Goal: Entertainment & Leisure: Browse casually

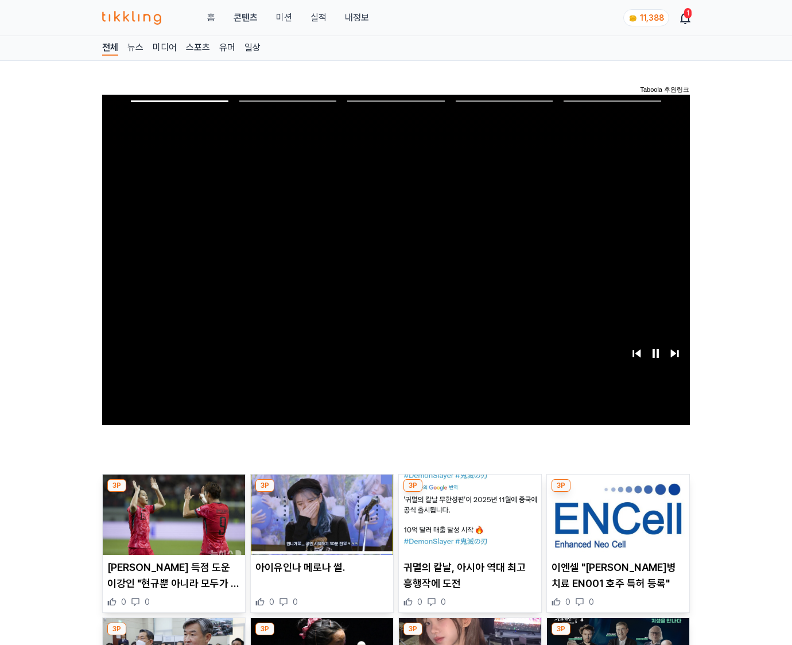
click at [609, 511] on img at bounding box center [618, 515] width 142 height 80
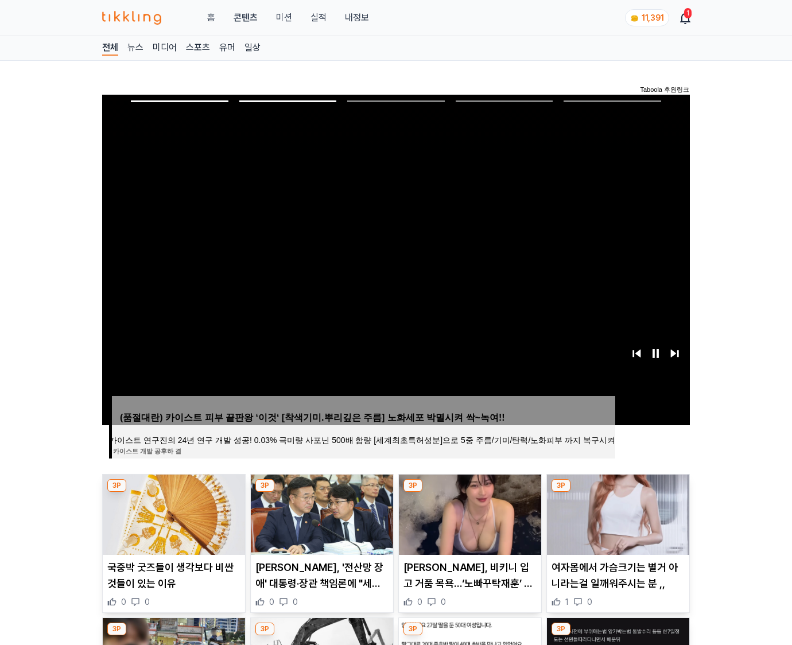
click at [609, 511] on img at bounding box center [618, 515] width 142 height 80
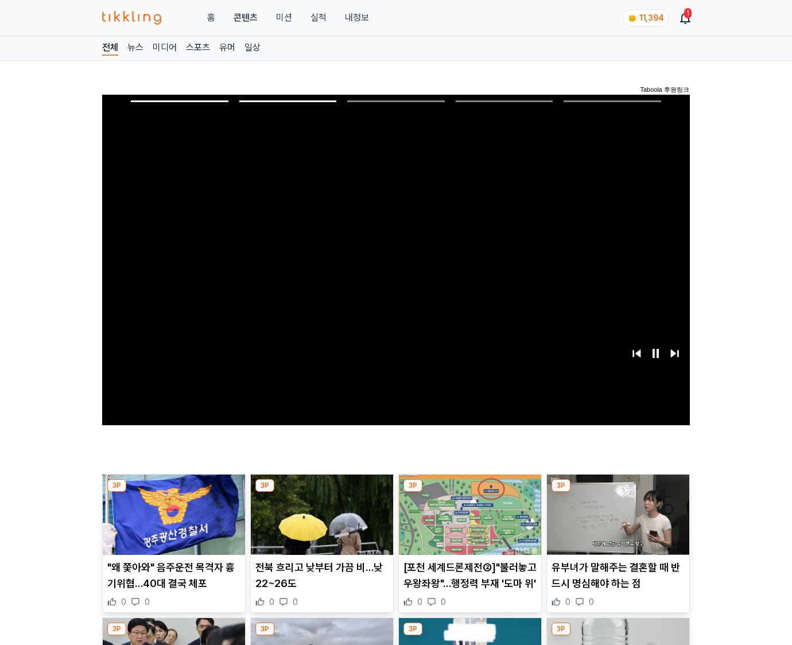
click at [609, 511] on img at bounding box center [618, 515] width 142 height 80
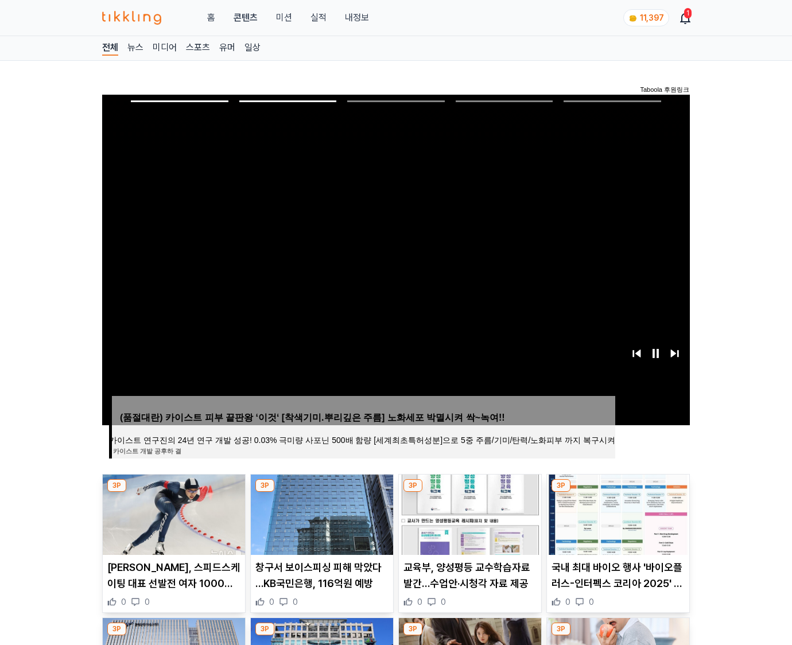
click at [609, 511] on img at bounding box center [618, 515] width 142 height 80
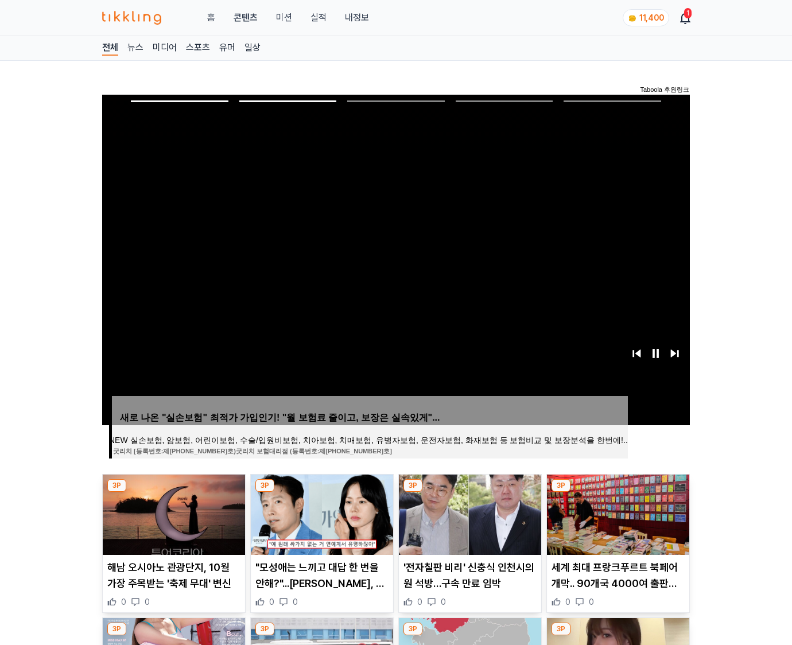
click at [609, 511] on img at bounding box center [618, 515] width 142 height 80
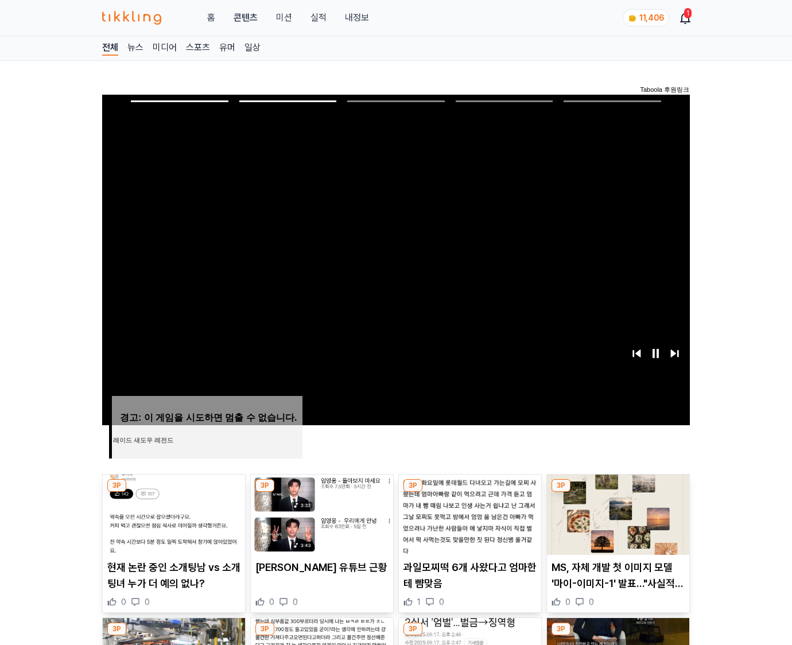
click at [609, 511] on img at bounding box center [618, 515] width 142 height 80
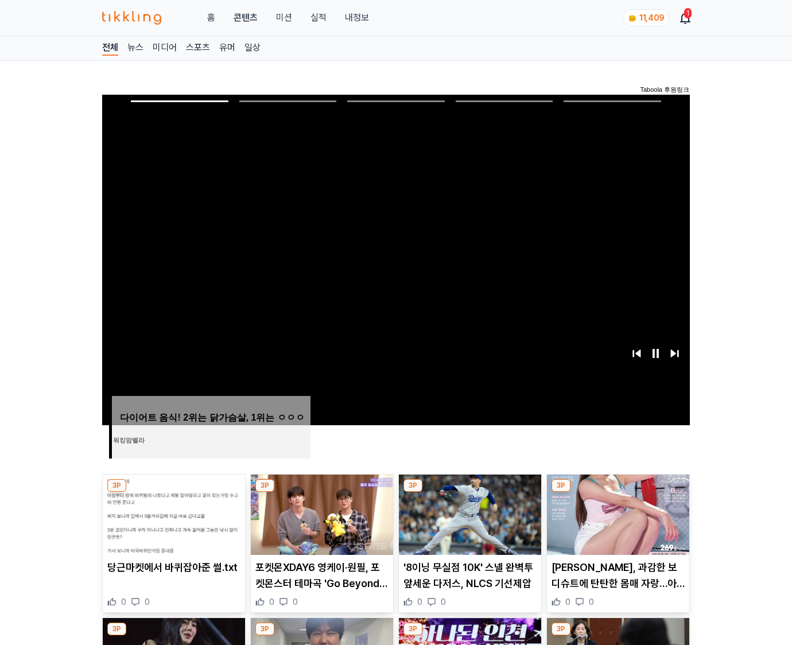
click at [609, 511] on img at bounding box center [618, 515] width 142 height 80
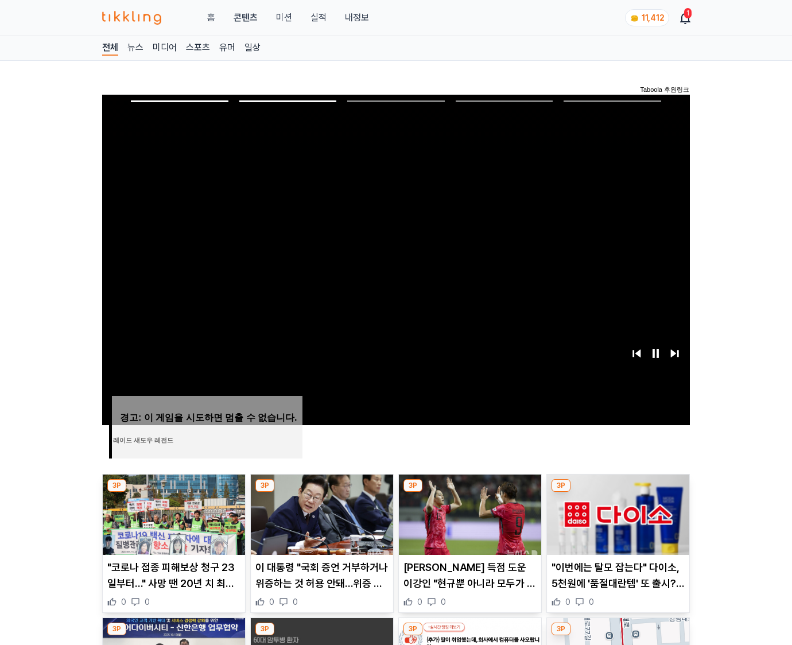
click at [609, 511] on img at bounding box center [618, 515] width 142 height 80
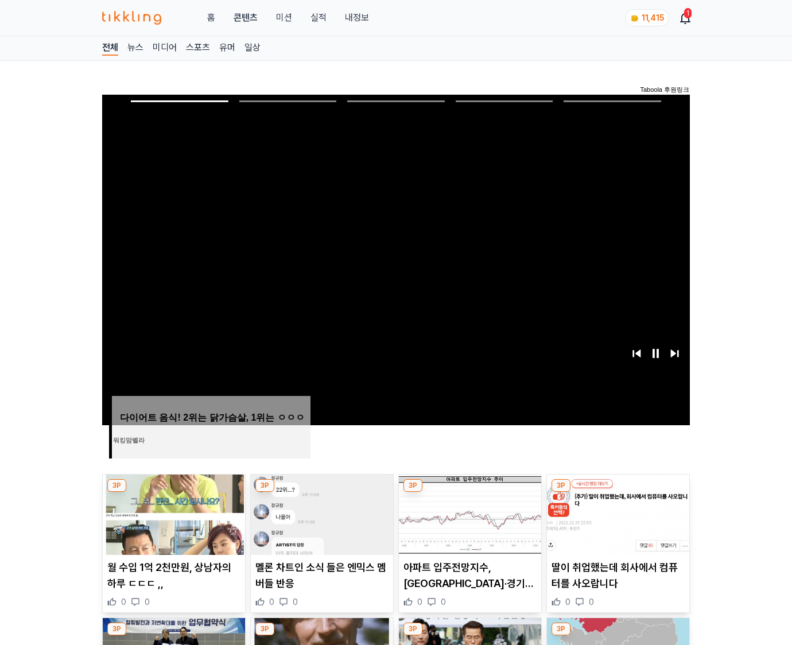
click at [609, 511] on img at bounding box center [618, 515] width 142 height 80
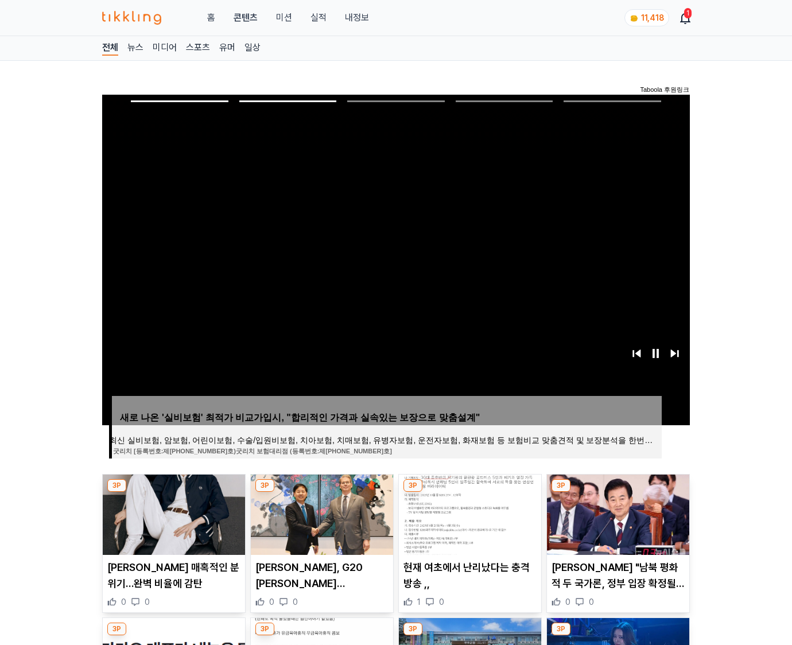
click at [609, 511] on img at bounding box center [618, 515] width 142 height 80
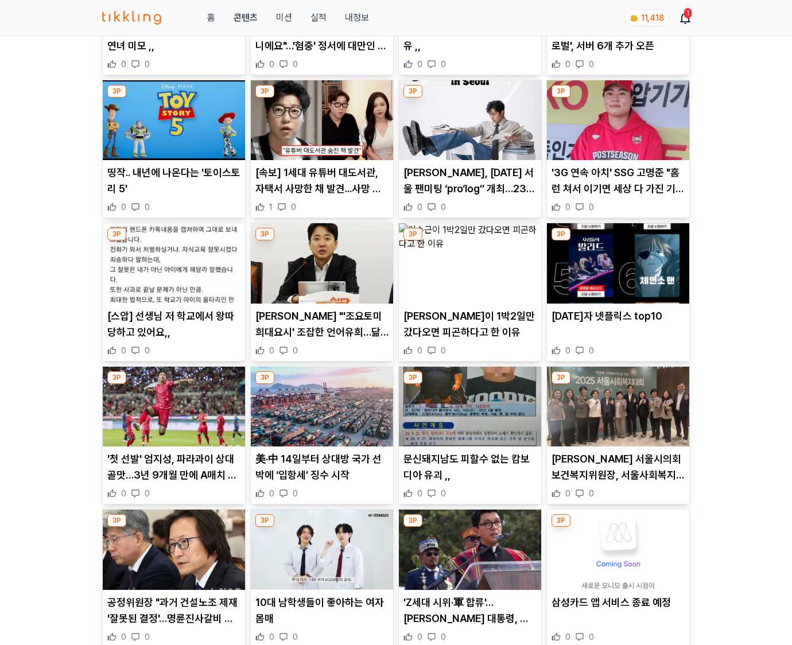
scroll to position [8645, 0]
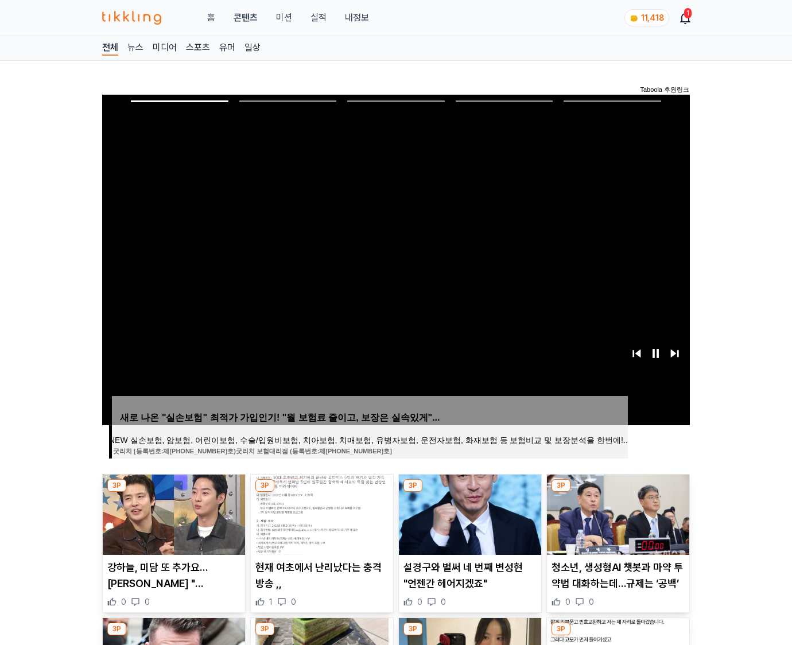
click at [609, 511] on img at bounding box center [618, 515] width 142 height 80
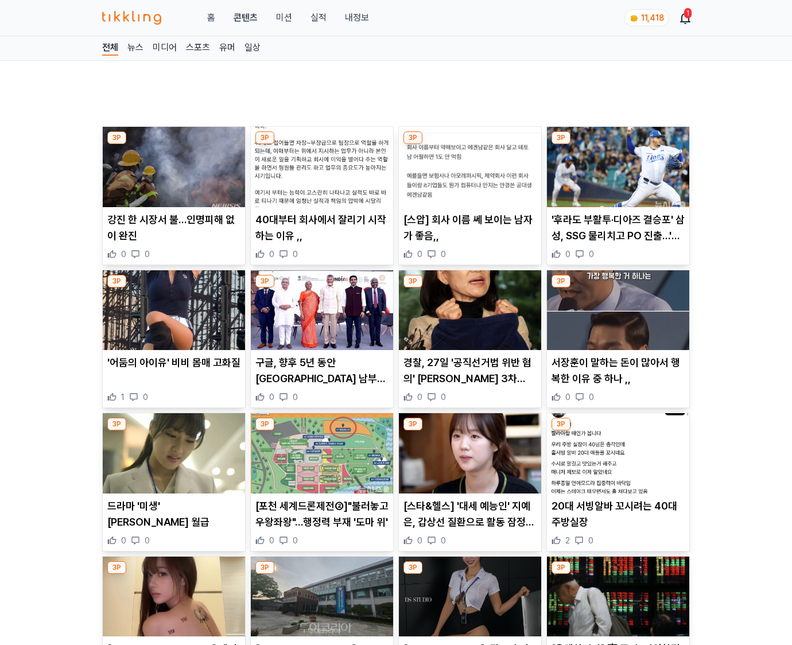
click at [609, 511] on p "20대 서빙알바 꼬시려는 40대 주방실장" at bounding box center [618, 514] width 133 height 32
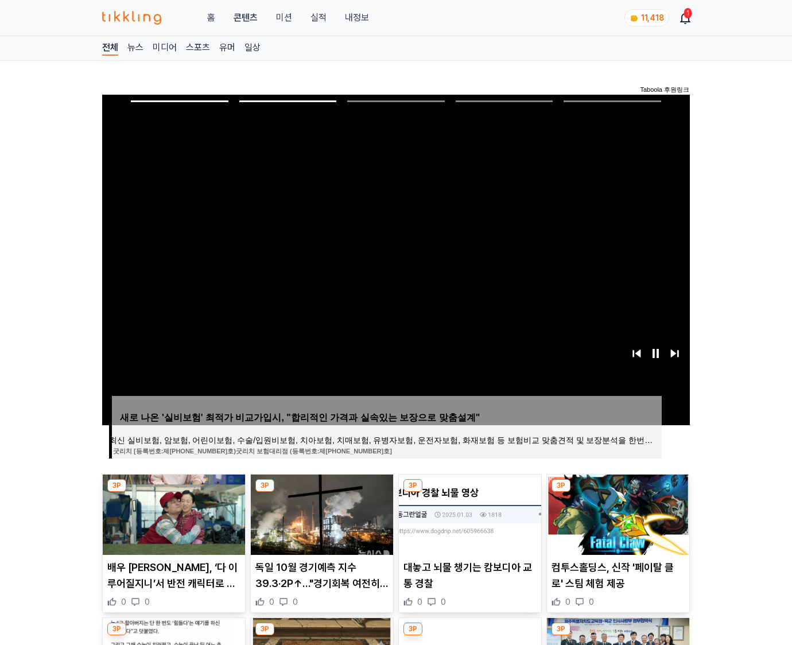
click at [609, 511] on img at bounding box center [618, 515] width 142 height 80
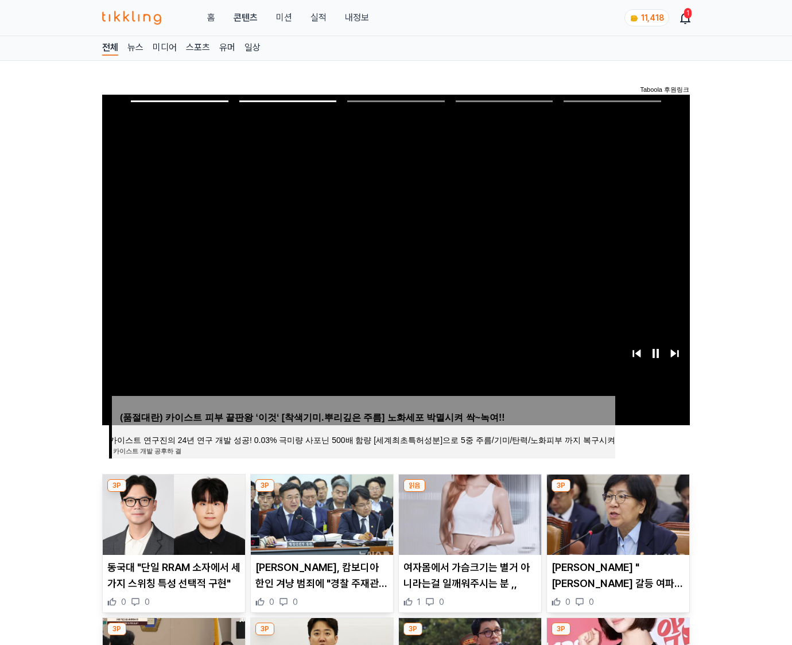
click at [609, 511] on img at bounding box center [618, 515] width 142 height 80
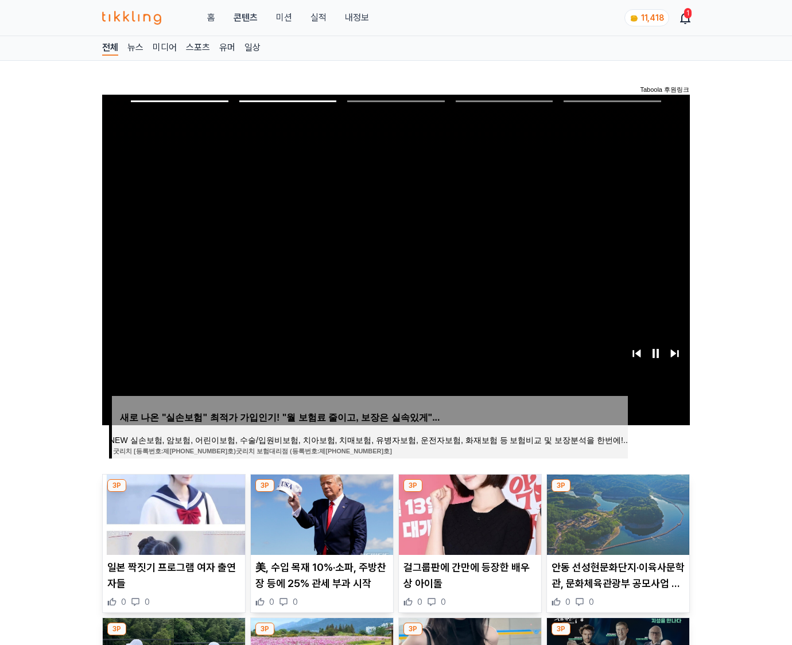
click at [609, 511] on img at bounding box center [618, 515] width 142 height 80
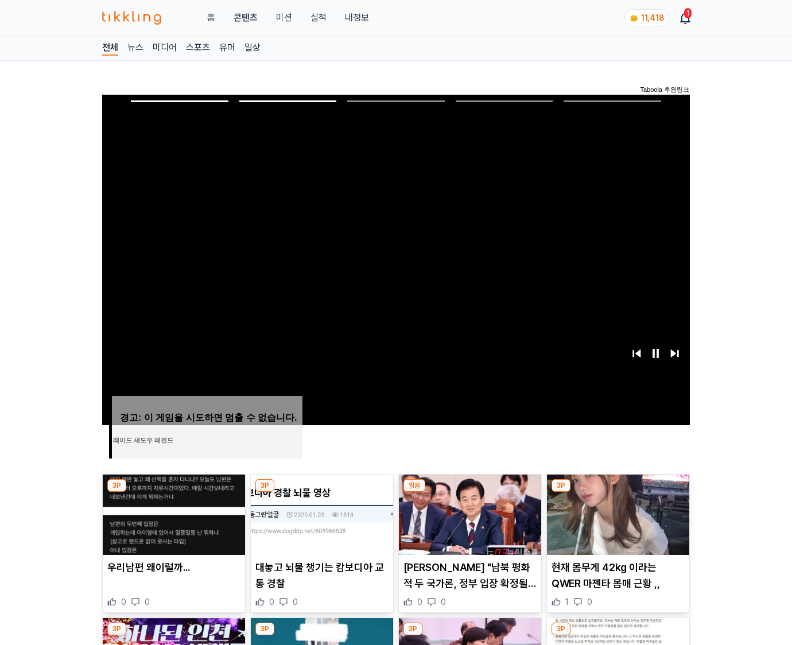
click at [609, 511] on img at bounding box center [618, 515] width 142 height 80
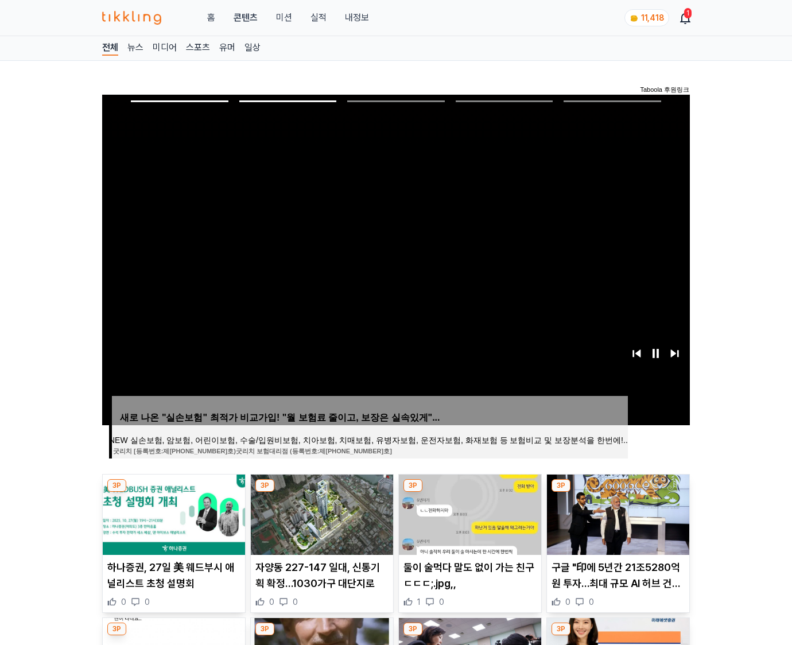
click at [609, 511] on img at bounding box center [618, 515] width 142 height 80
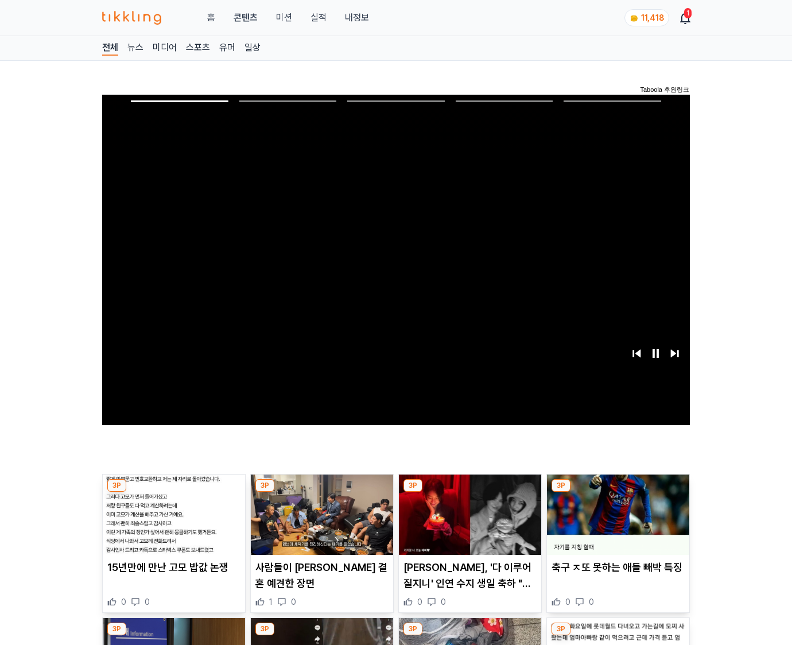
click at [609, 511] on img at bounding box center [618, 515] width 142 height 80
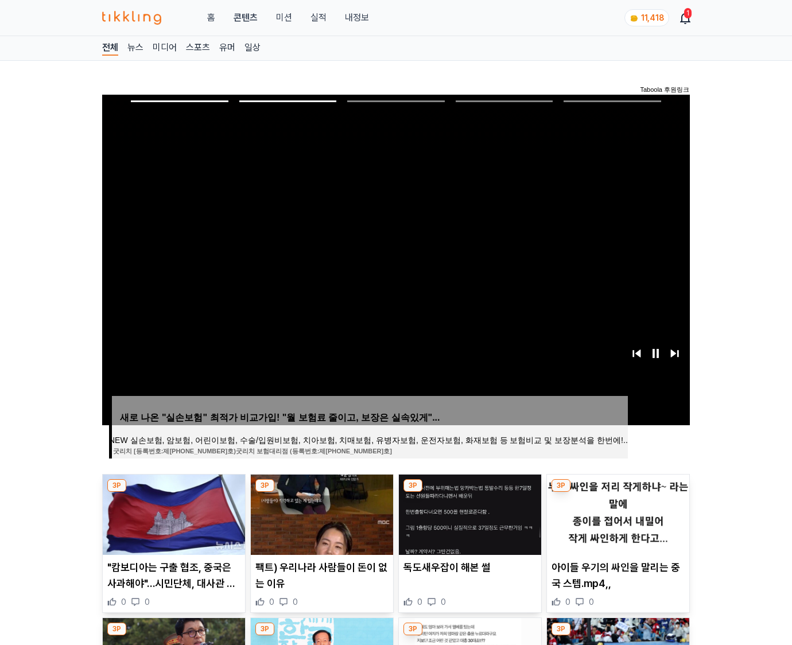
click at [609, 511] on img at bounding box center [618, 515] width 142 height 80
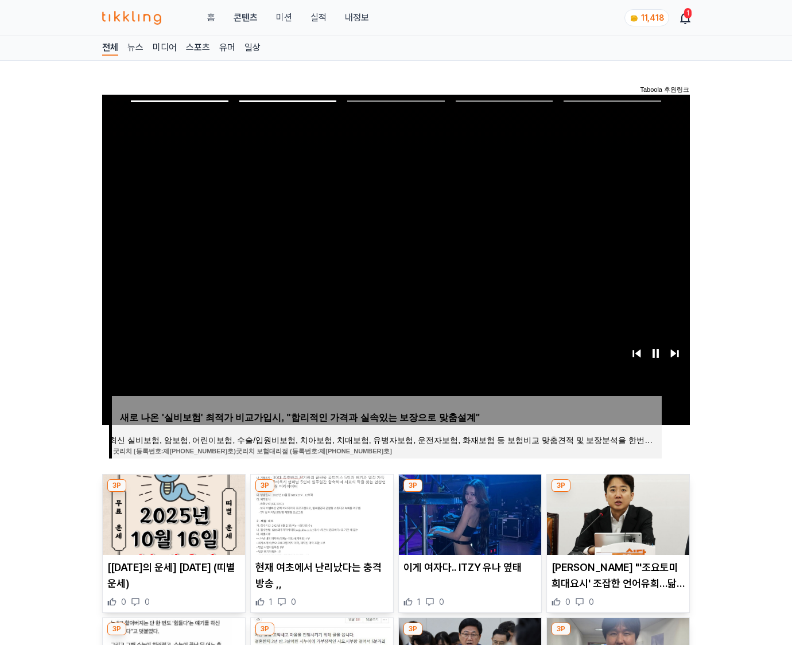
click at [609, 511] on img at bounding box center [618, 515] width 142 height 80
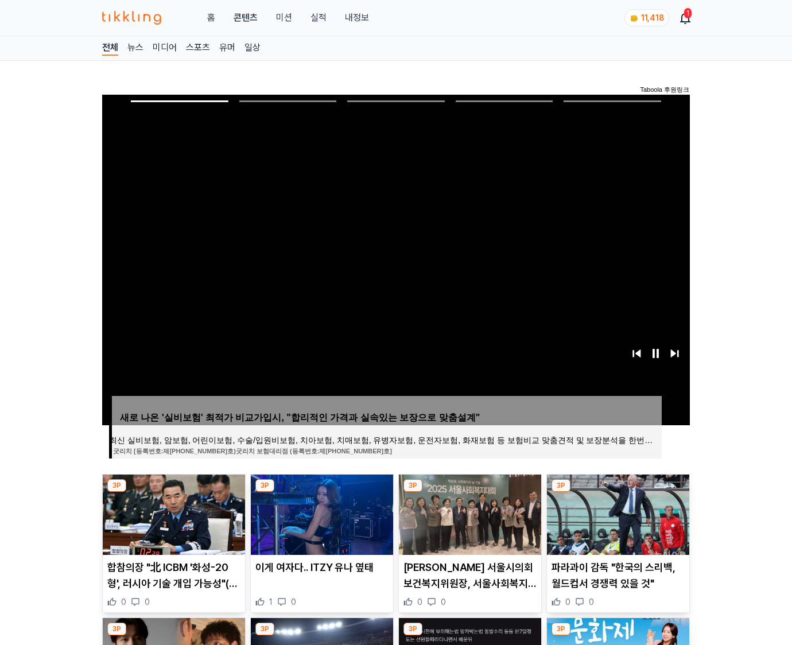
click at [609, 511] on img at bounding box center [618, 515] width 142 height 80
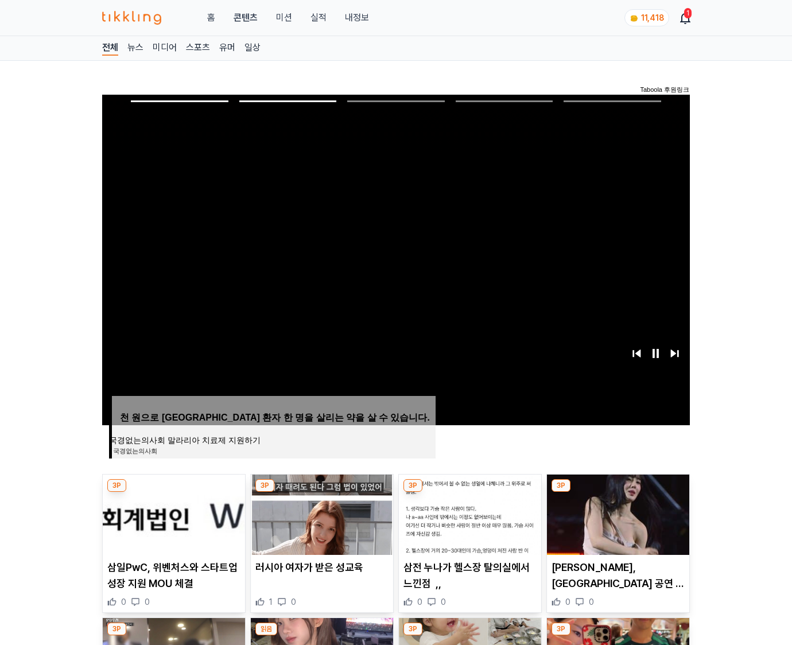
click at [609, 511] on img at bounding box center [618, 515] width 142 height 80
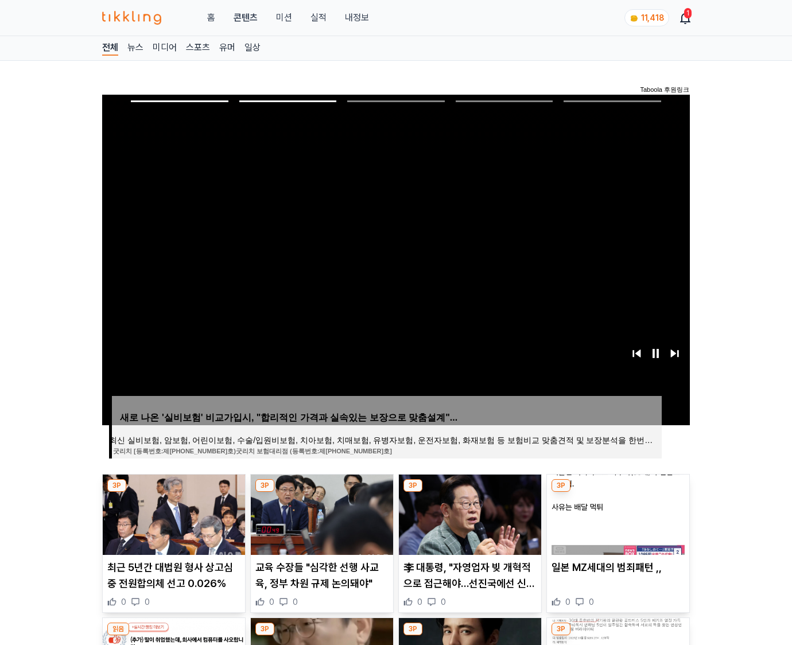
click at [609, 511] on img at bounding box center [618, 515] width 142 height 80
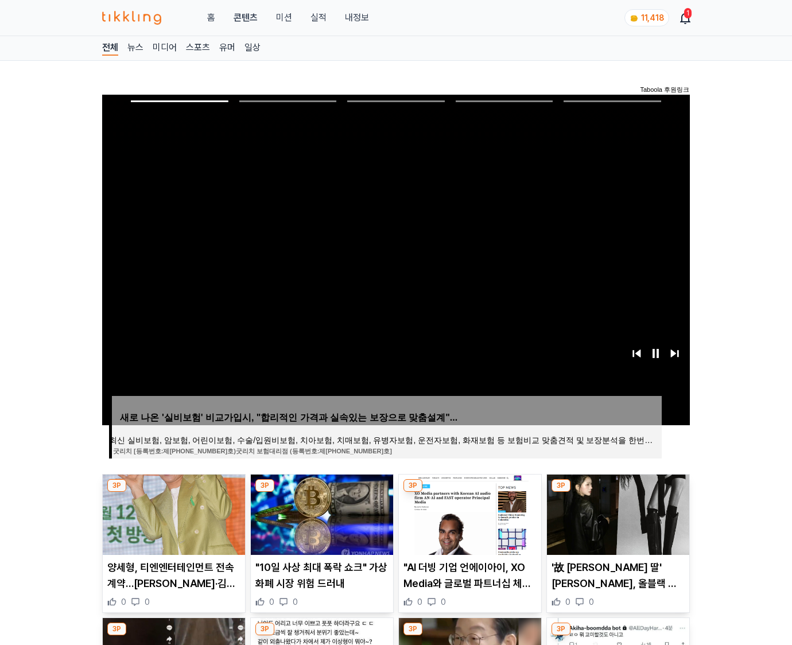
click at [609, 511] on img at bounding box center [618, 515] width 142 height 80
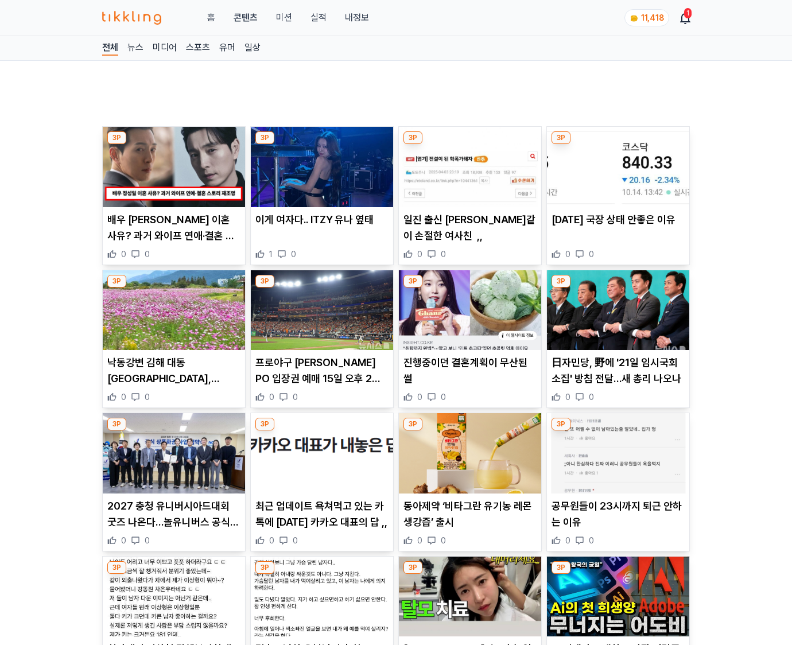
click at [609, 511] on p "공무원들이 23시까지 퇴근 안하는 이유" at bounding box center [618, 514] width 133 height 32
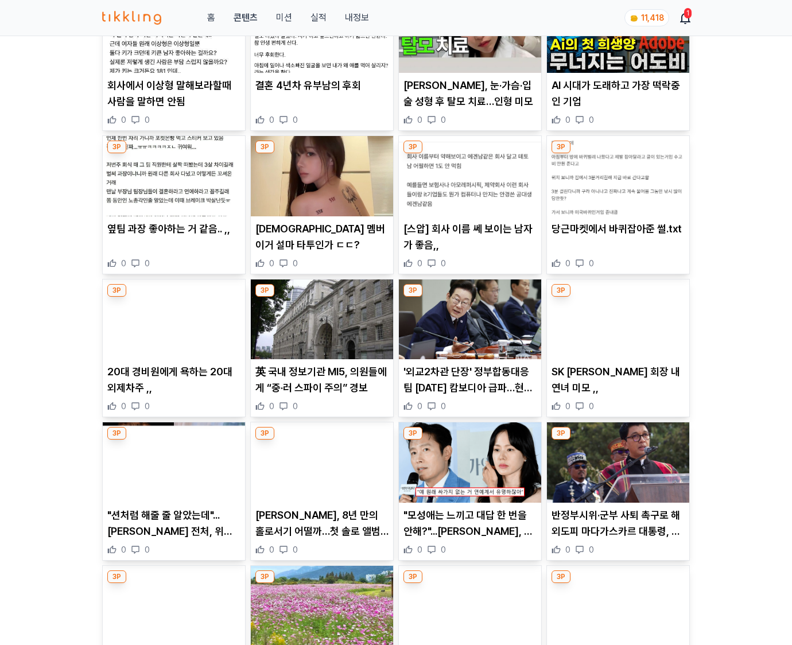
scroll to position [1315, 0]
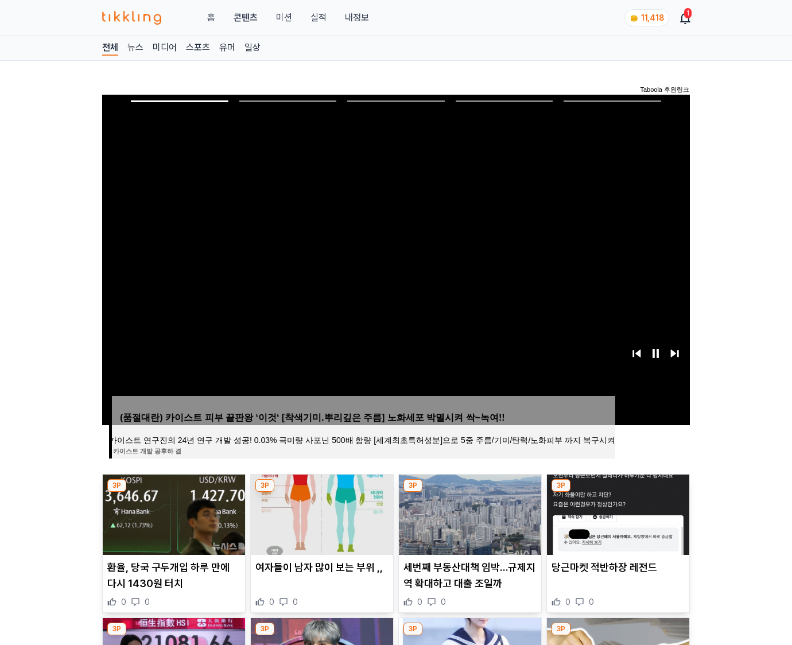
click at [609, 511] on img at bounding box center [618, 515] width 142 height 80
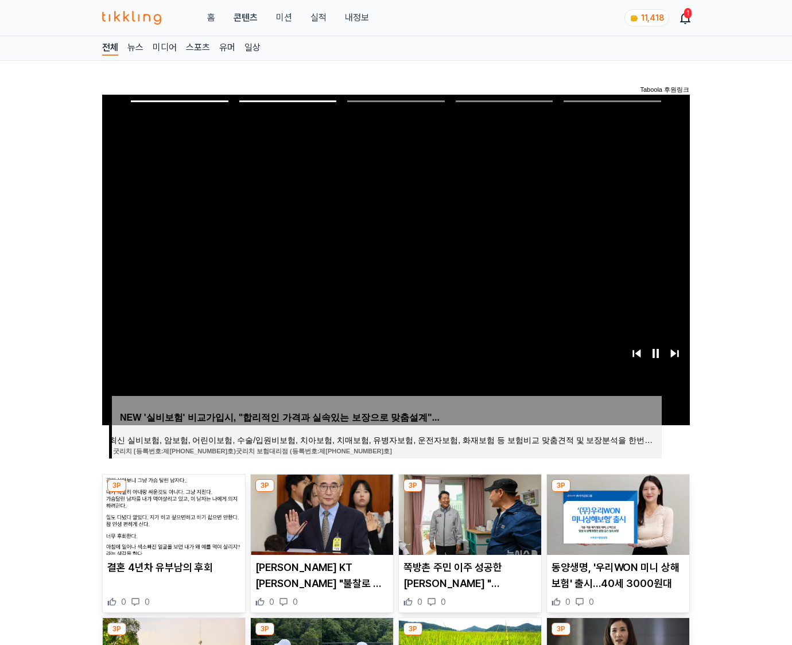
click at [609, 511] on img at bounding box center [618, 515] width 142 height 80
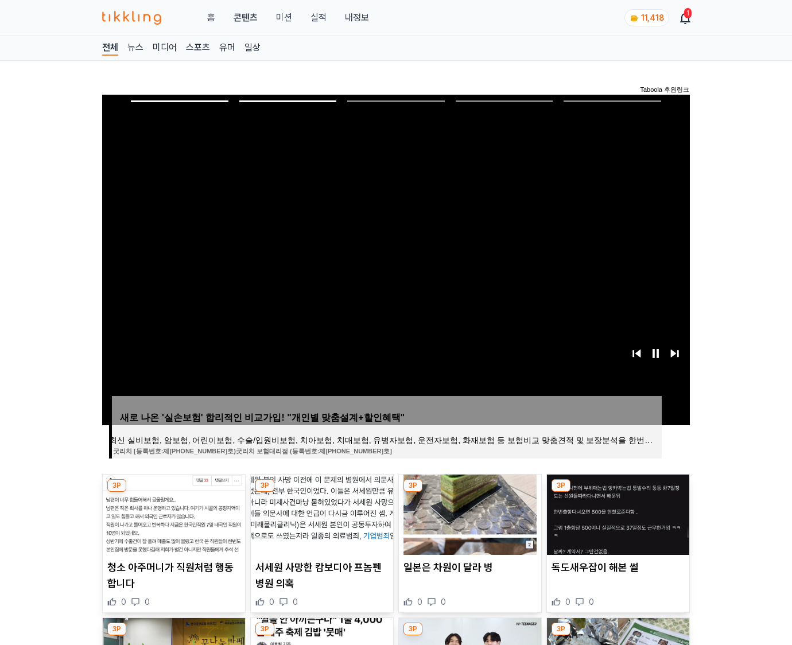
click at [609, 511] on img at bounding box center [618, 515] width 142 height 80
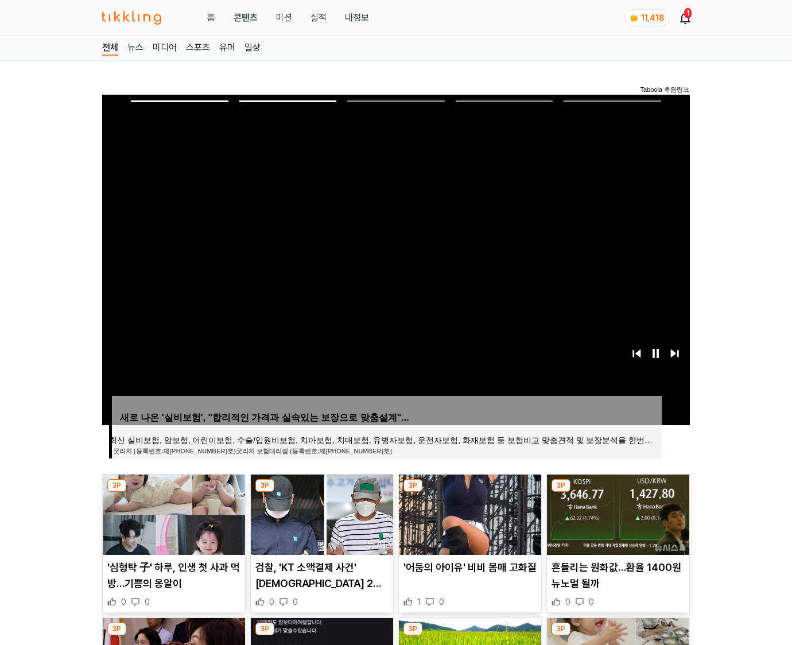
click at [609, 511] on img at bounding box center [618, 515] width 142 height 80
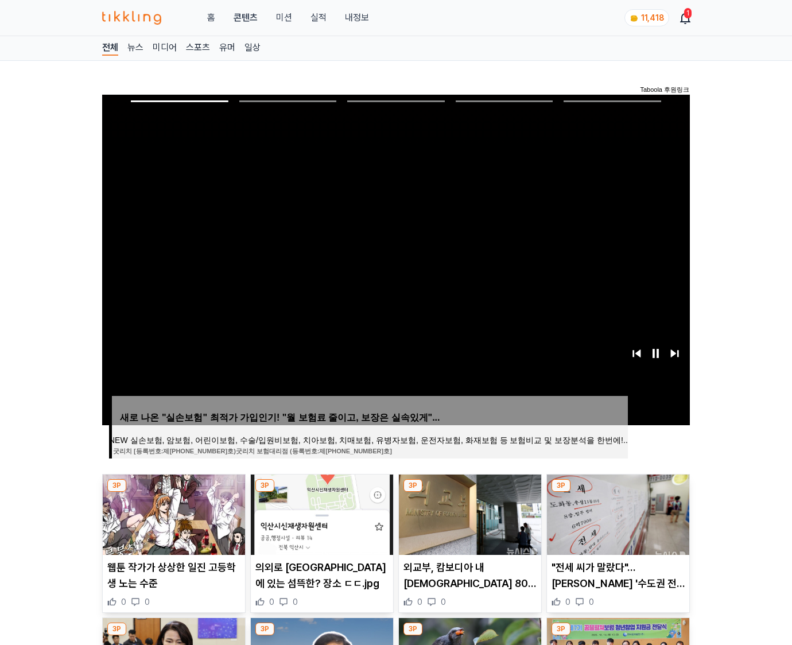
click at [609, 511] on img at bounding box center [618, 515] width 142 height 80
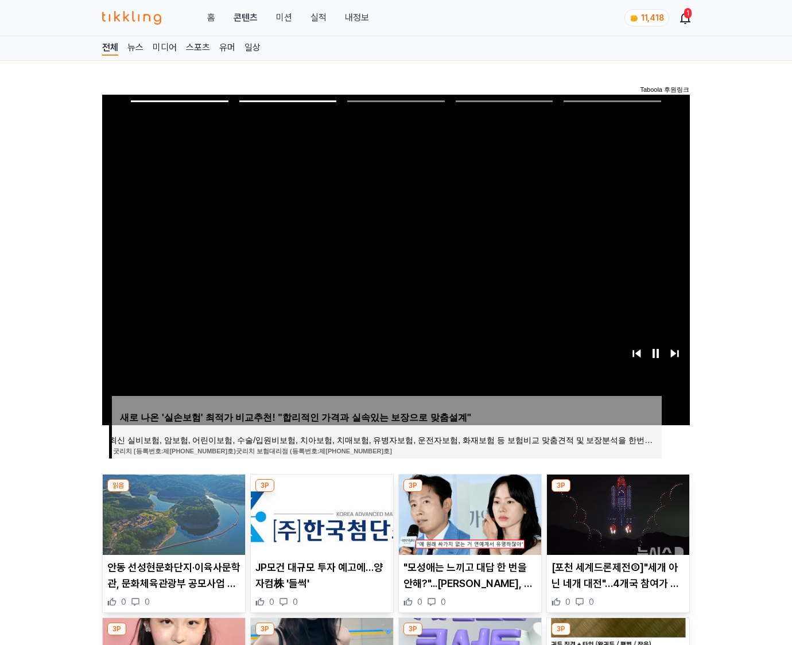
click at [609, 511] on img at bounding box center [618, 515] width 142 height 80
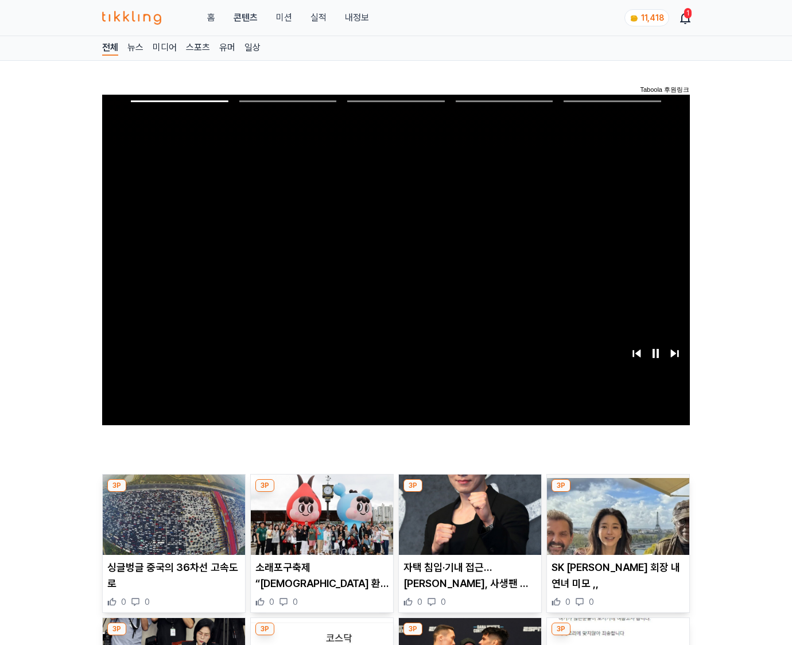
click at [609, 511] on img at bounding box center [618, 515] width 142 height 80
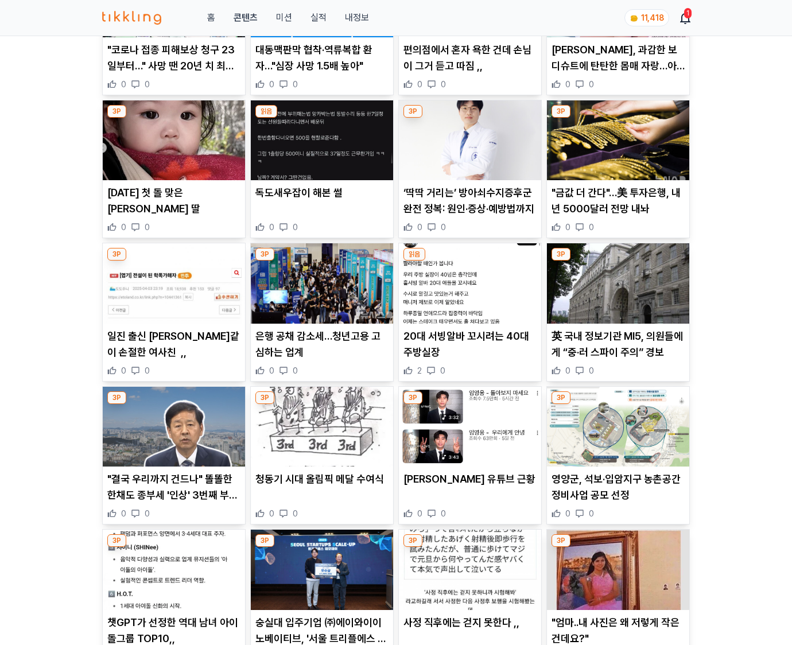
scroll to position [2442, 0]
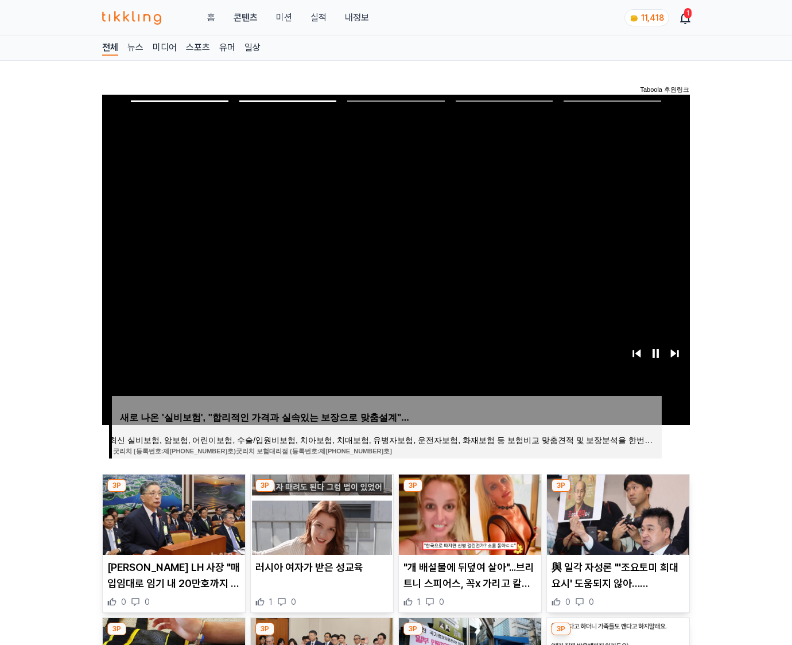
click at [609, 511] on img at bounding box center [618, 515] width 142 height 80
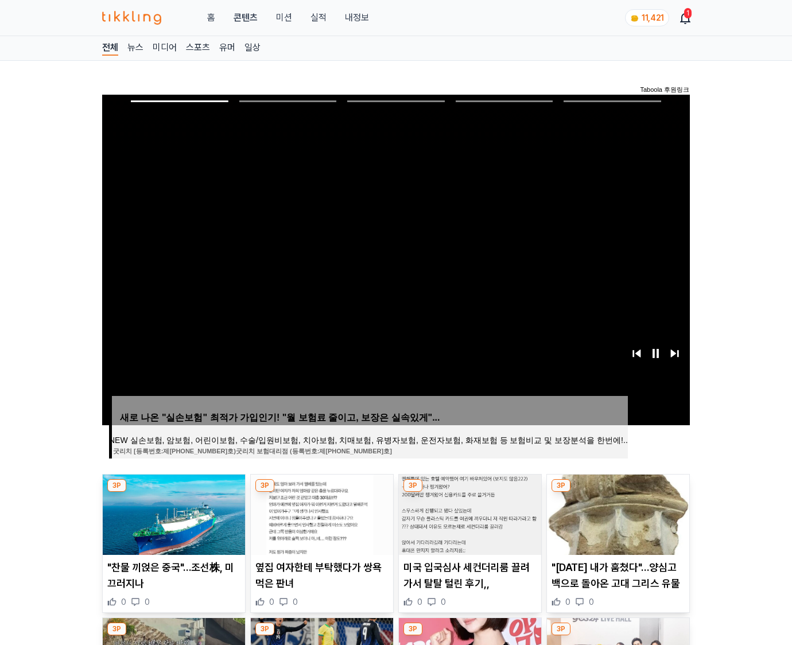
click at [609, 511] on img at bounding box center [618, 515] width 142 height 80
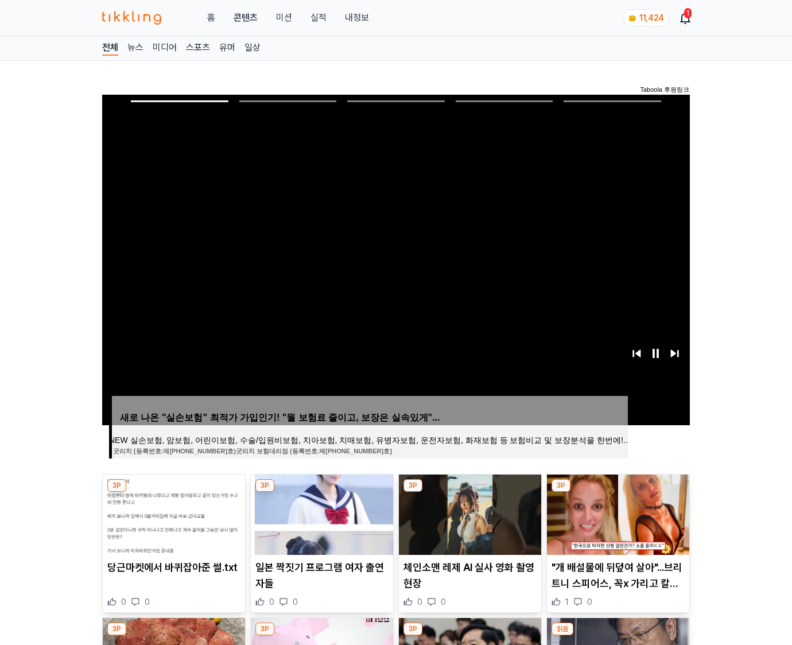
click at [609, 511] on img at bounding box center [618, 515] width 142 height 80
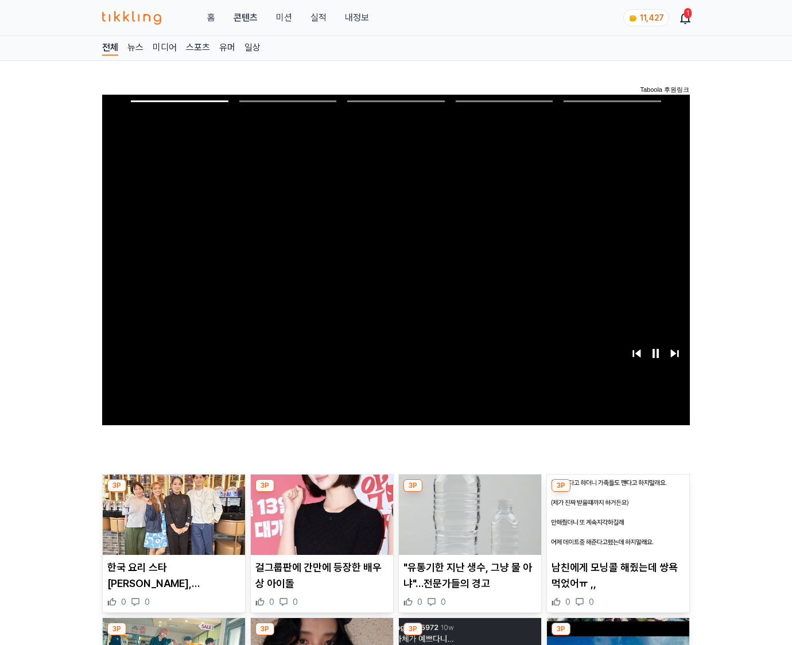
click at [609, 511] on img at bounding box center [618, 515] width 142 height 80
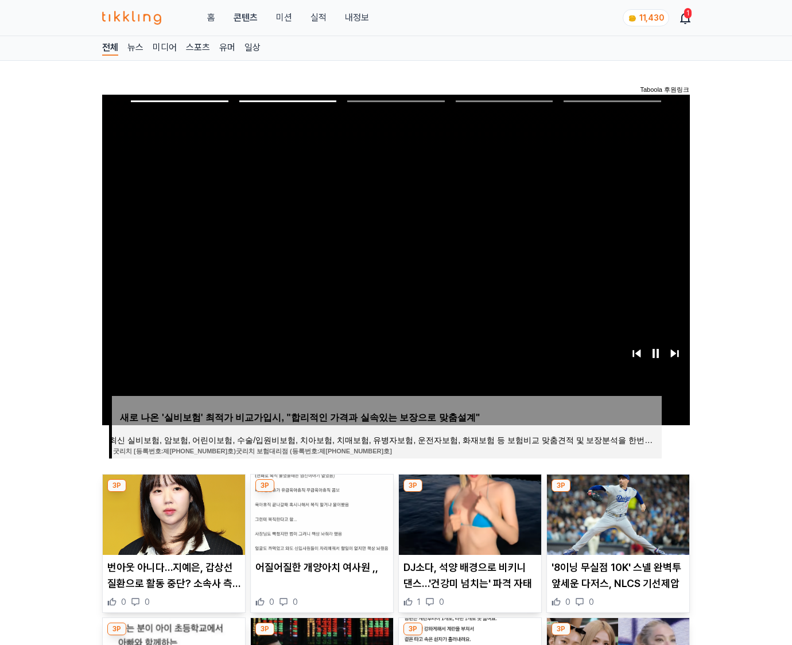
click at [609, 511] on img at bounding box center [618, 515] width 142 height 80
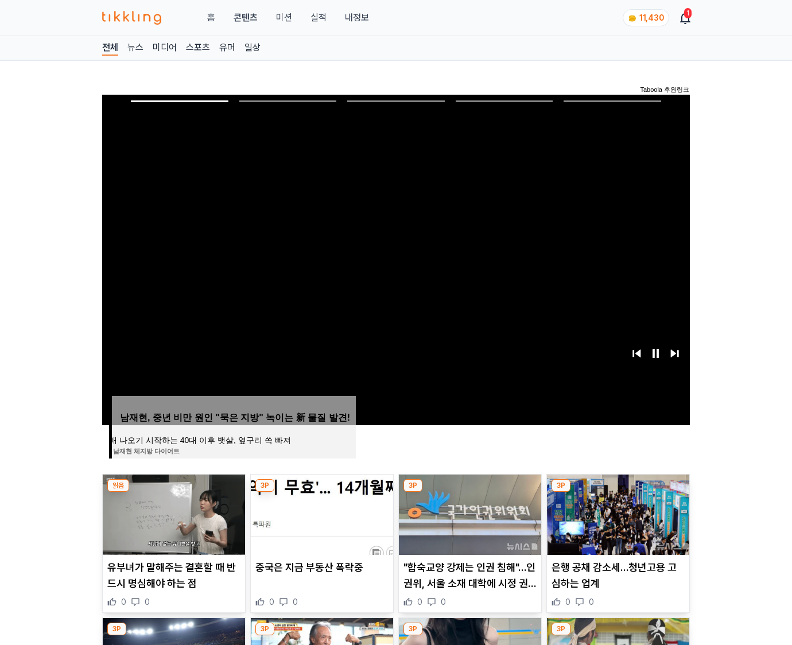
click at [609, 511] on img at bounding box center [618, 515] width 142 height 80
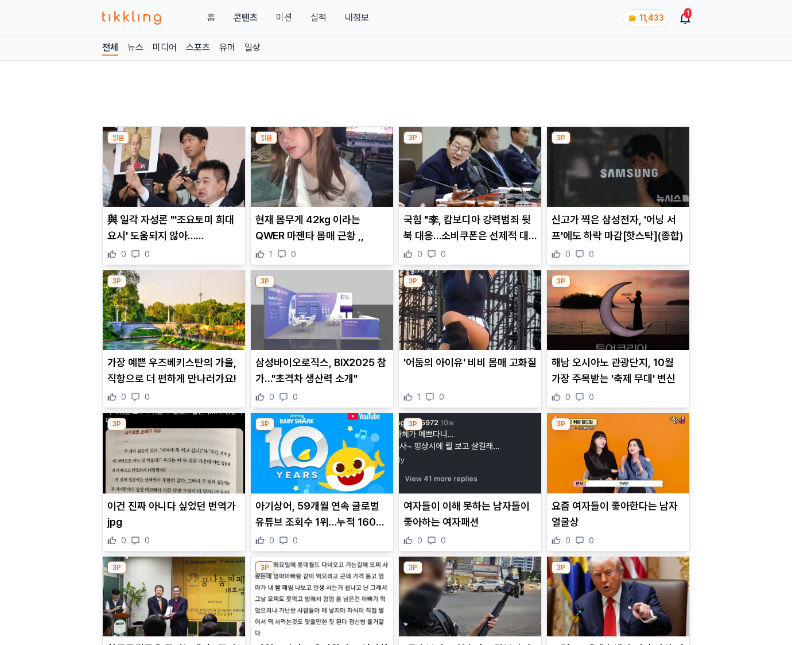
drag, startPoint x: 0, startPoint y: 0, endPoint x: 609, endPoint y: 511, distance: 795.2
click at [609, 511] on p "요즘 여자들이 좋아한다는 남자 얼굴상" at bounding box center [618, 514] width 133 height 32
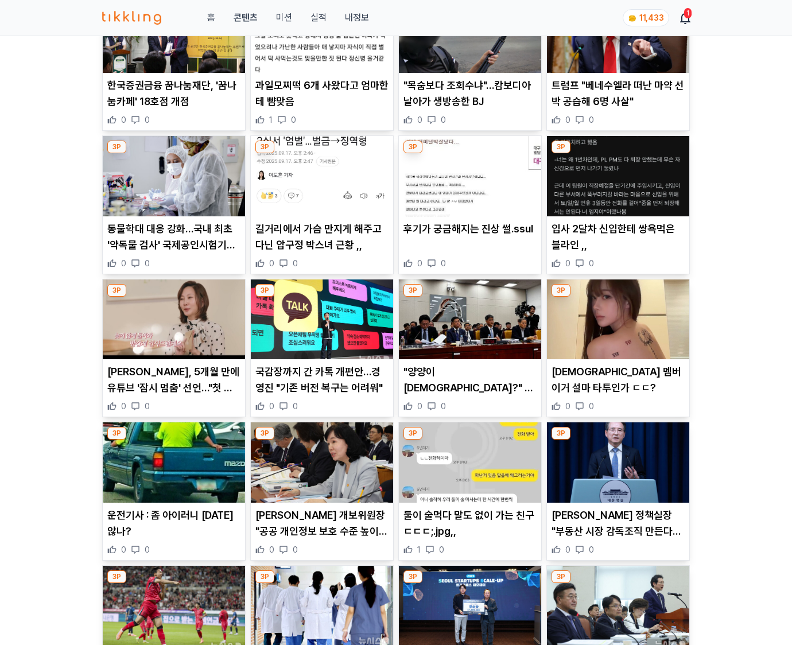
scroll to position [1313, 0]
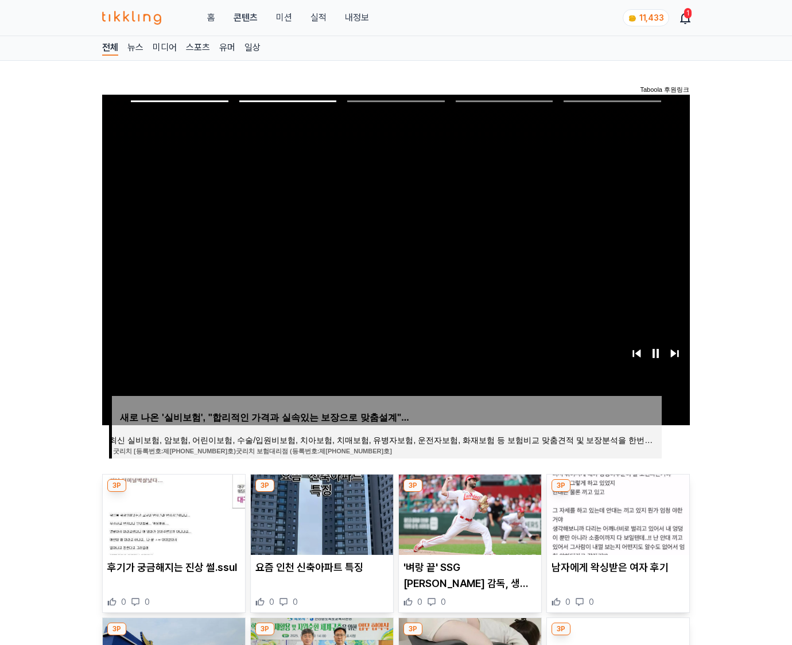
click at [609, 511] on img at bounding box center [618, 515] width 142 height 80
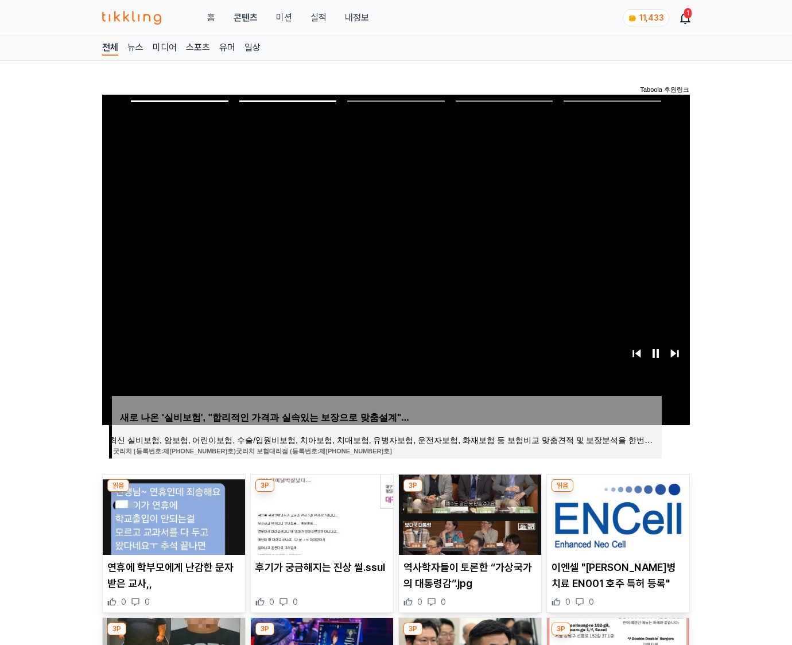
click at [609, 511] on img at bounding box center [618, 515] width 142 height 80
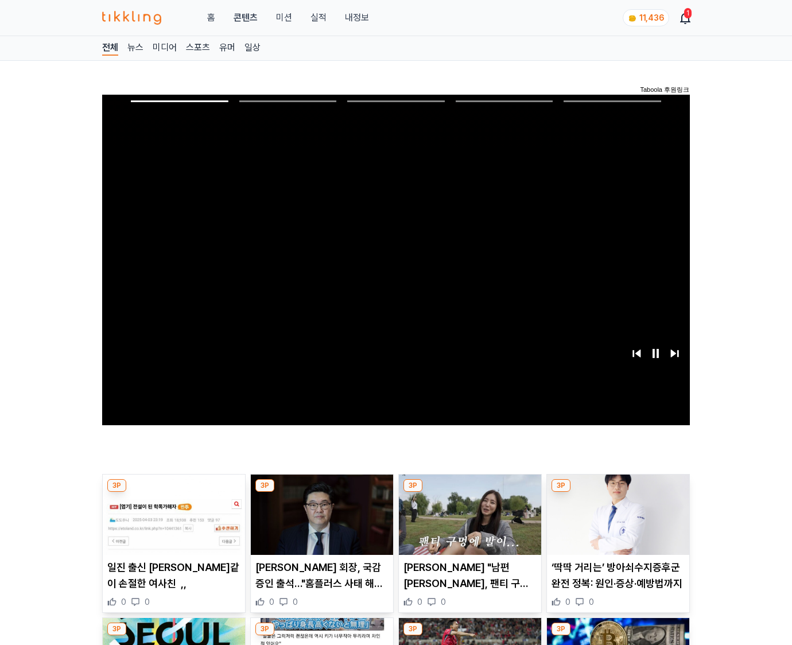
click at [609, 511] on img at bounding box center [618, 515] width 142 height 80
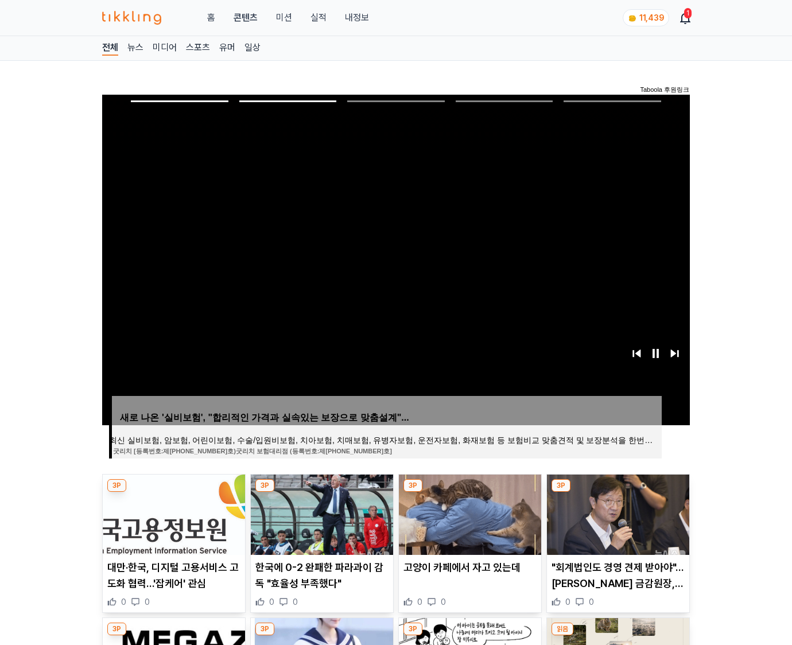
click at [609, 511] on img at bounding box center [618, 515] width 142 height 80
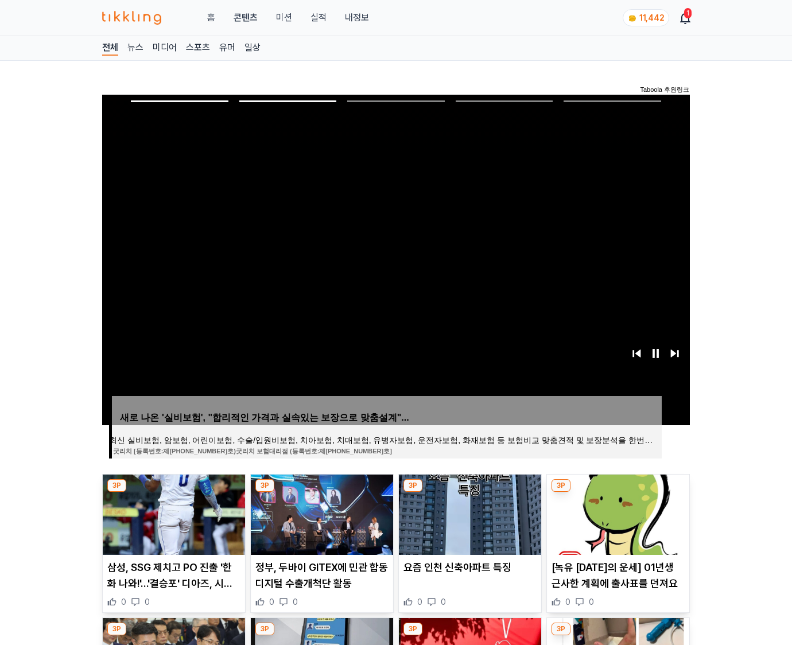
click at [609, 511] on img at bounding box center [618, 515] width 142 height 80
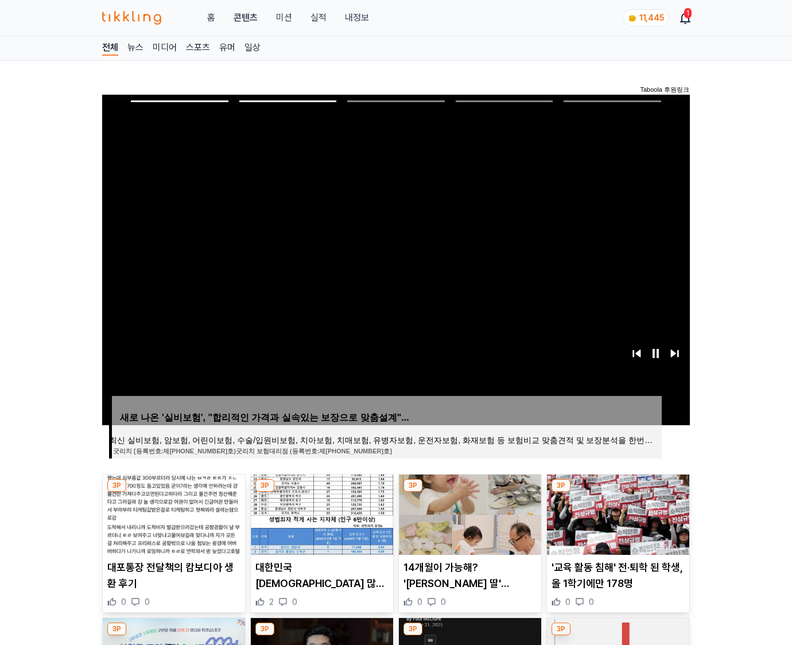
click at [609, 511] on img at bounding box center [618, 515] width 142 height 80
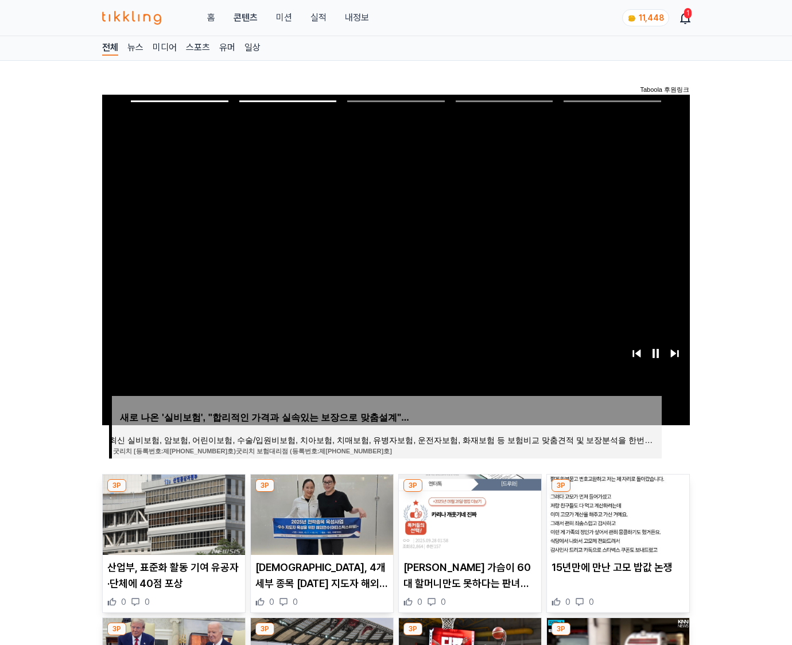
click at [609, 511] on img at bounding box center [618, 515] width 142 height 80
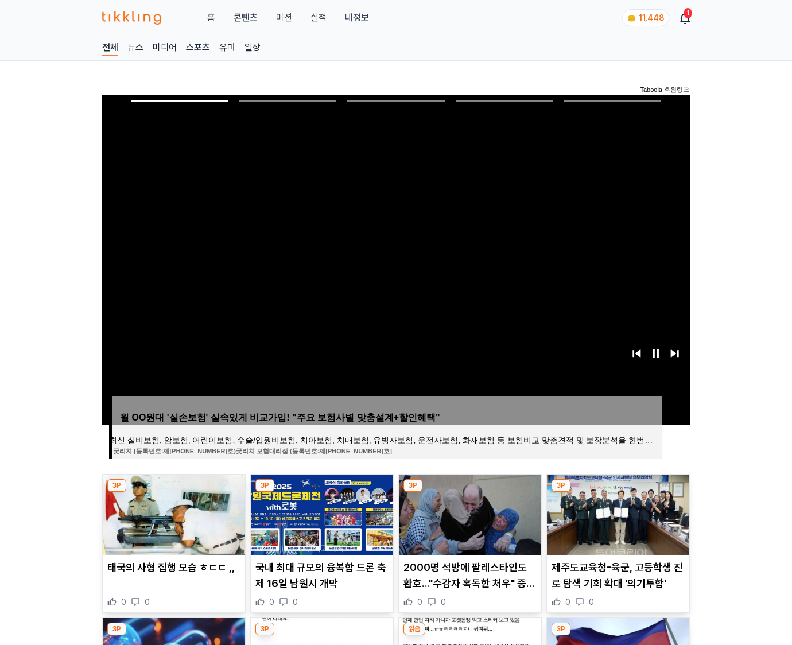
click at [609, 511] on img at bounding box center [618, 515] width 142 height 80
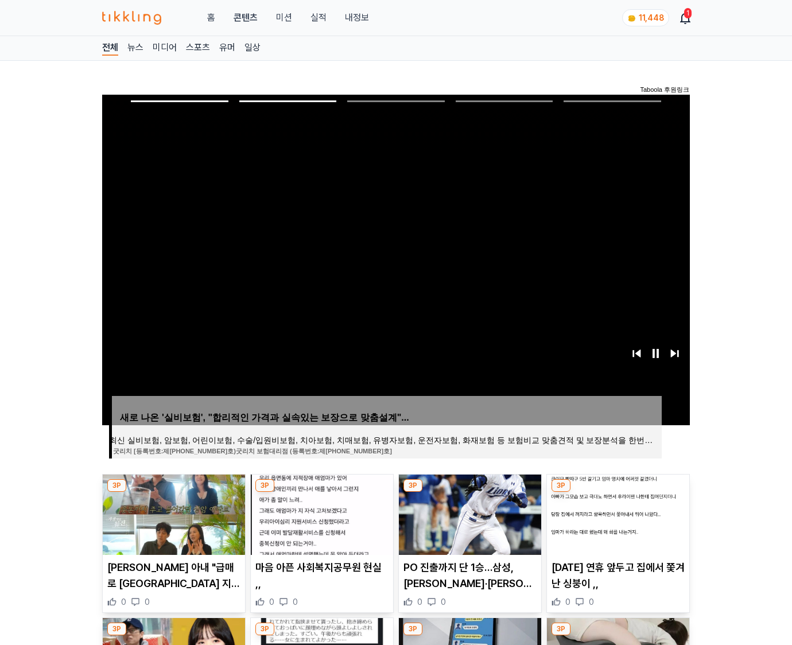
click at [609, 511] on img at bounding box center [618, 515] width 142 height 80
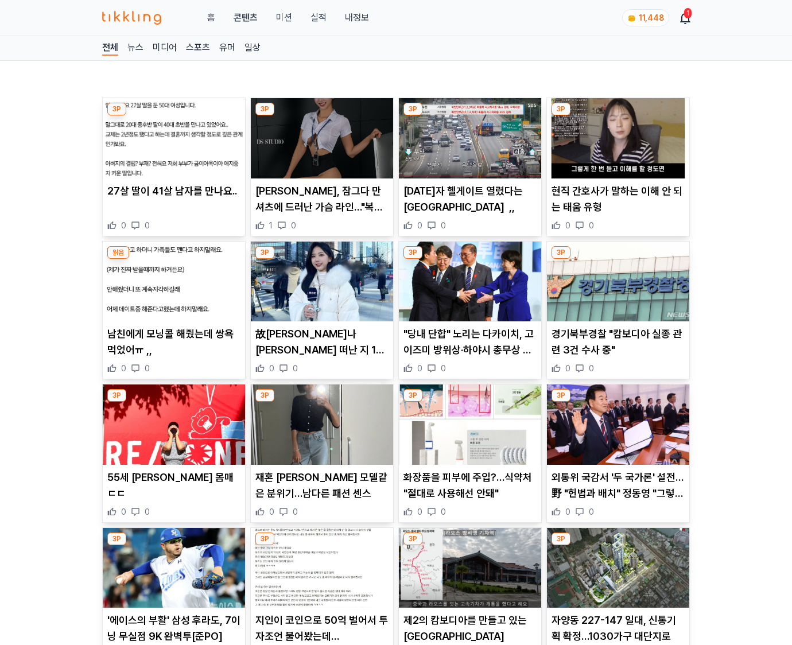
drag, startPoint x: 0, startPoint y: 0, endPoint x: 609, endPoint y: 511, distance: 795.2
click at [609, 511] on div "0 0" at bounding box center [618, 511] width 133 height 11
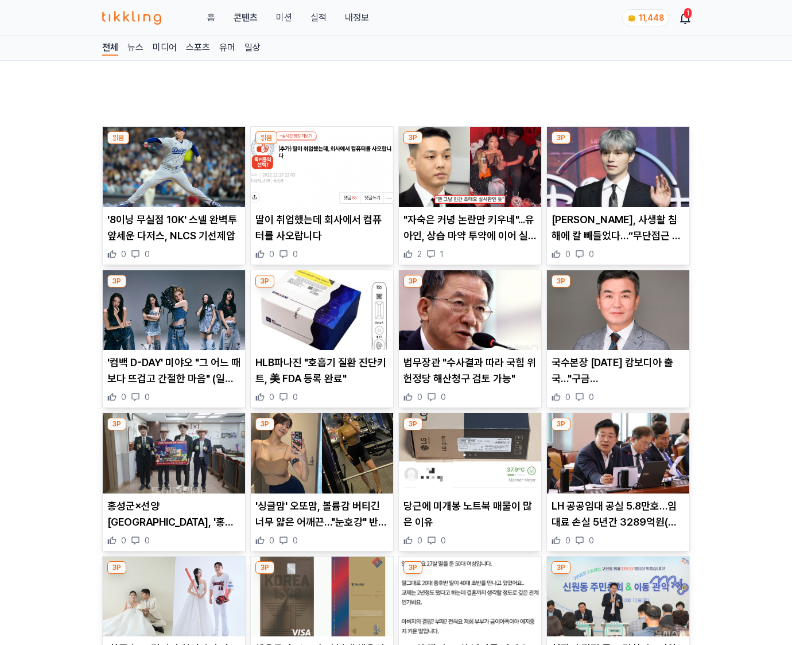
click at [609, 511] on p "LH 공공임대 공실 5.8만호…임대료 손실 5년간 3289억원(종합)" at bounding box center [618, 514] width 133 height 32
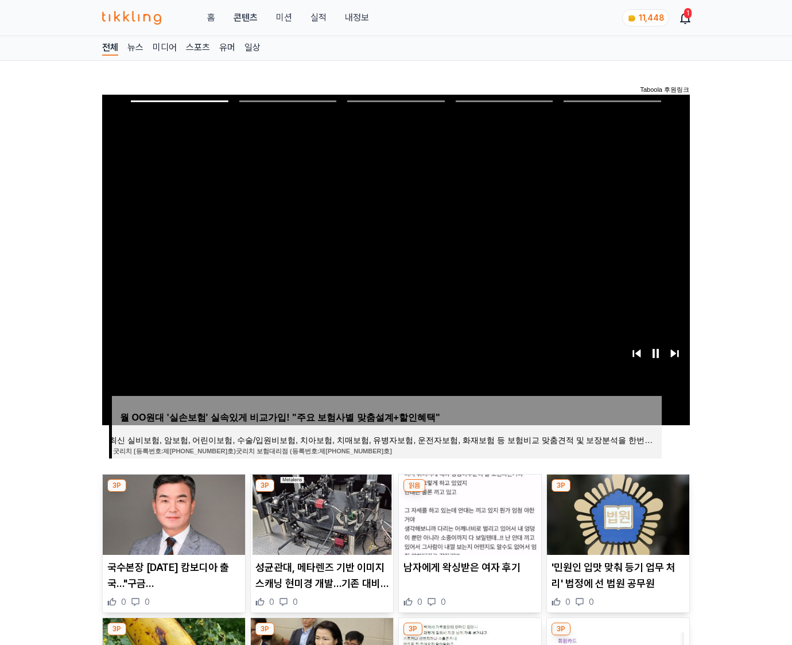
drag, startPoint x: 0, startPoint y: 0, endPoint x: 609, endPoint y: 511, distance: 795.2
click at [609, 511] on img at bounding box center [618, 515] width 142 height 80
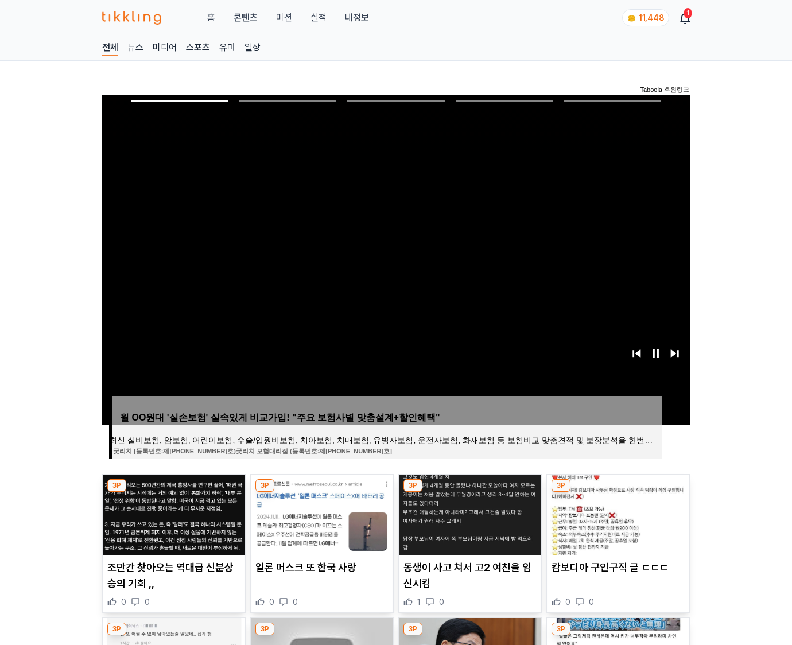
click at [609, 511] on img at bounding box center [618, 515] width 142 height 80
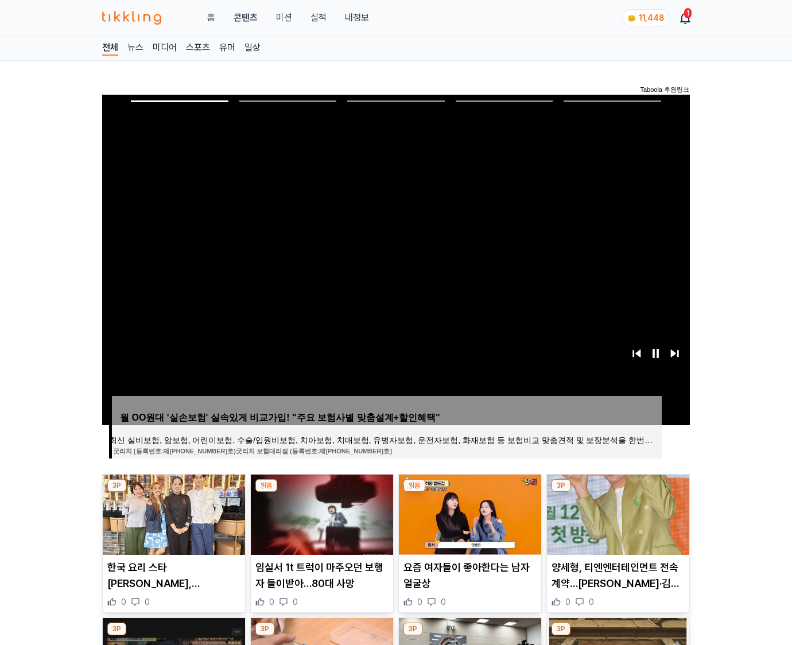
click at [609, 511] on img at bounding box center [618, 515] width 142 height 80
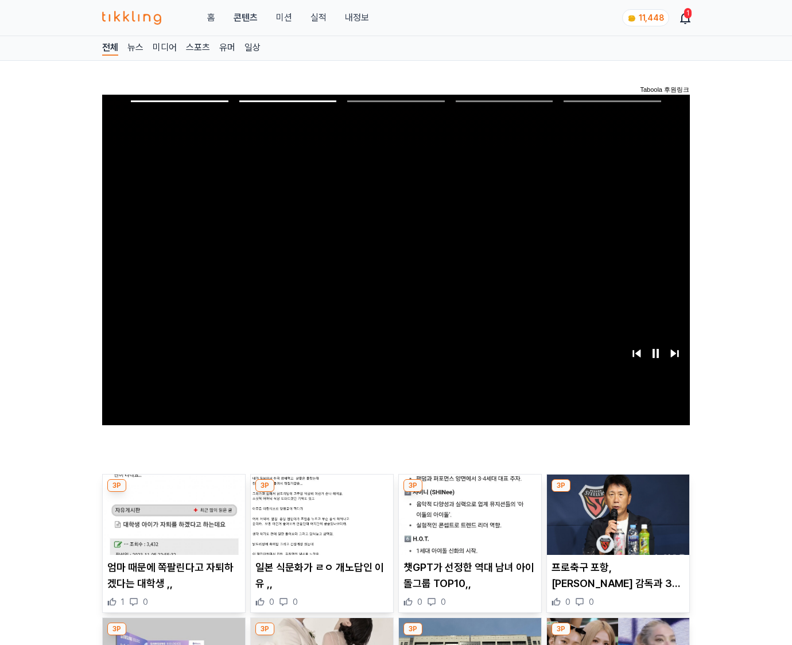
click at [609, 511] on img at bounding box center [618, 515] width 142 height 80
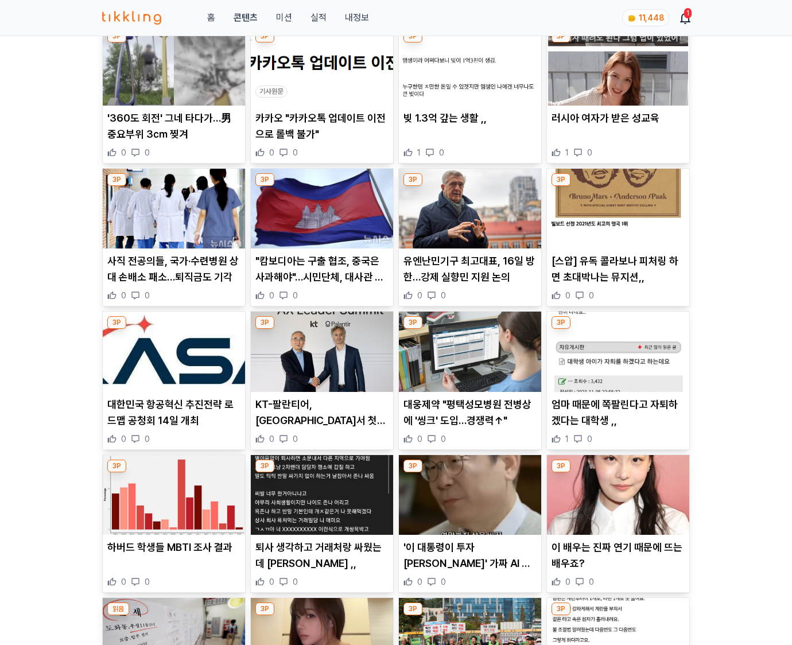
scroll to position [3947, 0]
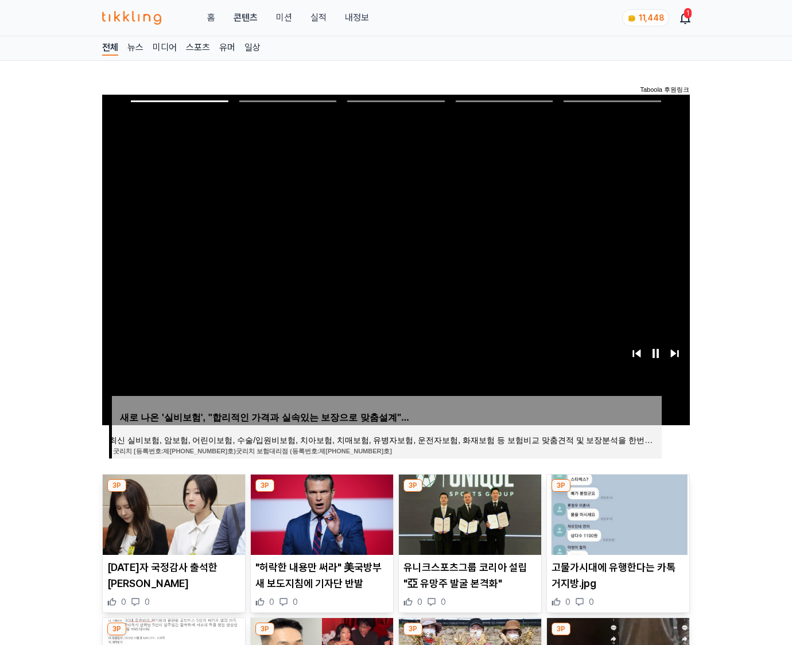
click at [609, 511] on img at bounding box center [618, 515] width 142 height 80
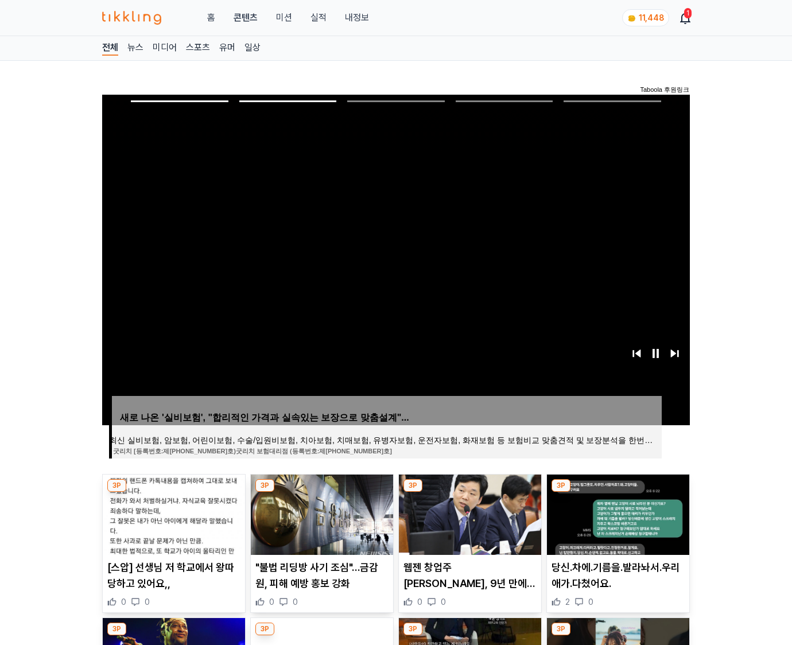
click at [609, 511] on img at bounding box center [618, 515] width 142 height 80
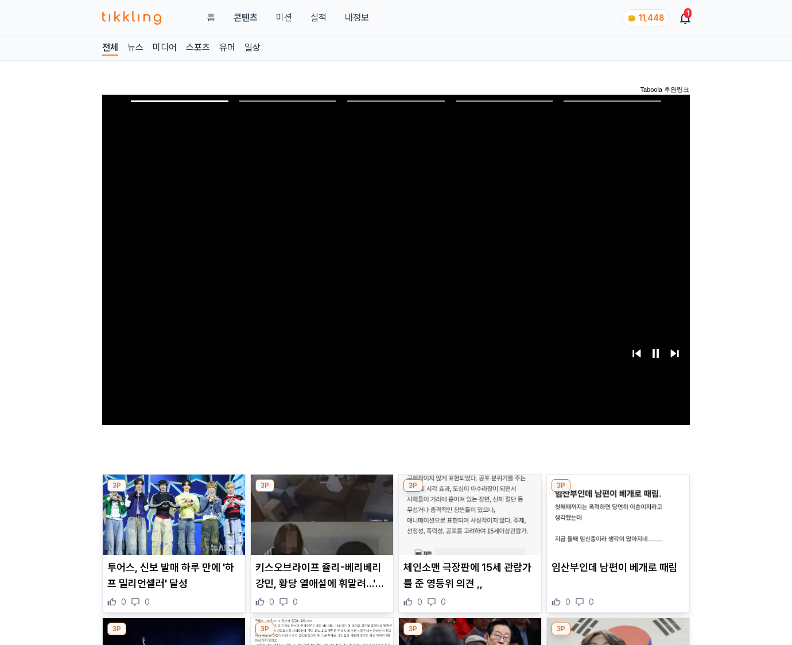
click at [609, 511] on img at bounding box center [618, 515] width 142 height 80
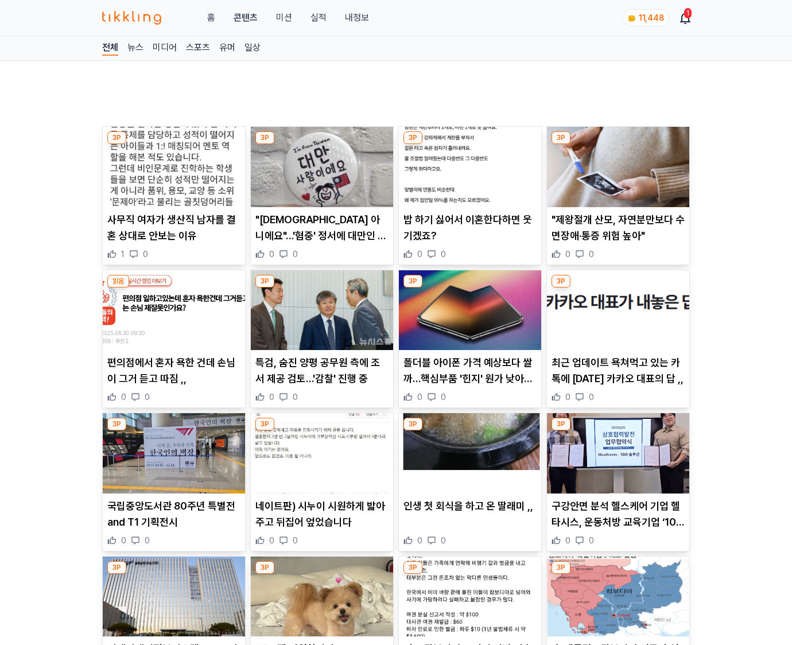
click at [609, 511] on p "구강안면 분석 헬스케어 기업 헬타시스, 운동처방 교육기업 ‘100솔루션’과 MOU 체결" at bounding box center [618, 514] width 133 height 32
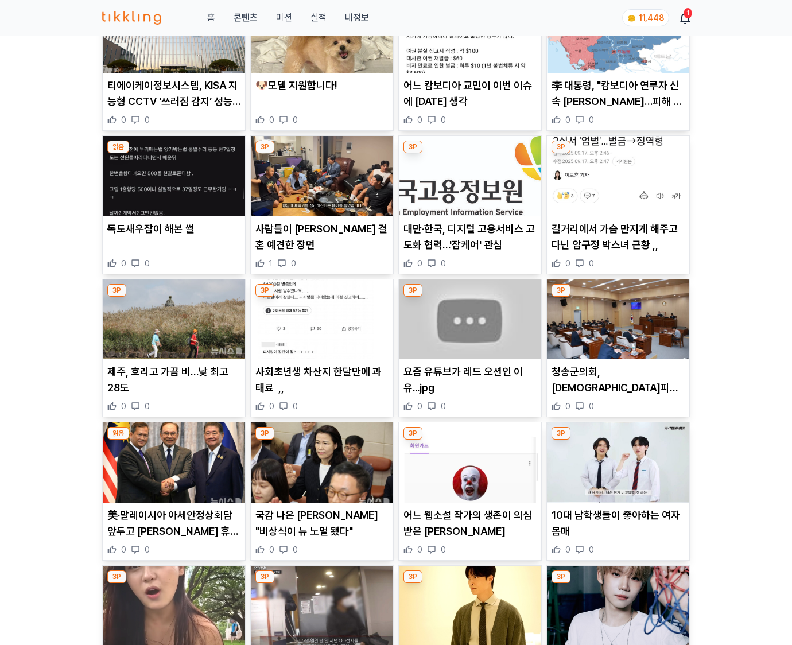
scroll to position [1314, 0]
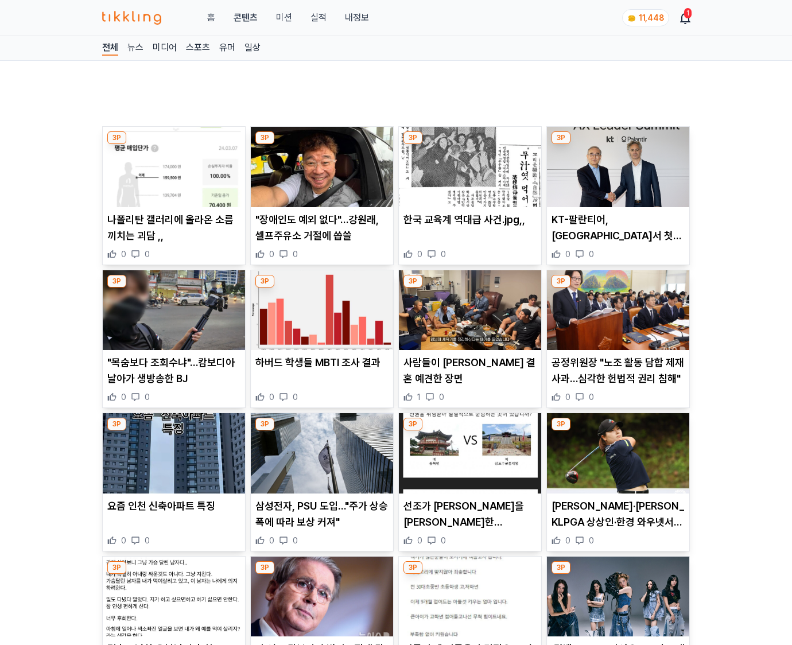
click at [609, 511] on p "[PERSON_NAME]·[PERSON_NAME]·[PERSON_NAME], KLPGA 상상인·한경 와우넷서 시즌 4승 도전" at bounding box center [618, 514] width 133 height 32
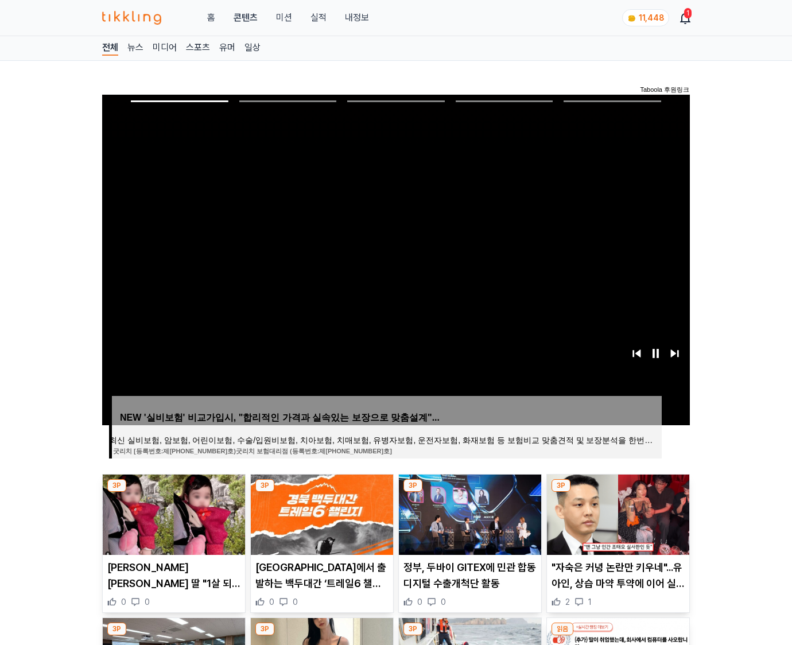
click at [609, 511] on img at bounding box center [618, 515] width 142 height 80
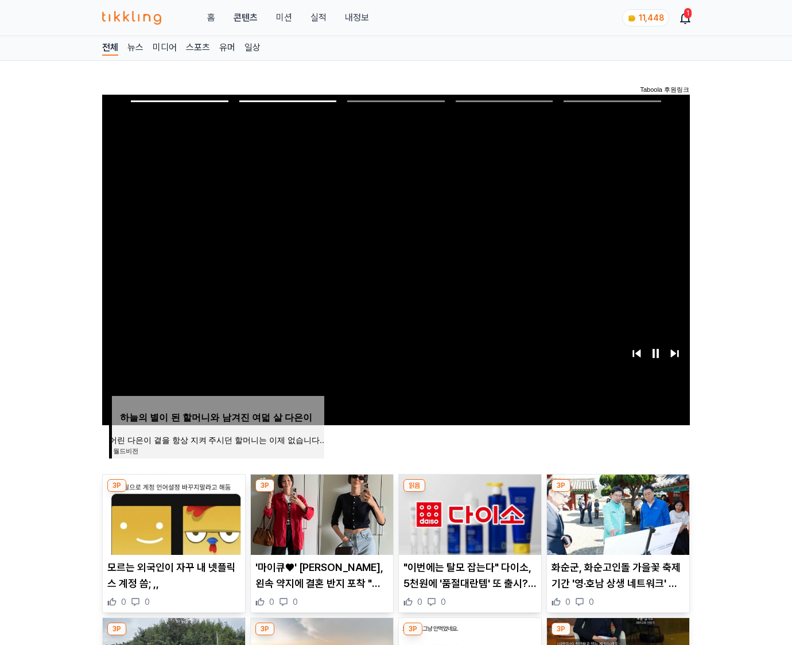
click at [609, 511] on img at bounding box center [618, 515] width 142 height 80
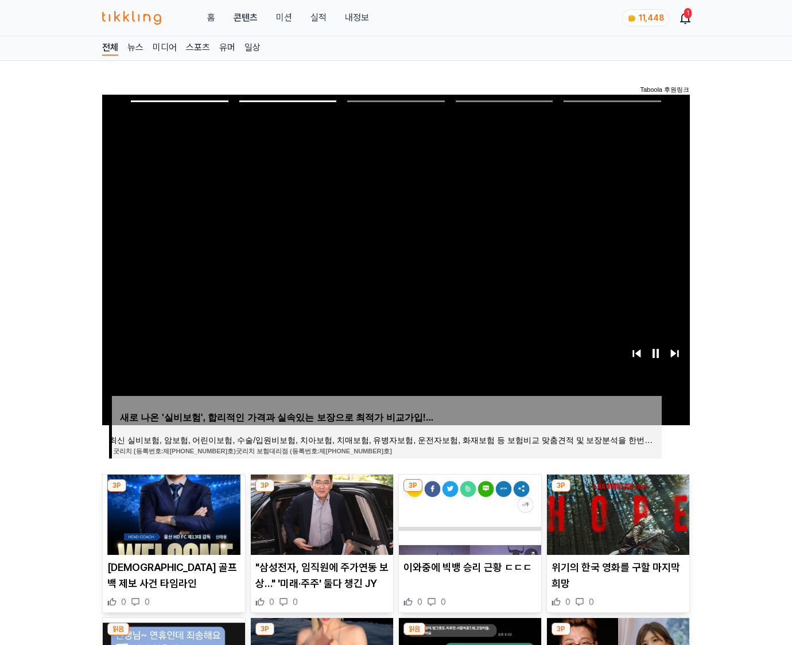
click at [609, 511] on img at bounding box center [618, 515] width 142 height 80
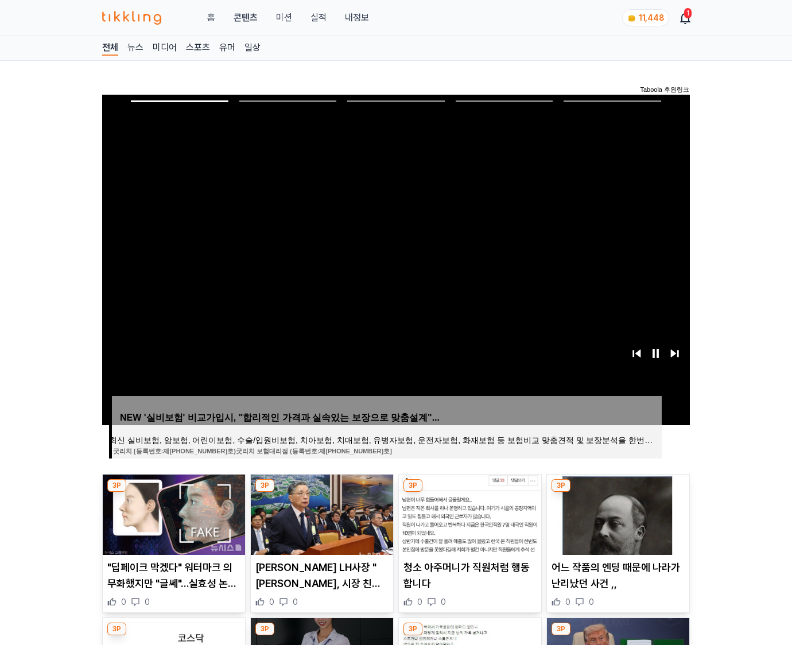
click at [609, 511] on img at bounding box center [618, 515] width 142 height 80
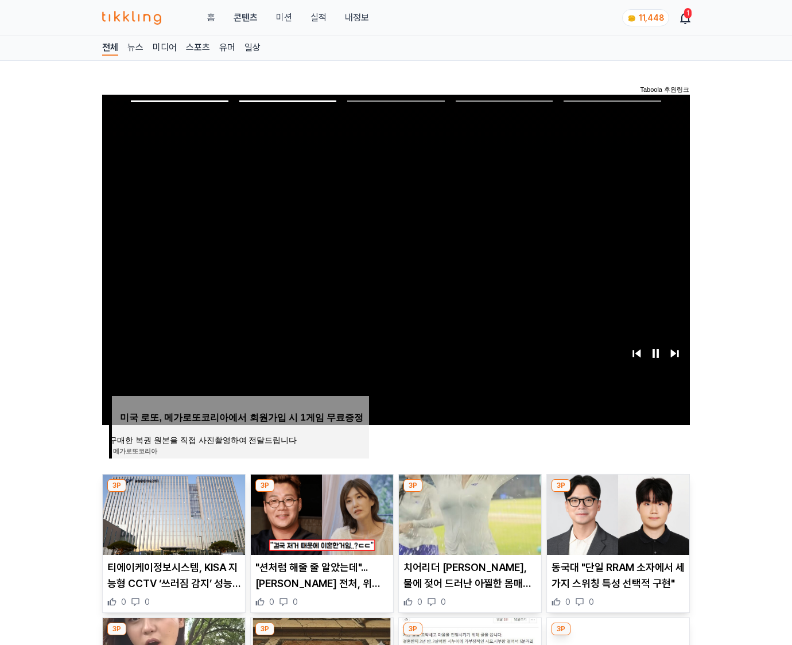
click at [609, 511] on img at bounding box center [618, 515] width 142 height 80
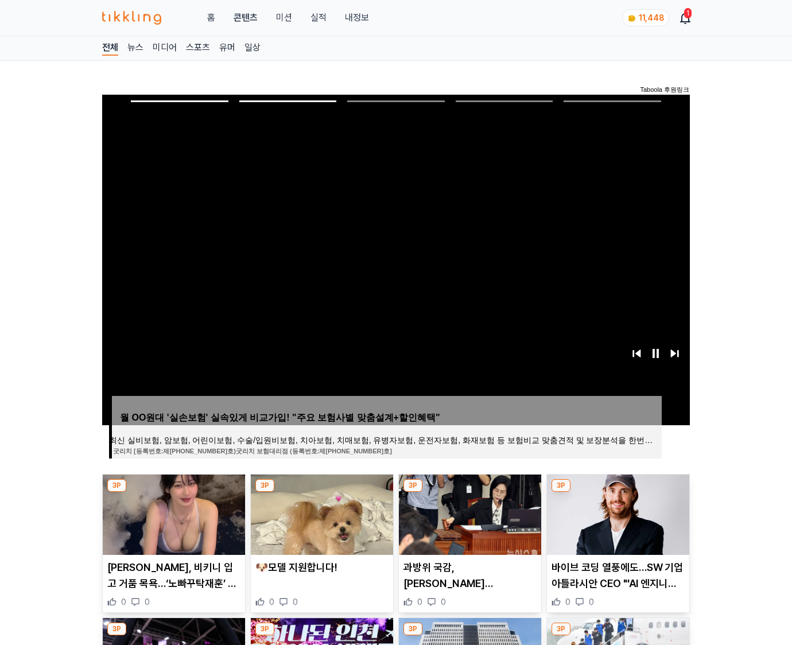
click at [609, 511] on img at bounding box center [618, 515] width 142 height 80
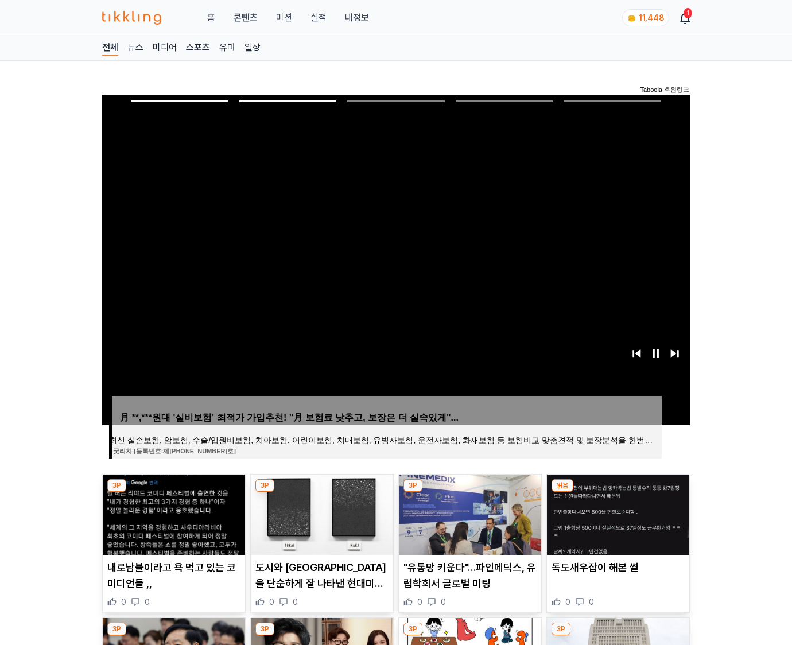
click at [609, 511] on img at bounding box center [618, 515] width 142 height 80
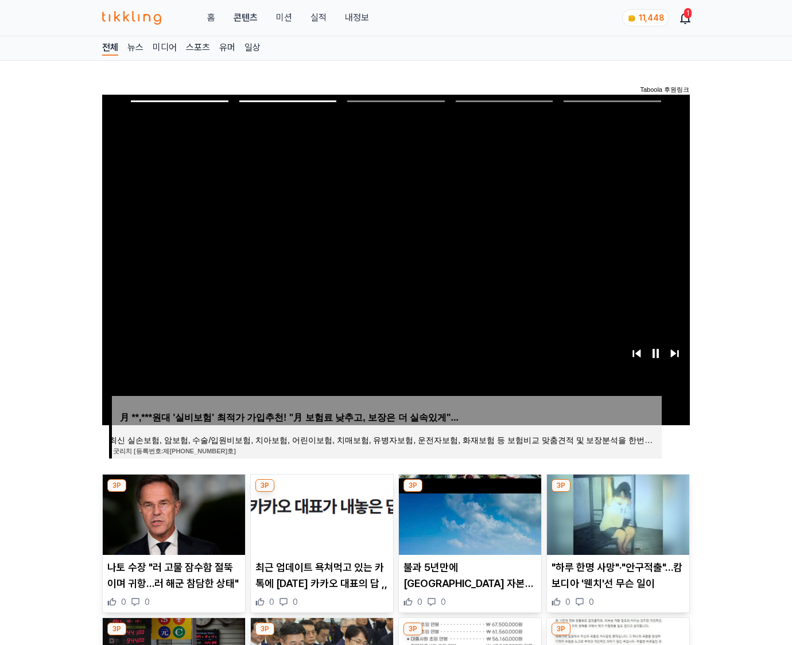
click at [609, 511] on img at bounding box center [618, 515] width 142 height 80
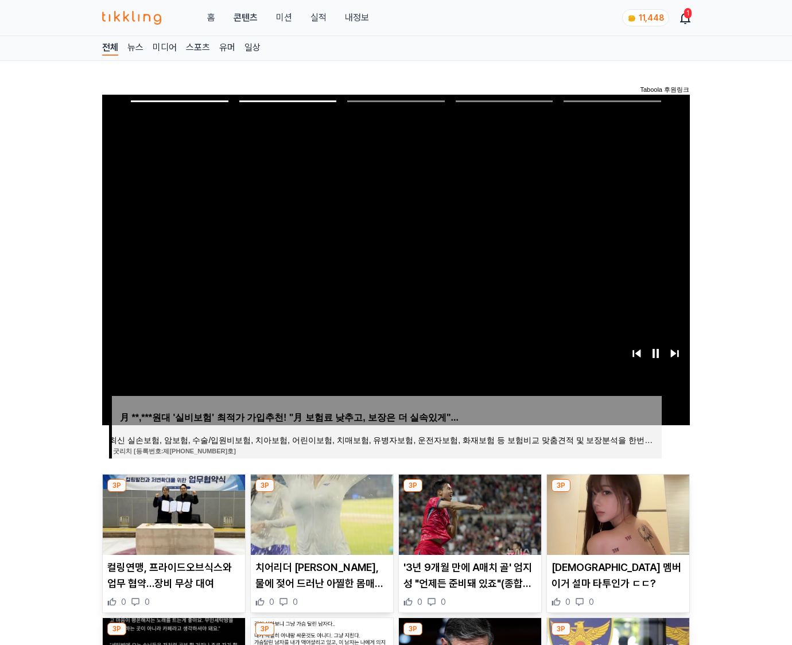
click at [609, 511] on img at bounding box center [618, 515] width 142 height 80
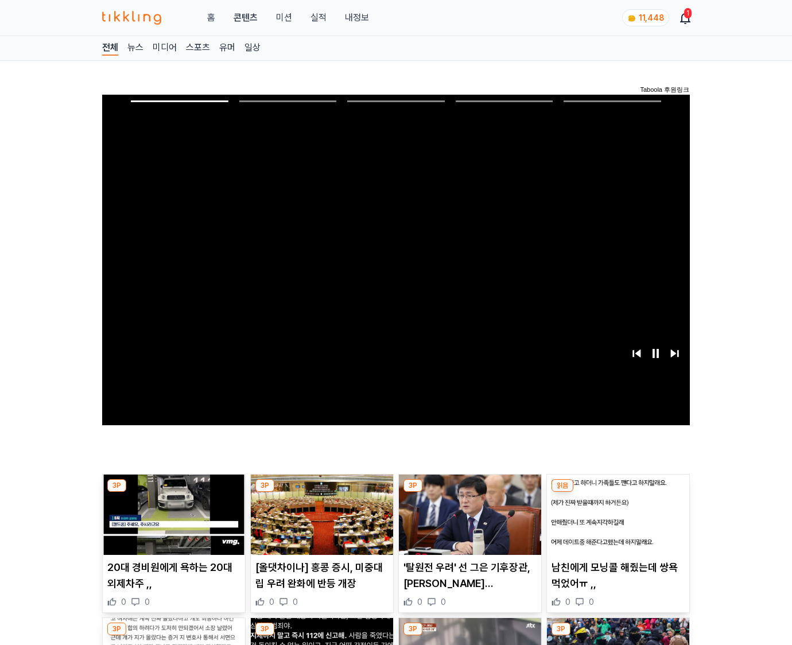
click at [609, 511] on img at bounding box center [618, 515] width 142 height 80
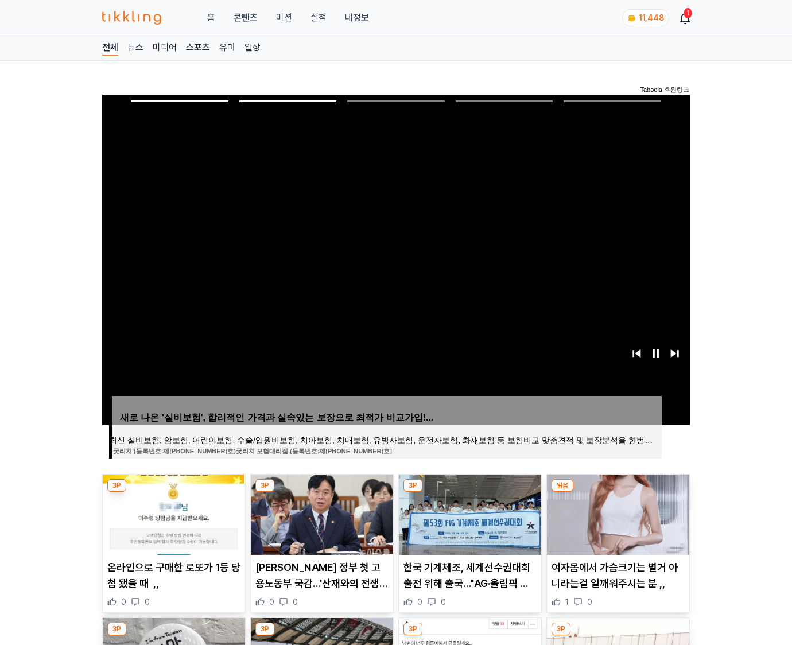
click at [609, 511] on img at bounding box center [618, 515] width 142 height 80
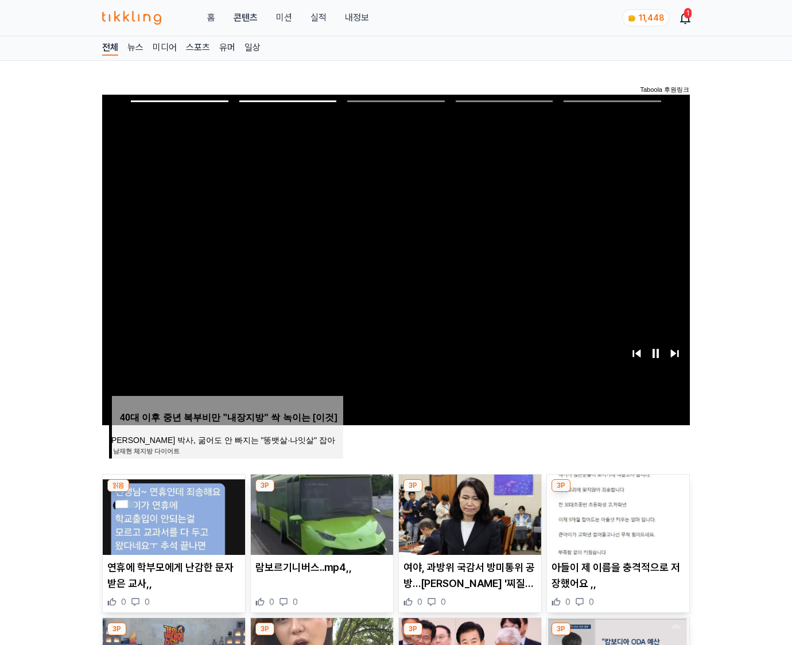
click at [609, 511] on img at bounding box center [618, 515] width 142 height 80
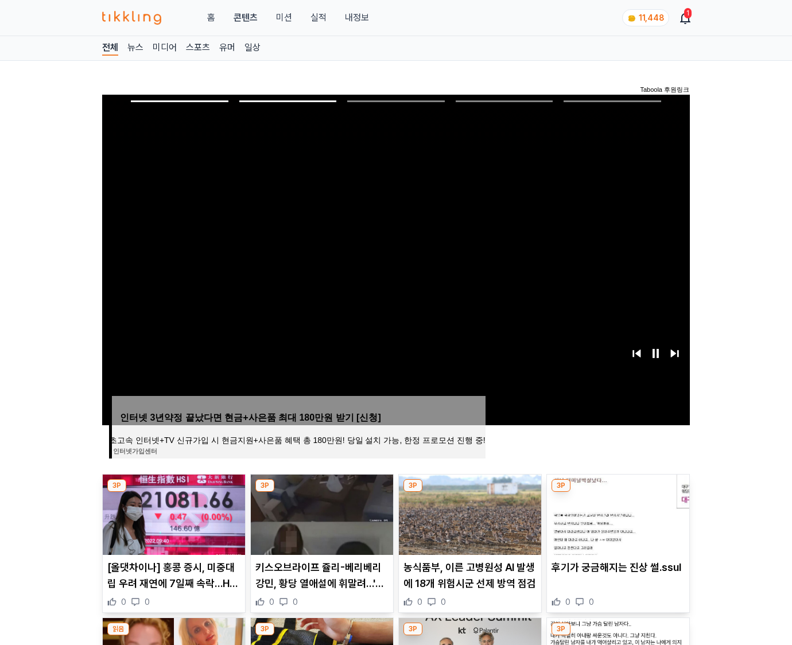
click at [609, 511] on img at bounding box center [618, 515] width 142 height 80
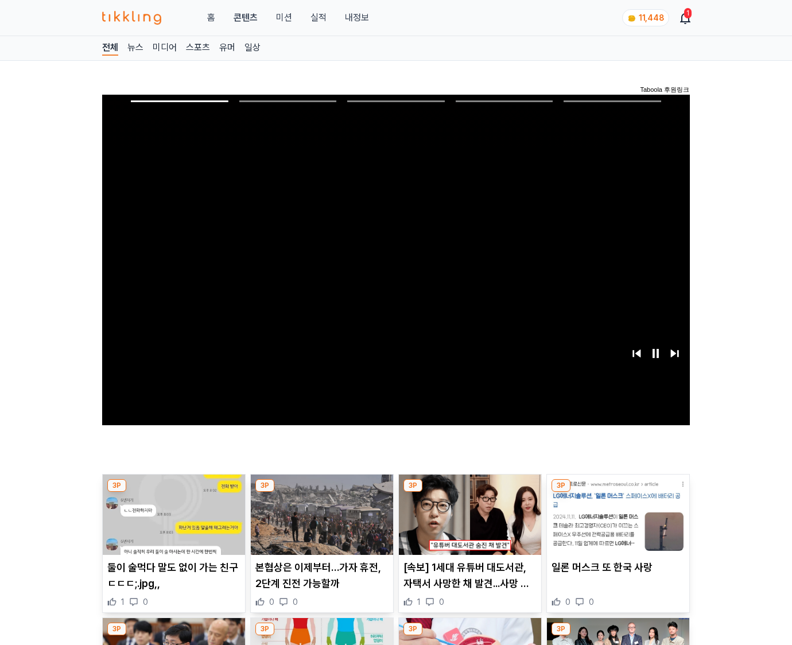
click at [609, 511] on img at bounding box center [618, 515] width 142 height 80
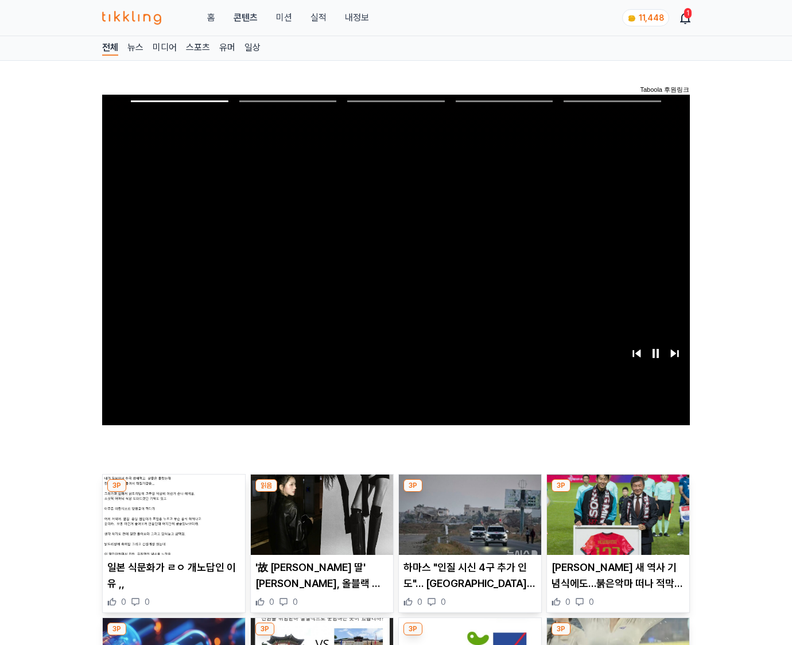
click at [609, 511] on img at bounding box center [618, 515] width 142 height 80
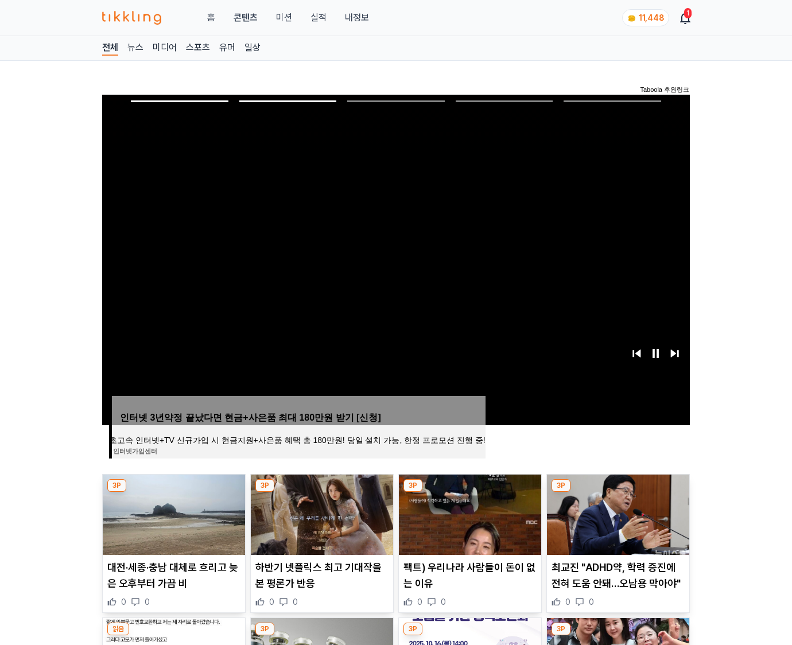
click at [609, 511] on img at bounding box center [618, 515] width 142 height 80
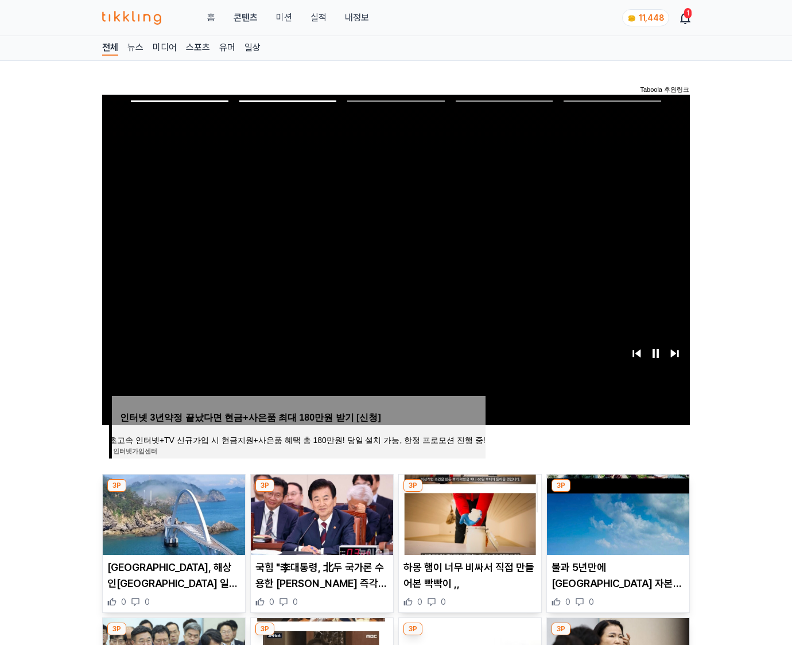
click at [609, 511] on img at bounding box center [618, 515] width 142 height 80
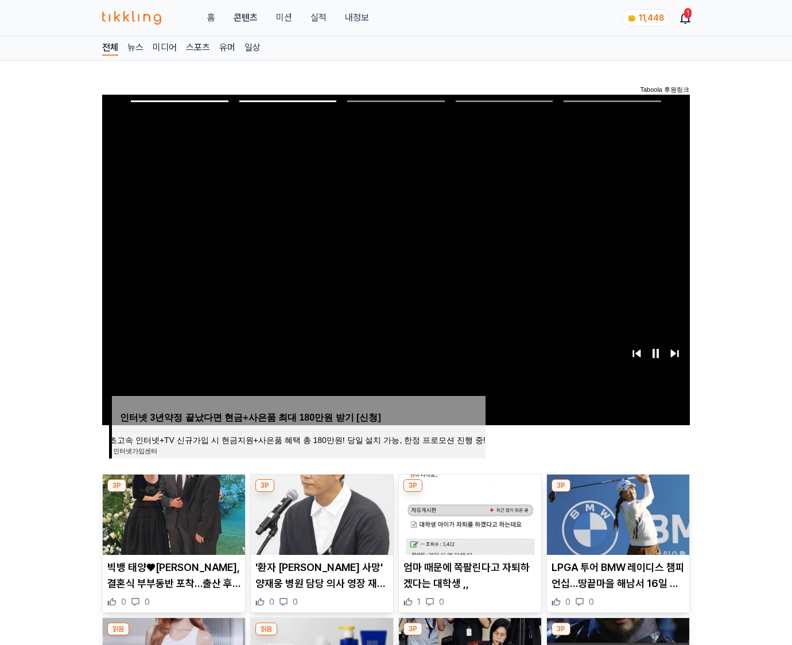
click at [609, 511] on img at bounding box center [618, 515] width 142 height 80
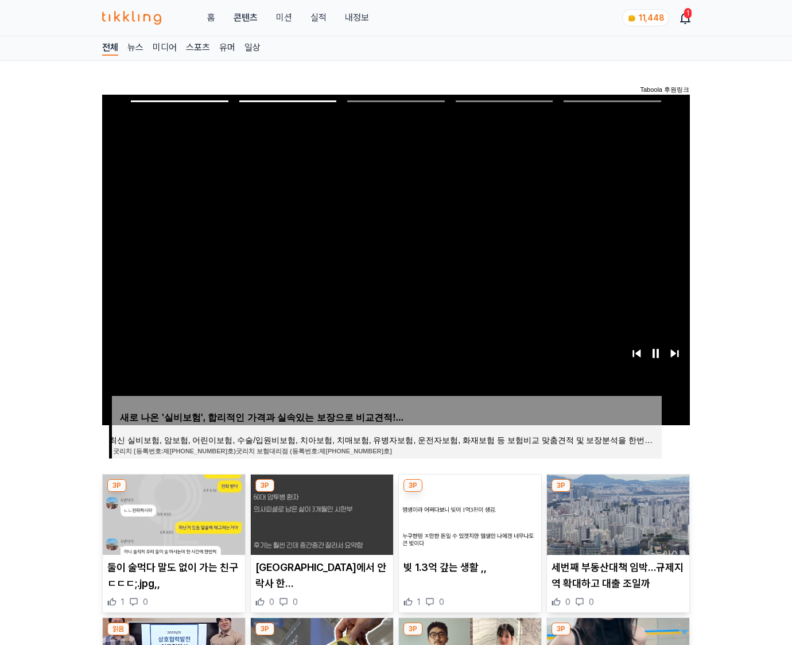
click at [609, 511] on img at bounding box center [618, 515] width 142 height 80
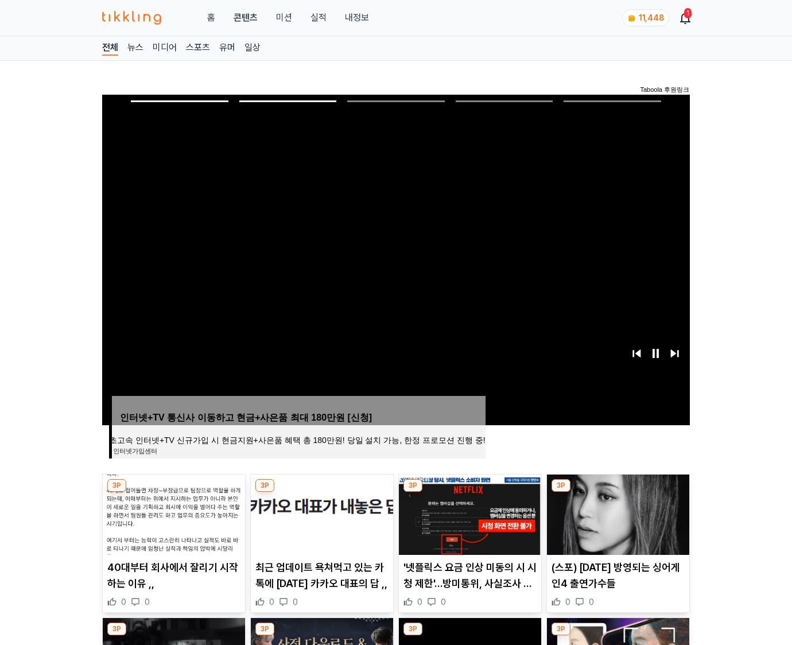
click at [609, 511] on img at bounding box center [618, 515] width 142 height 80
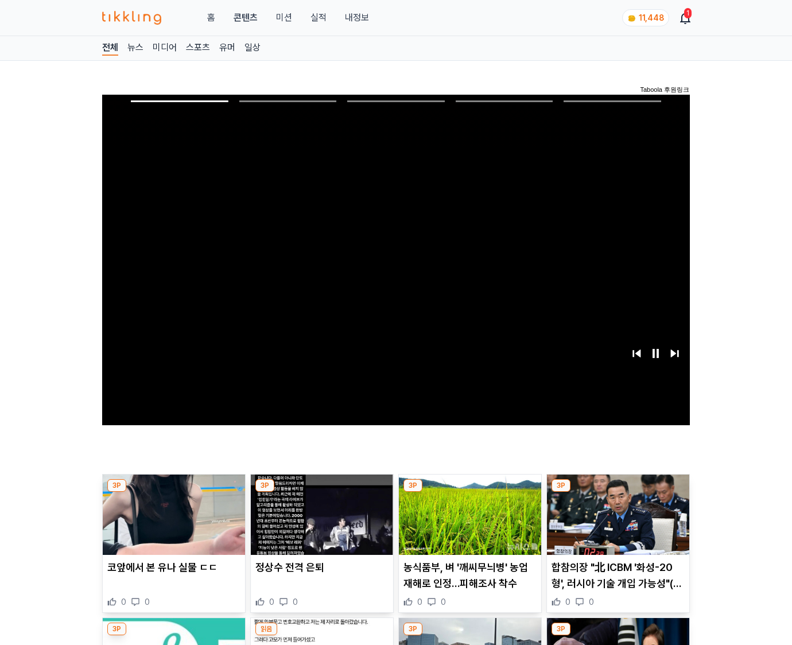
click at [609, 511] on img at bounding box center [618, 515] width 142 height 80
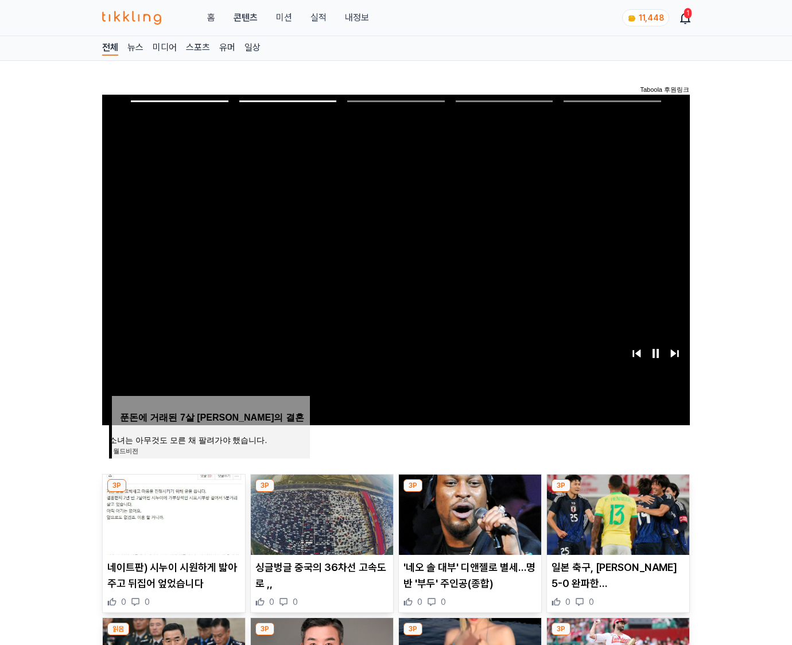
click at [609, 511] on img at bounding box center [618, 515] width 142 height 80
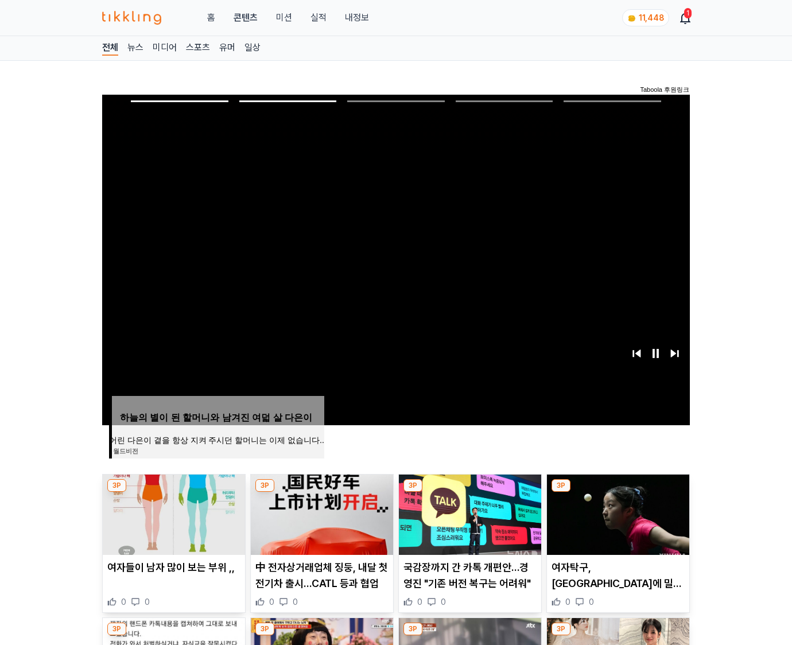
click at [609, 511] on img at bounding box center [618, 515] width 142 height 80
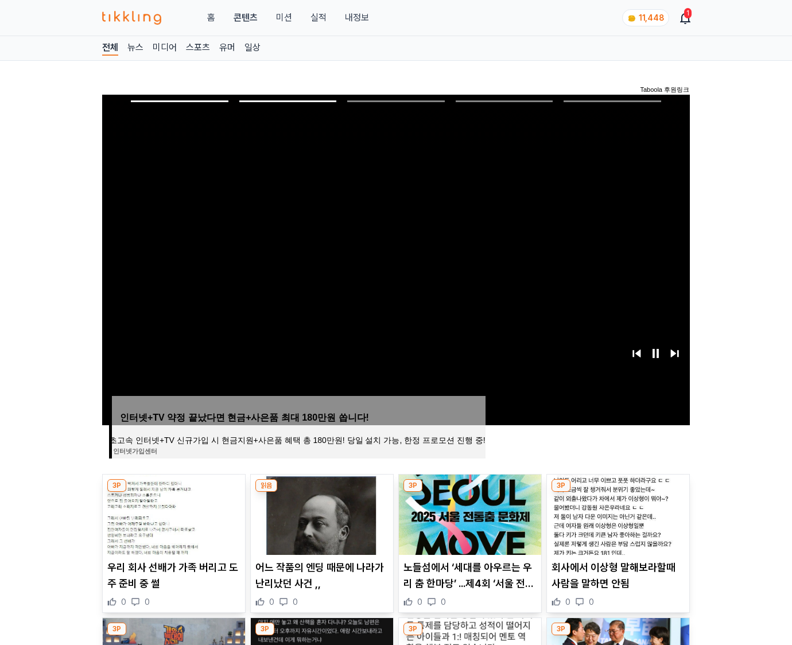
click at [609, 511] on img at bounding box center [618, 515] width 142 height 80
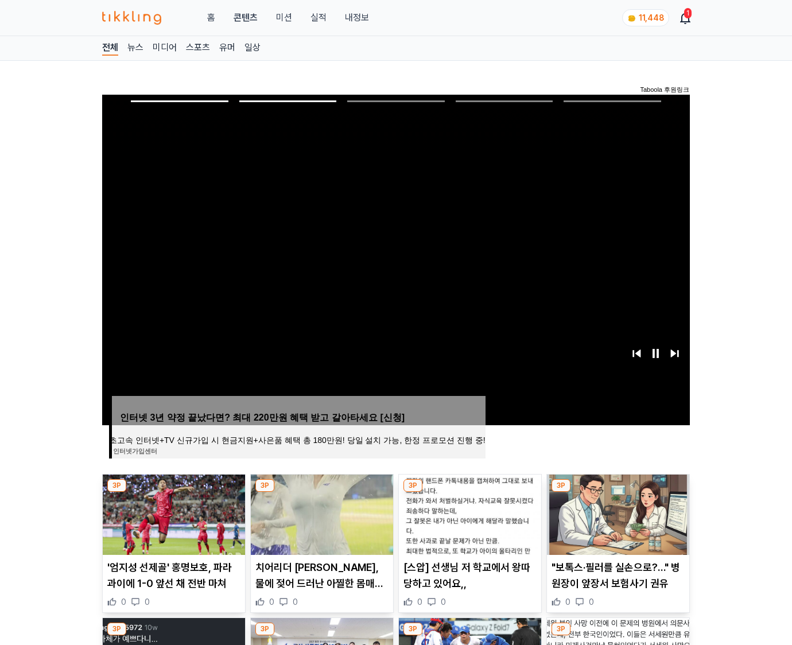
click at [609, 511] on img at bounding box center [618, 515] width 142 height 80
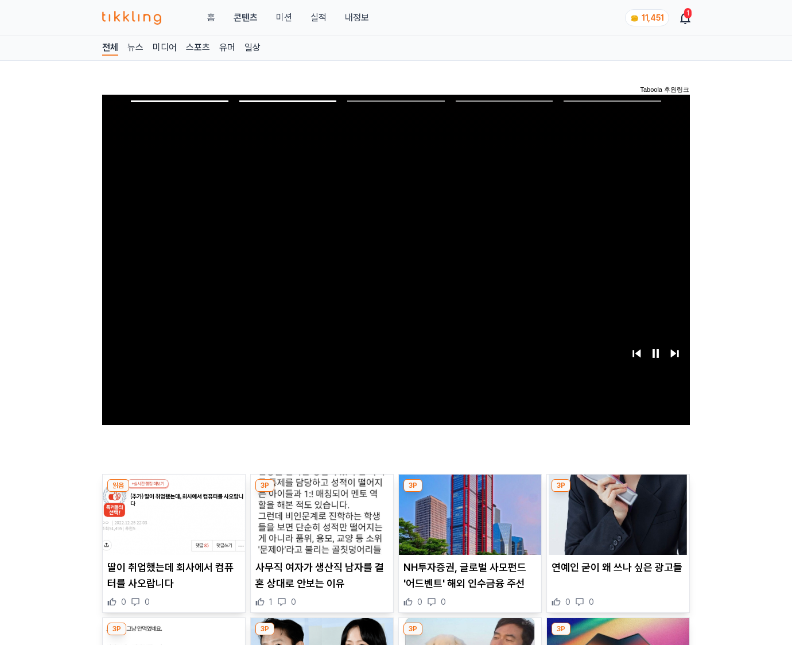
click at [609, 511] on img at bounding box center [618, 515] width 142 height 80
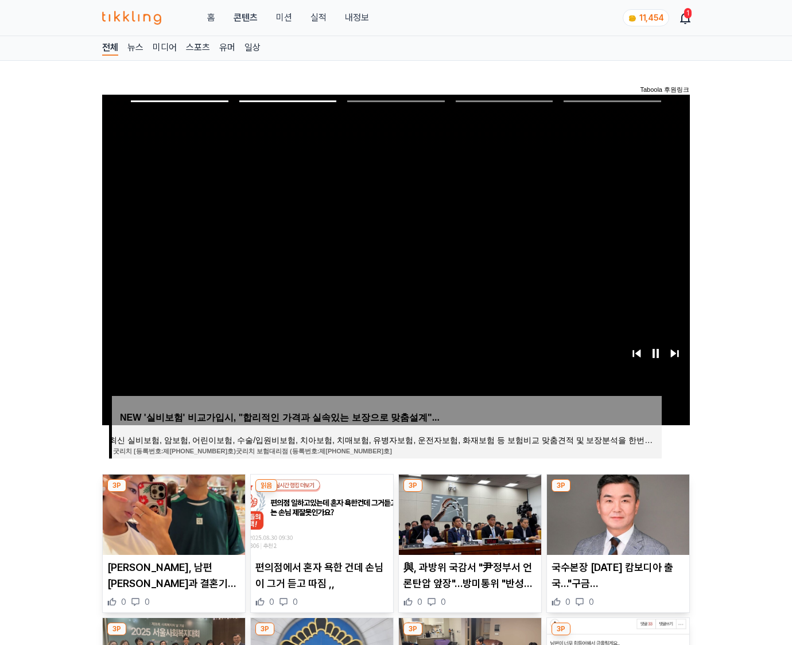
click at [609, 511] on img at bounding box center [618, 515] width 142 height 80
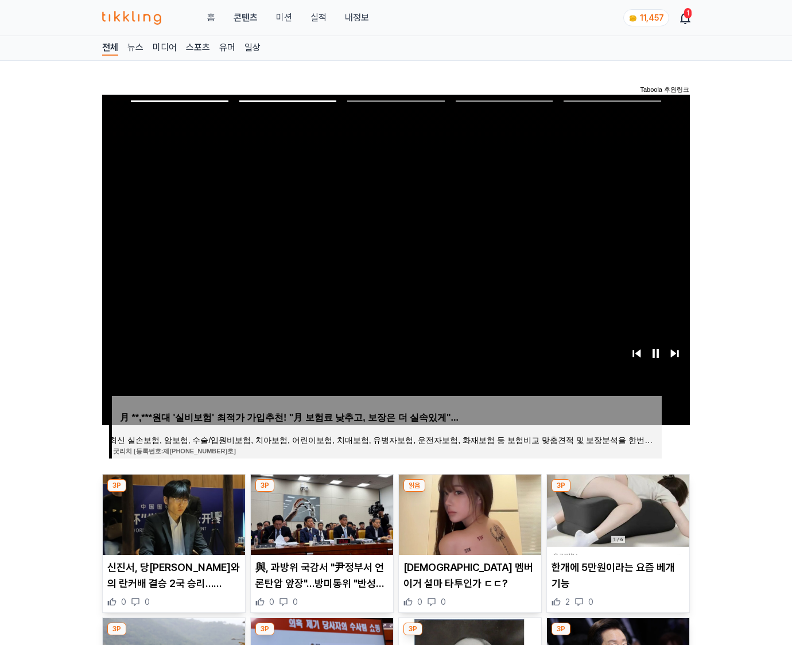
click at [609, 511] on img at bounding box center [618, 515] width 142 height 80
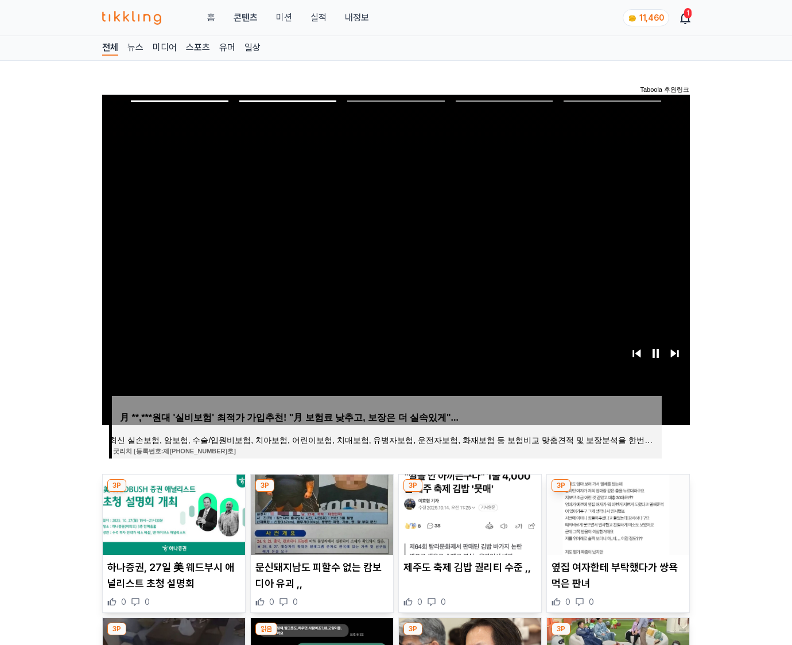
click at [609, 511] on img at bounding box center [618, 515] width 142 height 80
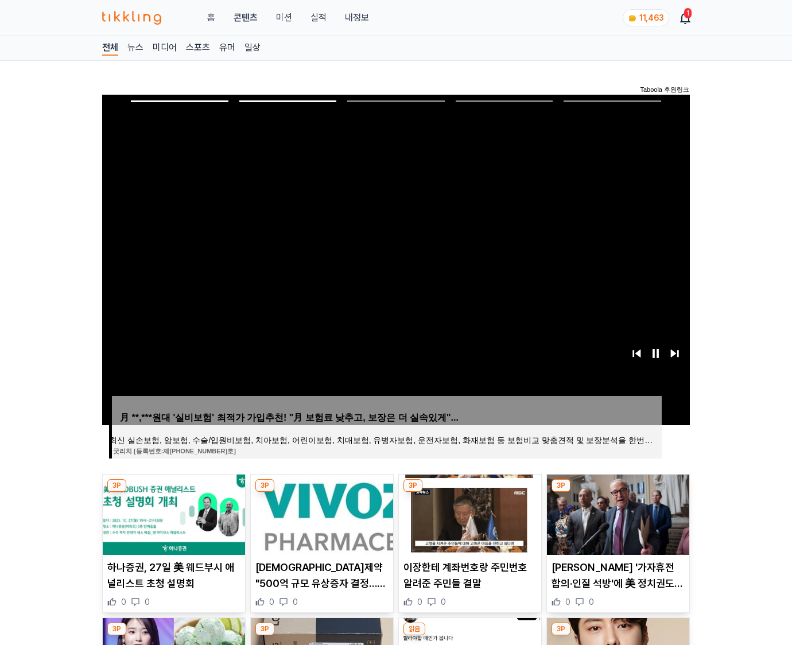
click at [609, 511] on img at bounding box center [618, 515] width 142 height 80
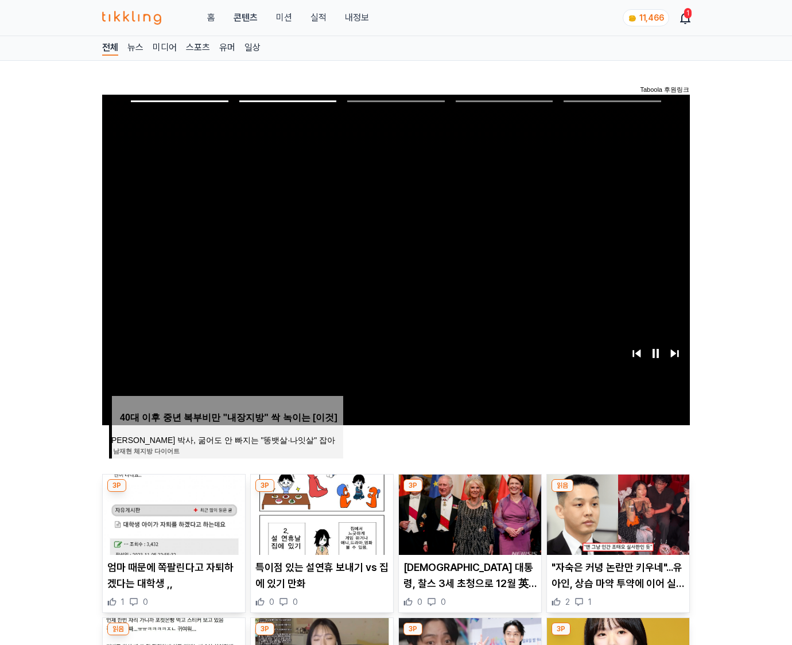
click at [609, 511] on img at bounding box center [618, 515] width 142 height 80
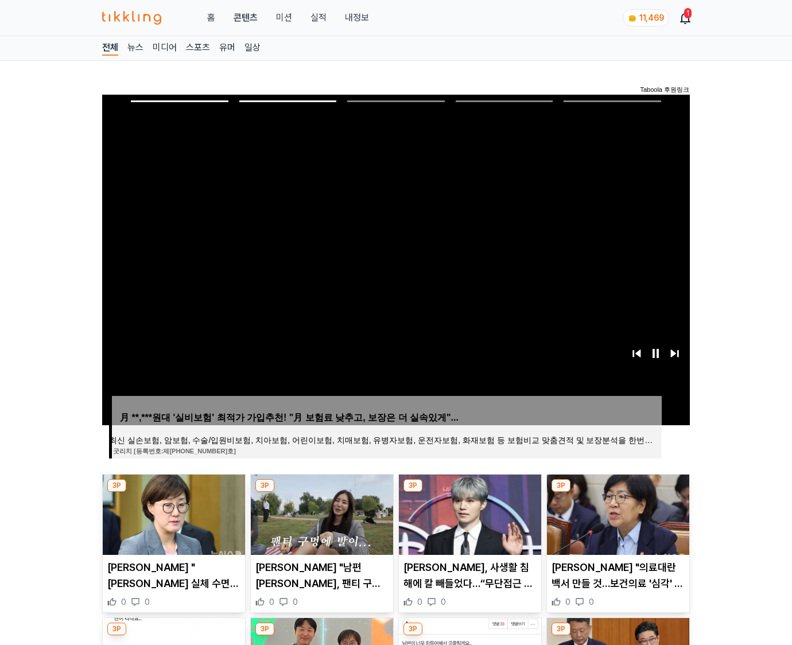
click at [609, 511] on img at bounding box center [618, 515] width 142 height 80
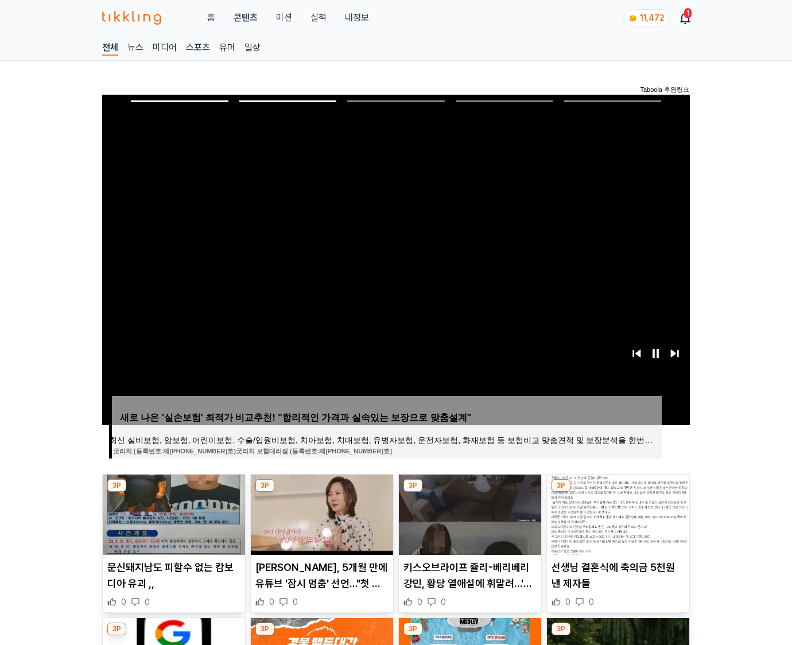
click at [609, 511] on img at bounding box center [618, 515] width 142 height 80
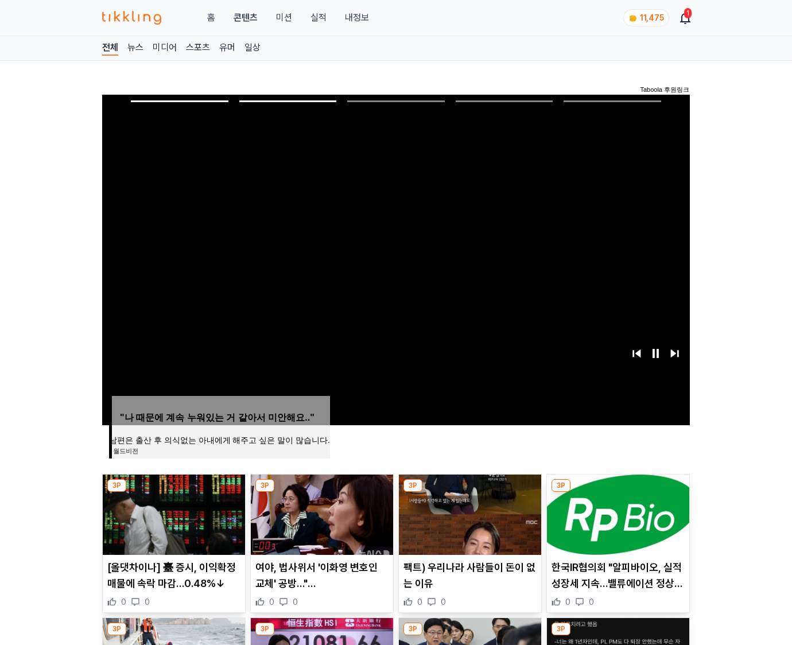
click at [609, 511] on img at bounding box center [618, 515] width 142 height 80
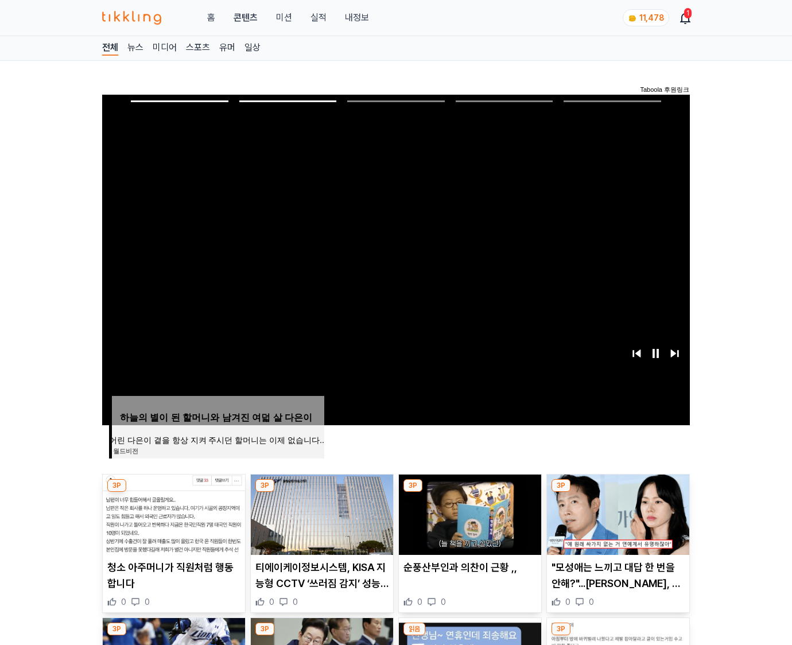
click at [609, 511] on img at bounding box center [618, 515] width 142 height 80
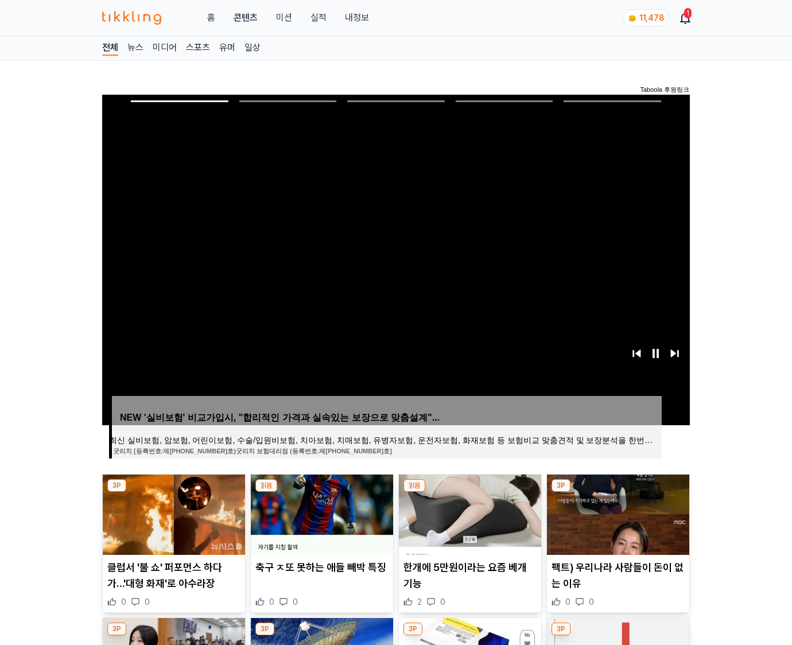
click at [609, 511] on img at bounding box center [618, 515] width 142 height 80
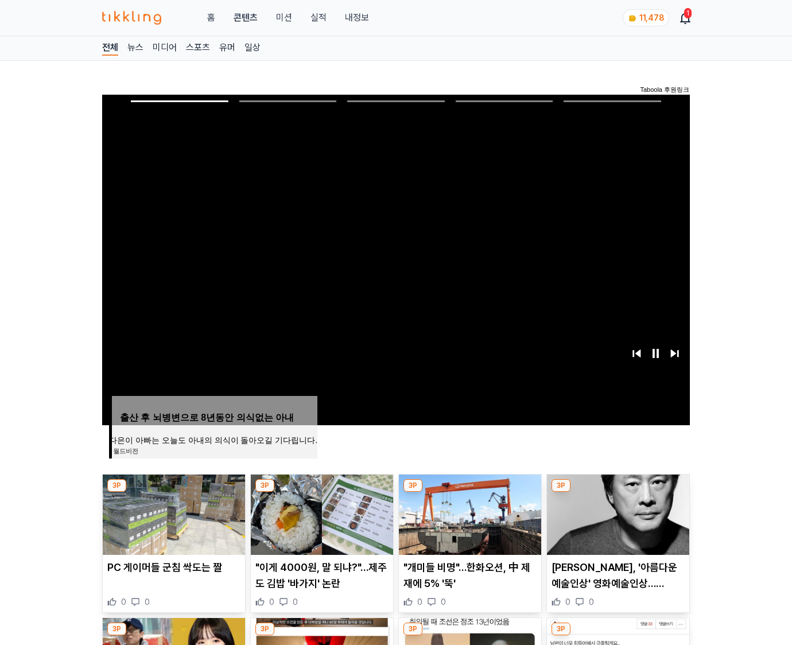
click at [609, 511] on img at bounding box center [618, 515] width 142 height 80
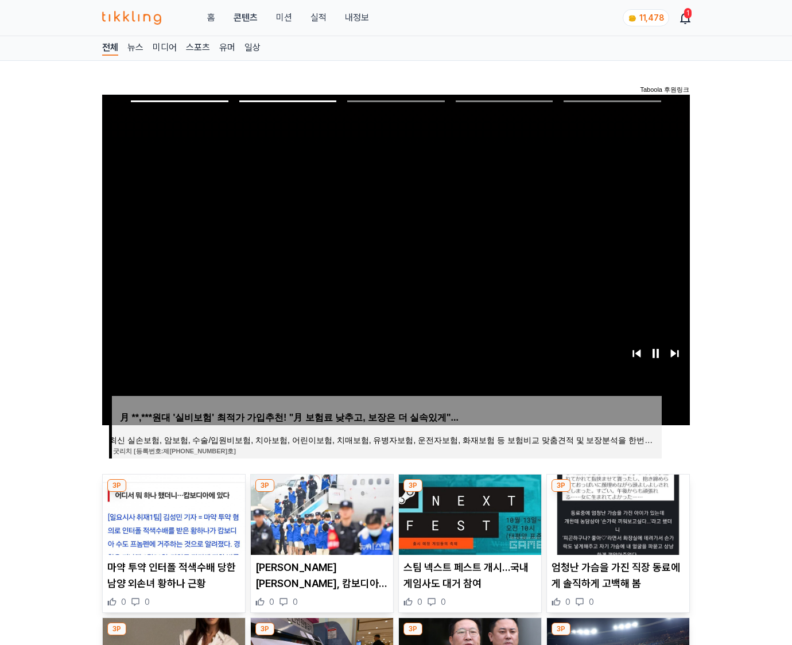
click at [609, 511] on img at bounding box center [618, 515] width 142 height 80
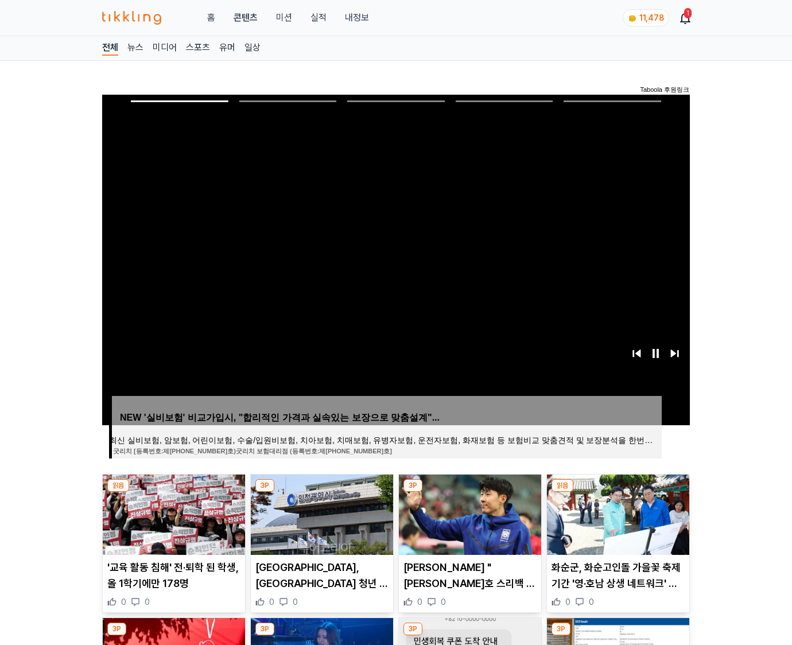
click at [609, 511] on img at bounding box center [618, 515] width 142 height 80
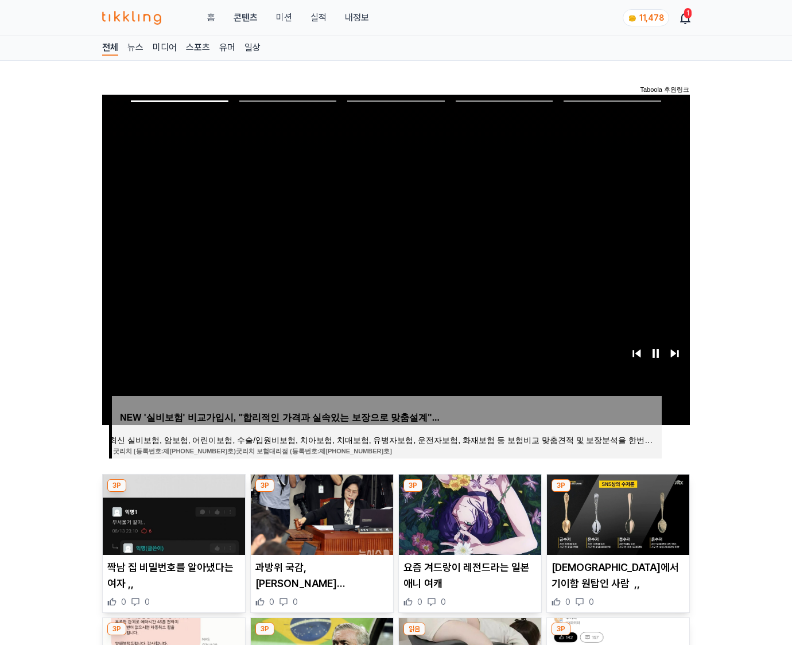
click at [609, 511] on img at bounding box center [618, 515] width 142 height 80
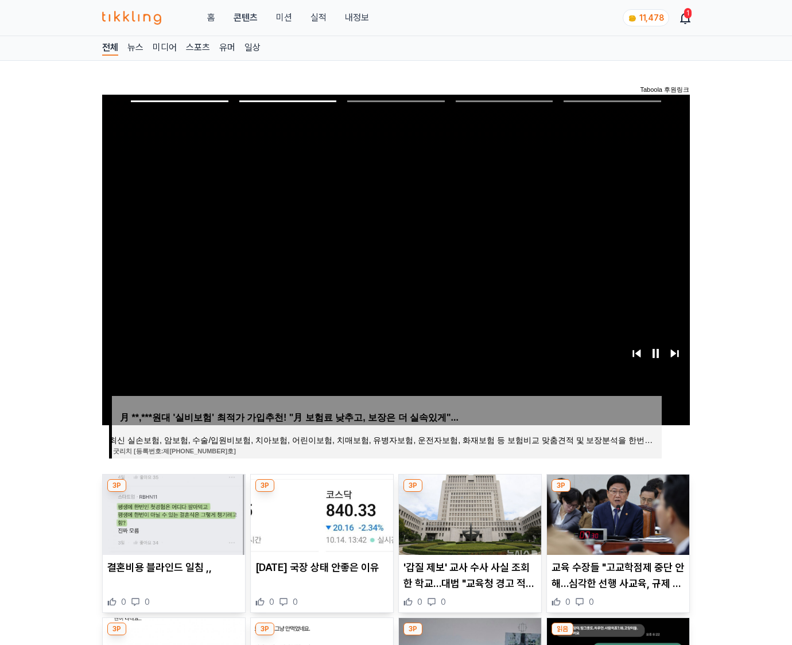
click at [609, 511] on img at bounding box center [618, 515] width 142 height 80
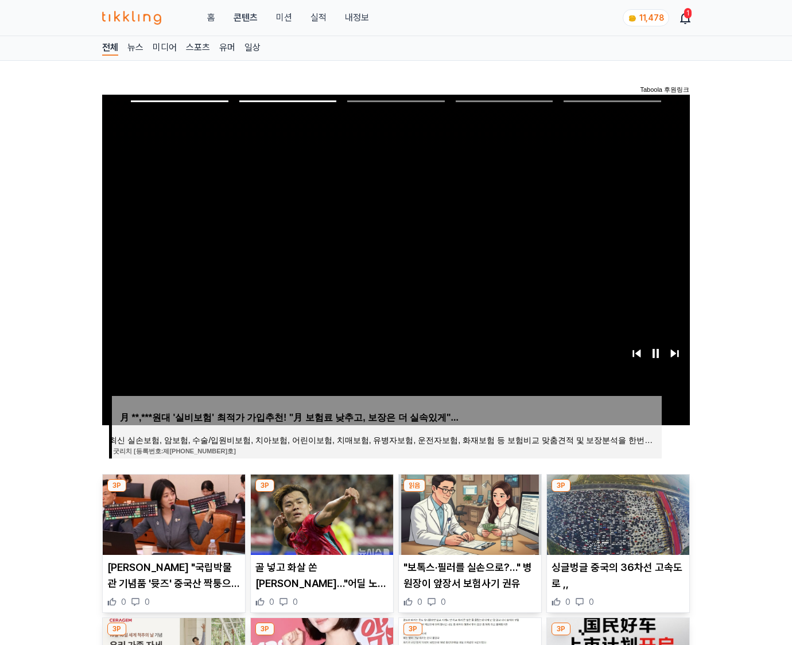
click at [609, 511] on img at bounding box center [618, 515] width 142 height 80
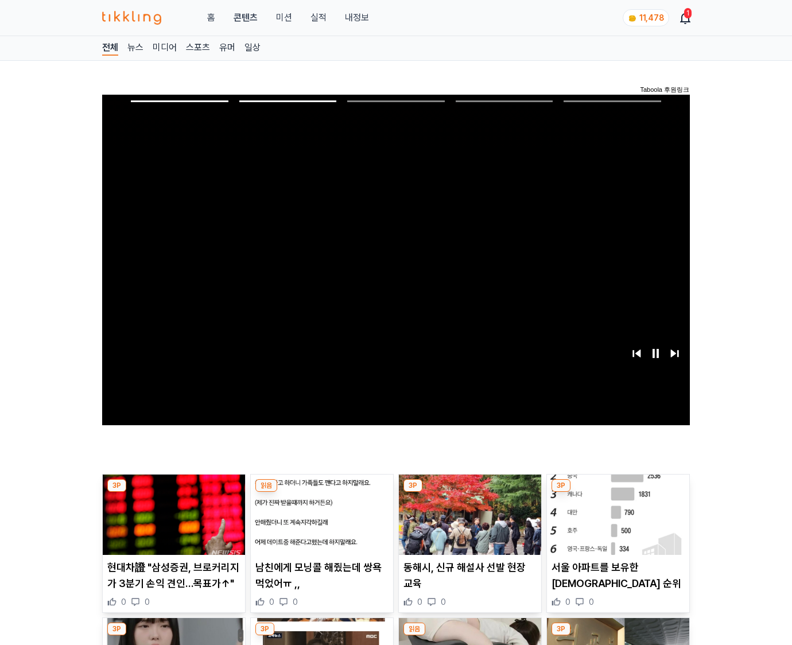
click at [609, 511] on img at bounding box center [618, 515] width 142 height 80
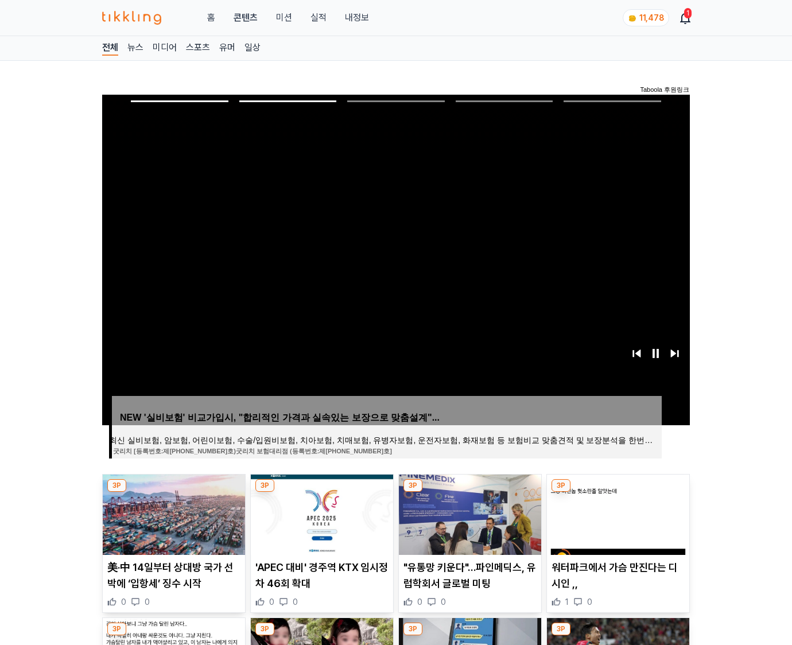
click at [609, 511] on img at bounding box center [618, 515] width 142 height 80
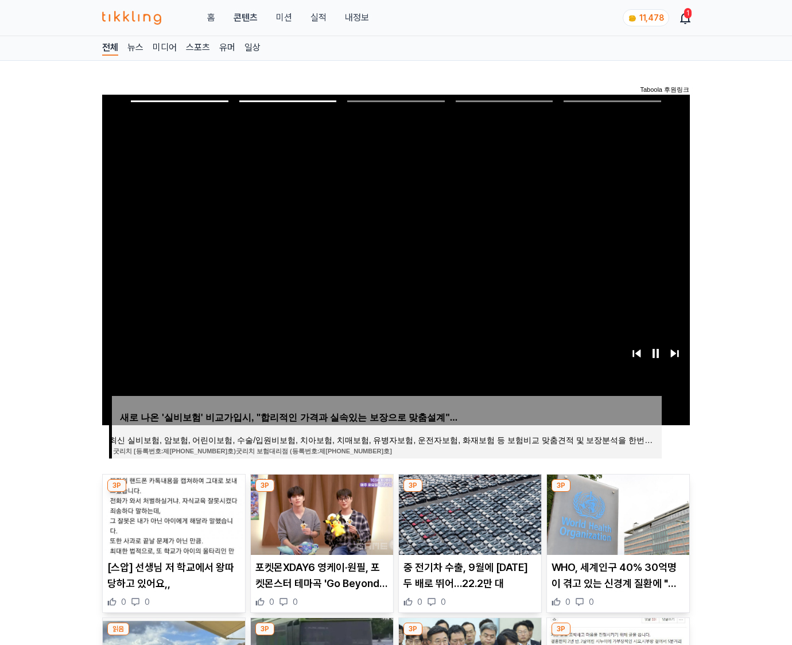
click at [609, 511] on img at bounding box center [618, 515] width 142 height 80
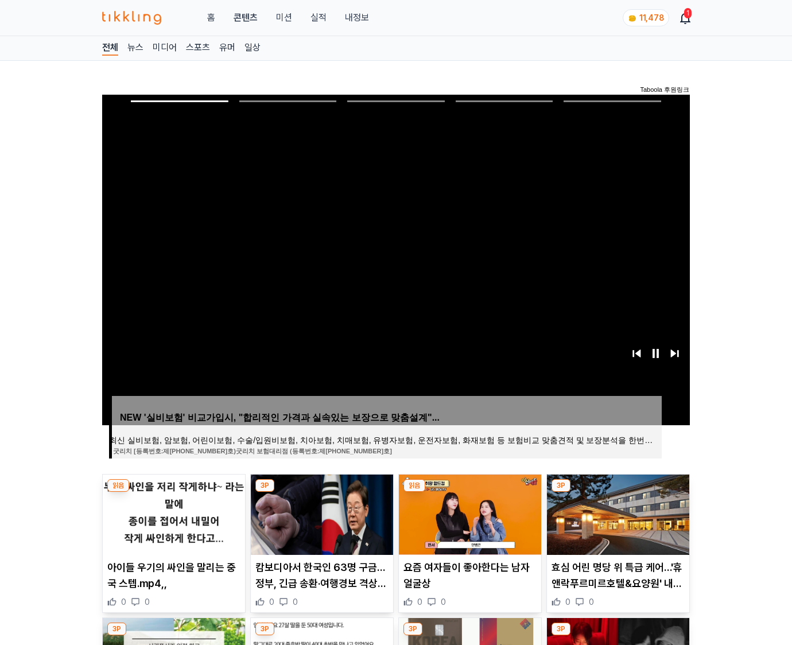
click at [609, 511] on img at bounding box center [618, 515] width 142 height 80
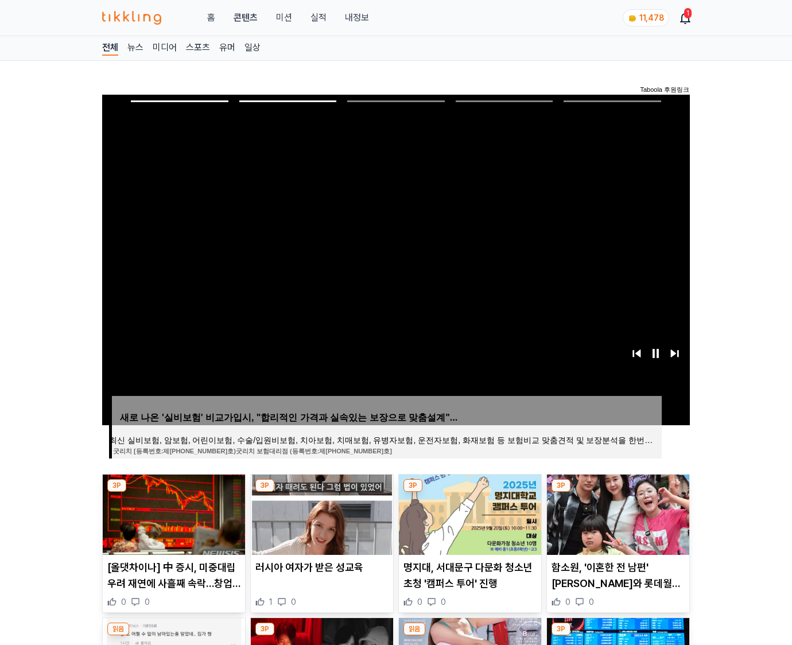
click at [609, 511] on img at bounding box center [618, 515] width 142 height 80
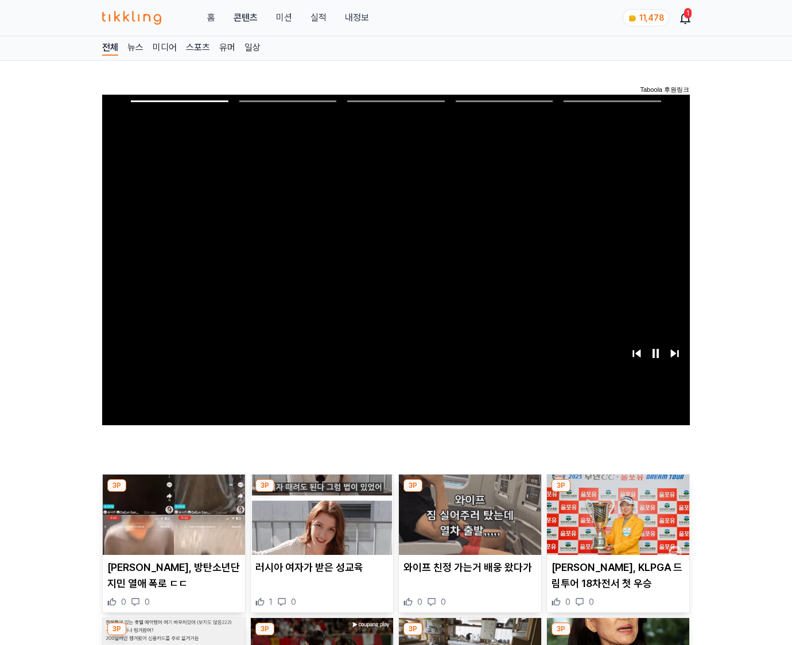
click at [609, 511] on img at bounding box center [618, 515] width 142 height 80
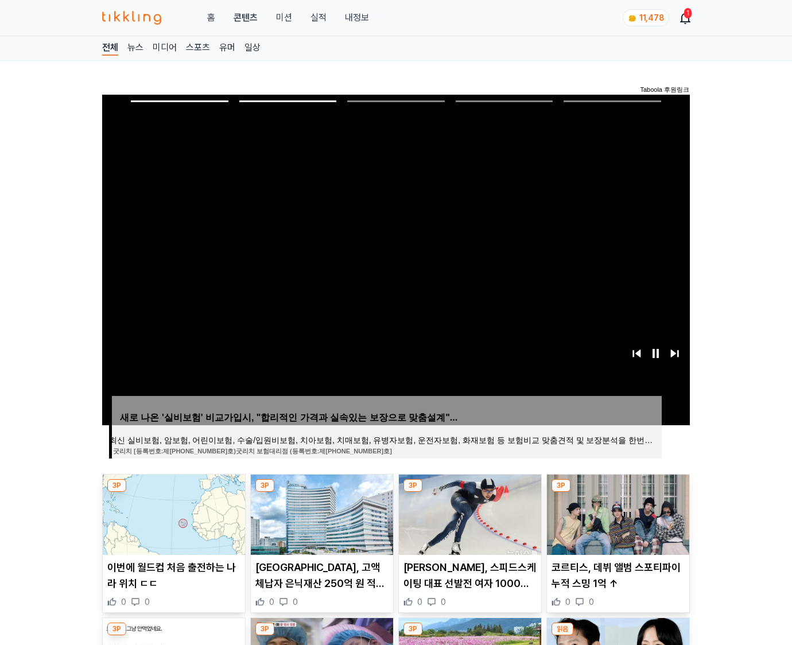
click at [609, 511] on img at bounding box center [618, 515] width 142 height 80
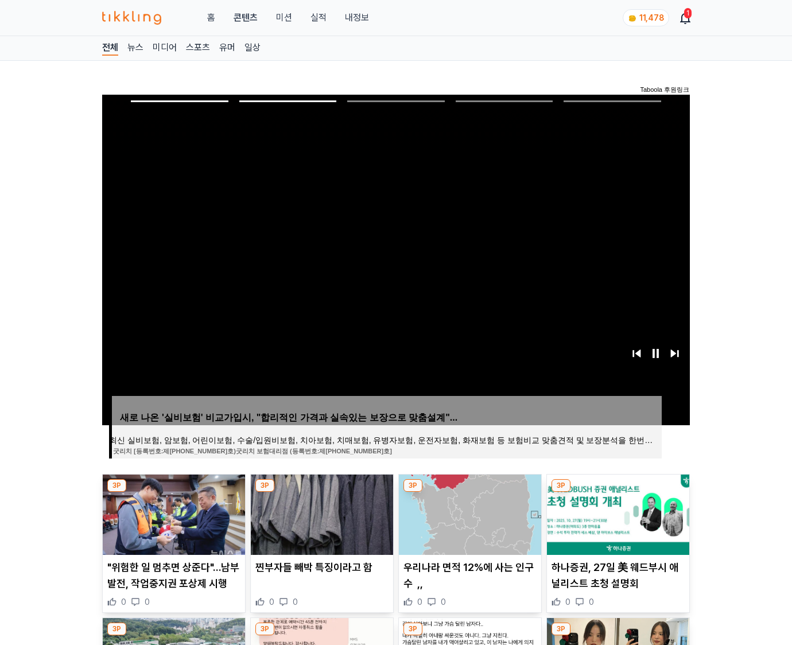
click at [609, 511] on img at bounding box center [618, 515] width 142 height 80
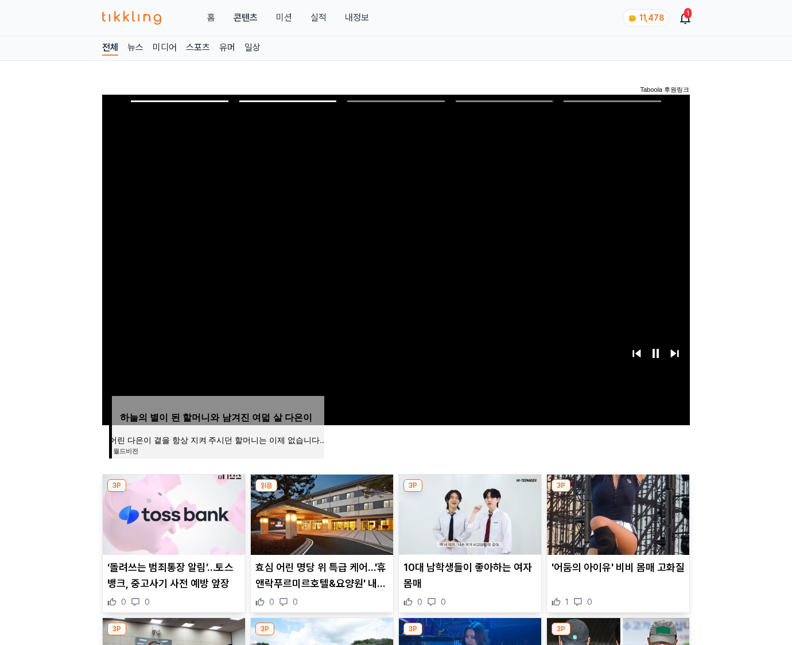
click at [609, 511] on img at bounding box center [618, 515] width 142 height 80
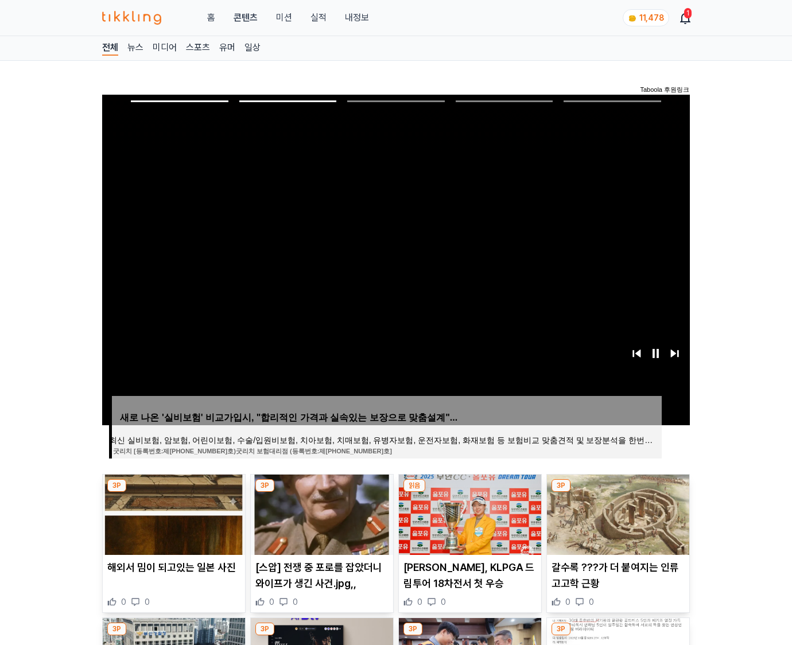
click at [609, 511] on img at bounding box center [618, 515] width 142 height 80
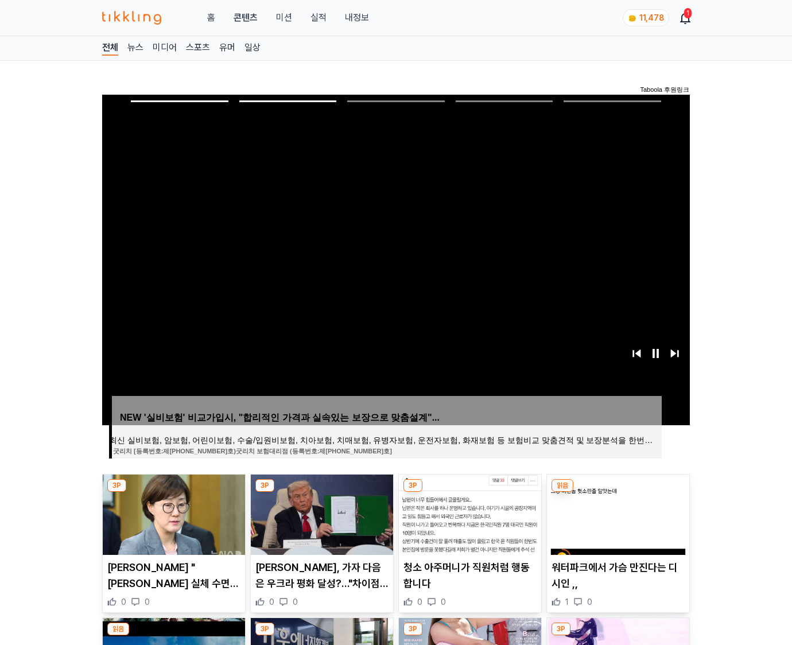
click at [609, 511] on img at bounding box center [618, 515] width 142 height 80
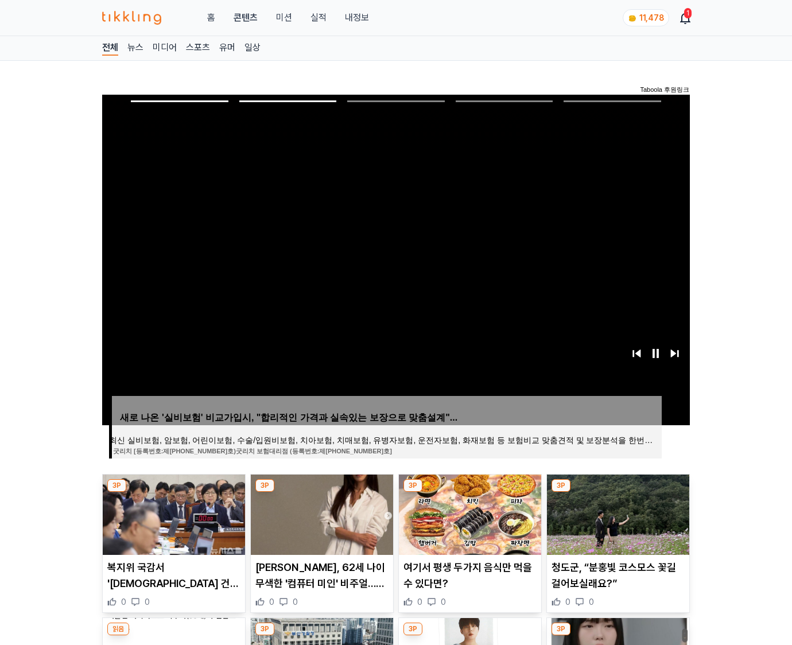
click at [609, 511] on img at bounding box center [618, 515] width 142 height 80
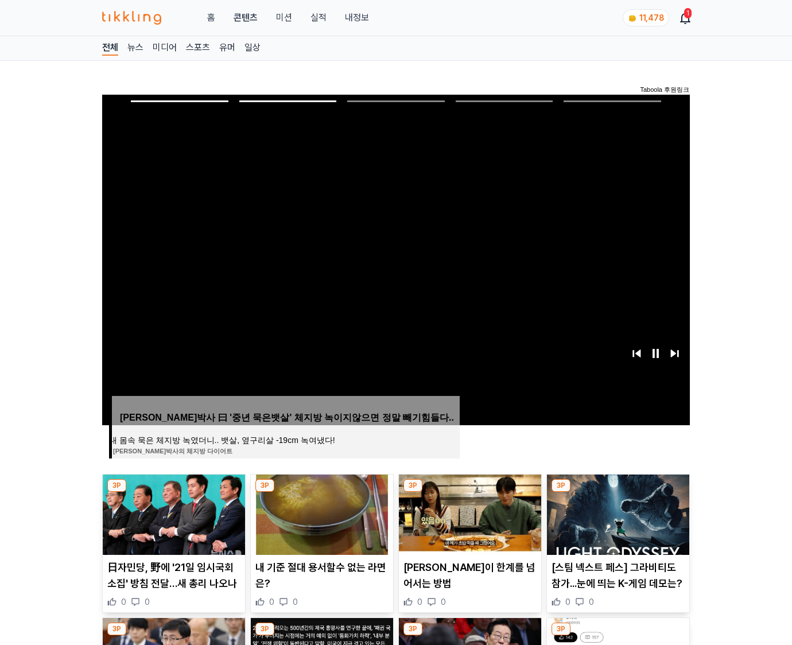
click at [609, 511] on img at bounding box center [618, 515] width 142 height 80
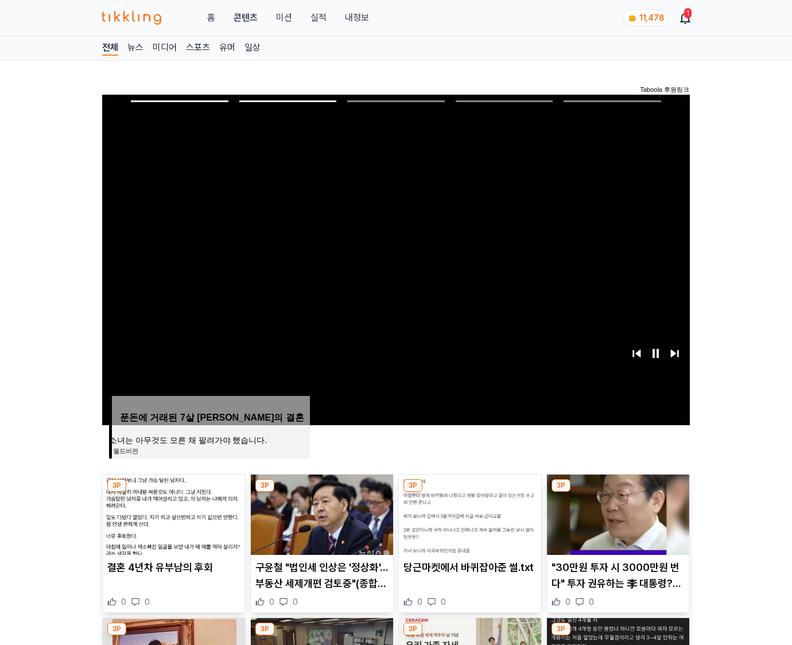
click at [609, 511] on img at bounding box center [618, 515] width 142 height 80
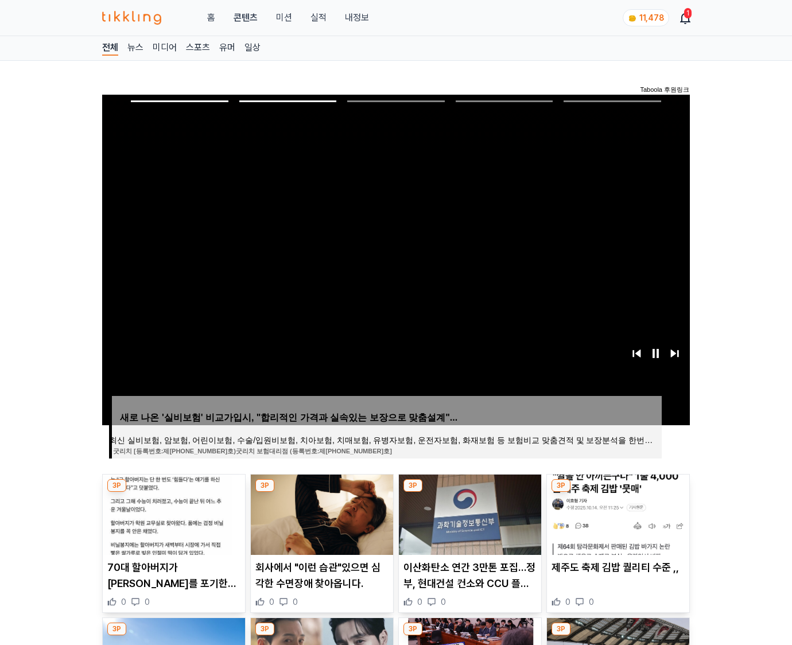
click at [609, 511] on img at bounding box center [618, 515] width 142 height 80
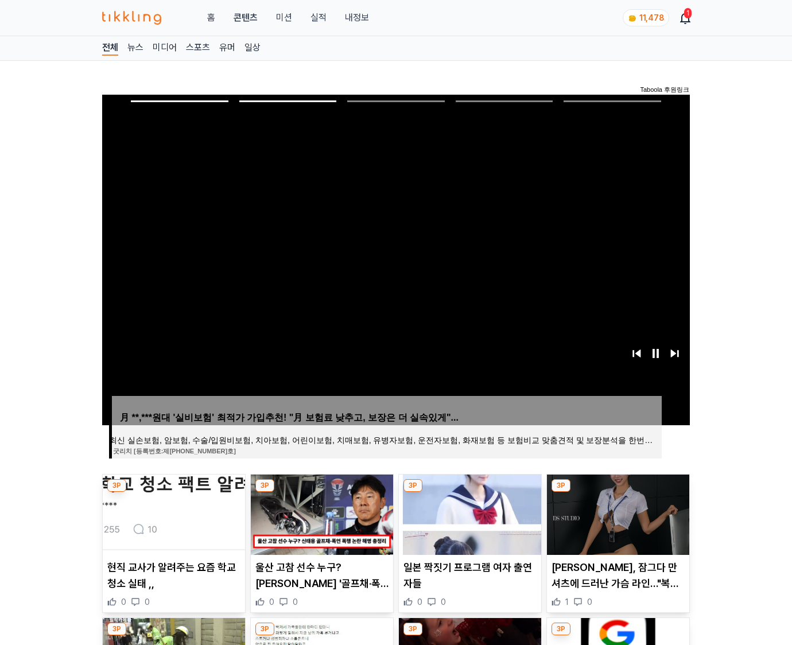
click at [609, 511] on img at bounding box center [618, 515] width 142 height 80
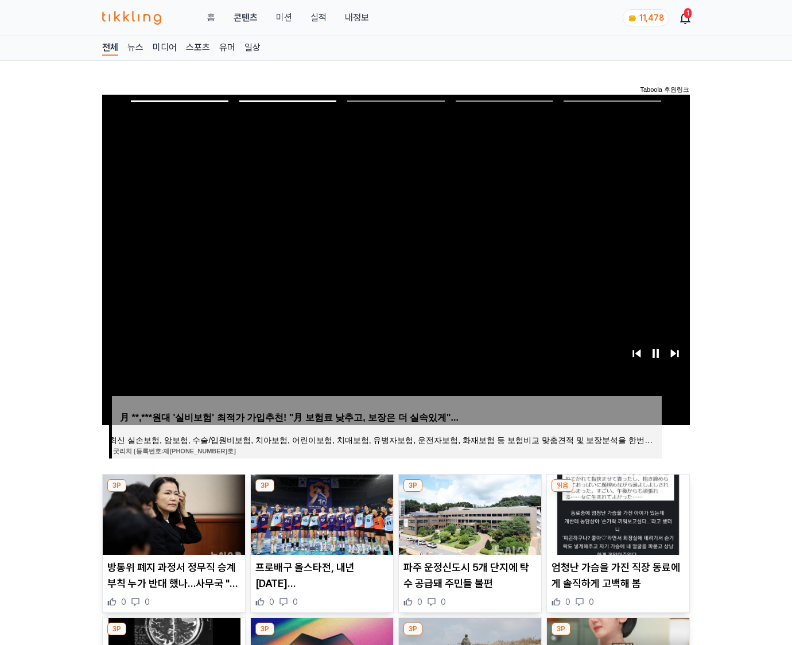
click at [609, 511] on img at bounding box center [618, 515] width 142 height 80
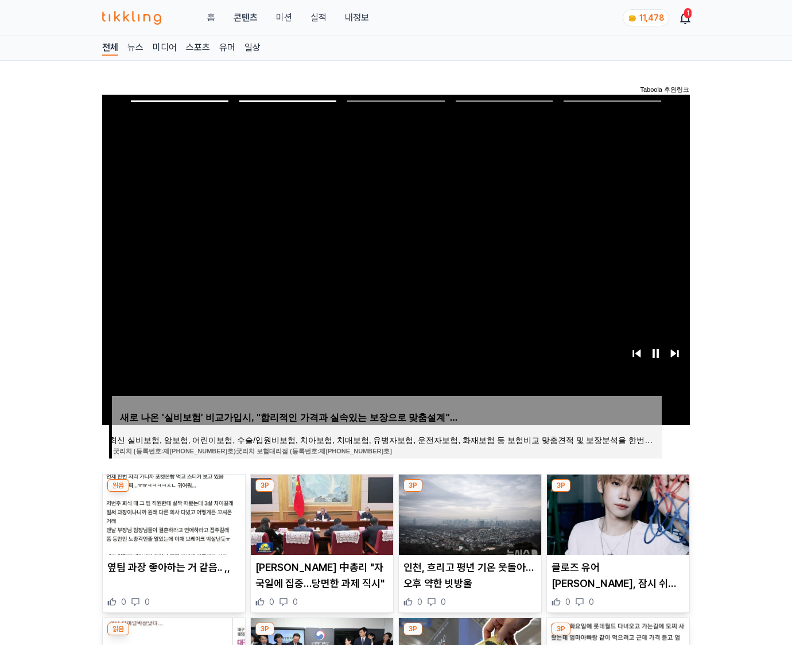
click at [609, 511] on img at bounding box center [618, 515] width 142 height 80
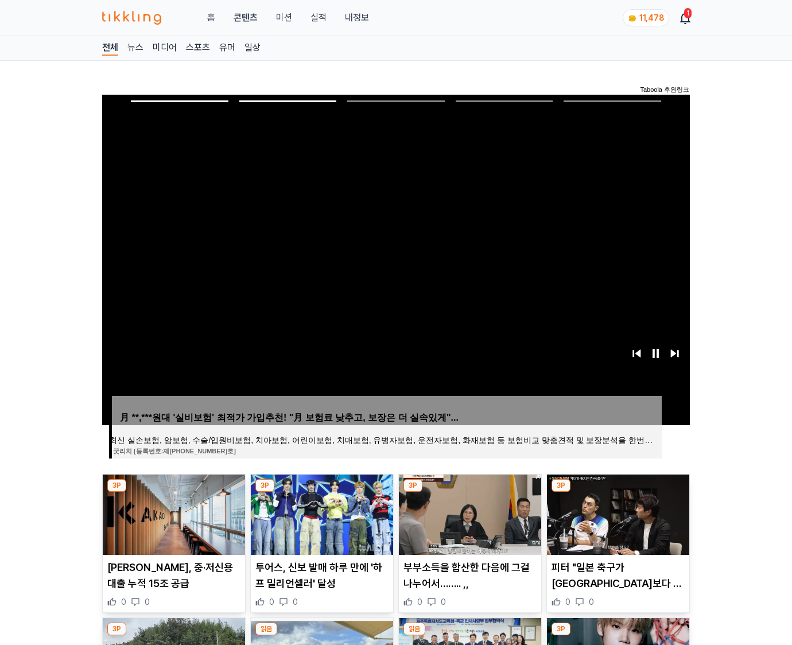
click at [609, 511] on img at bounding box center [618, 515] width 142 height 80
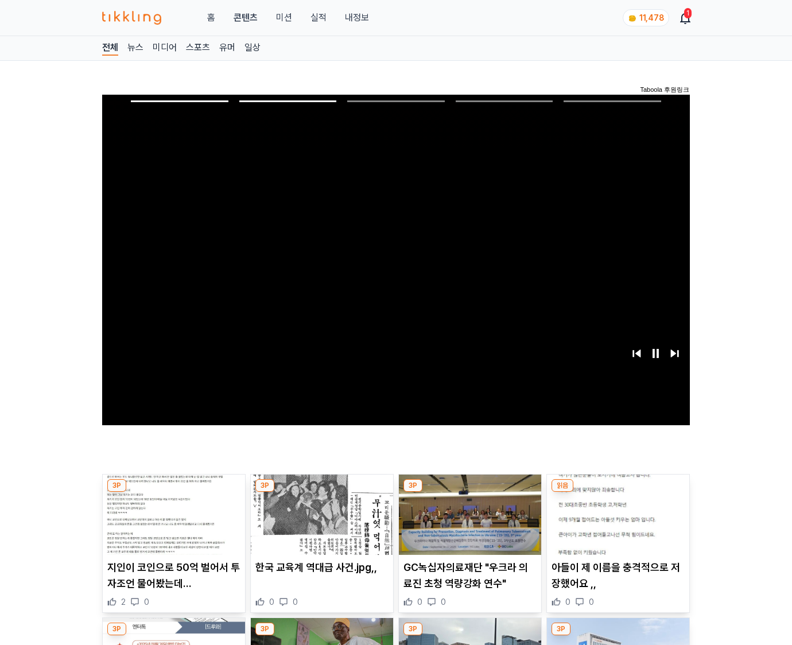
click at [609, 511] on img at bounding box center [618, 515] width 142 height 80
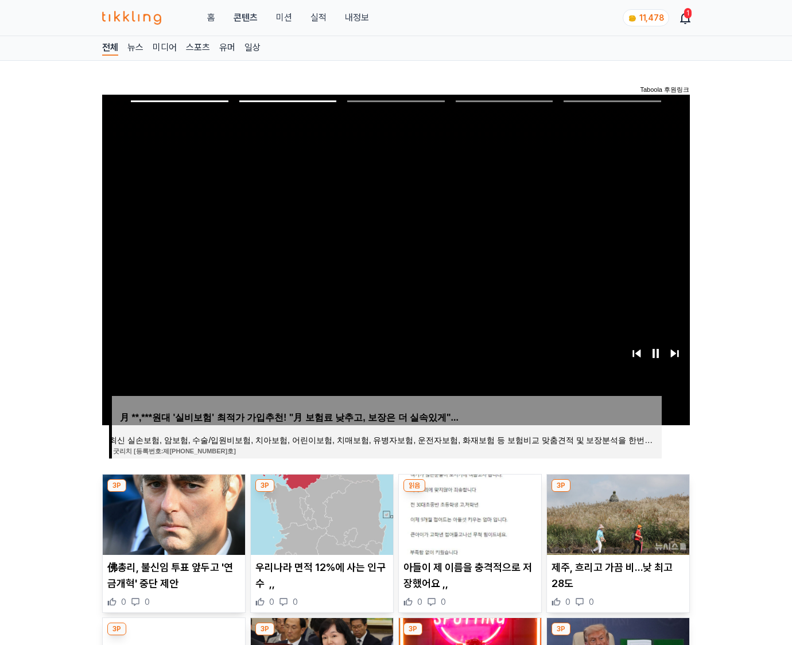
click at [609, 511] on img at bounding box center [618, 515] width 142 height 80
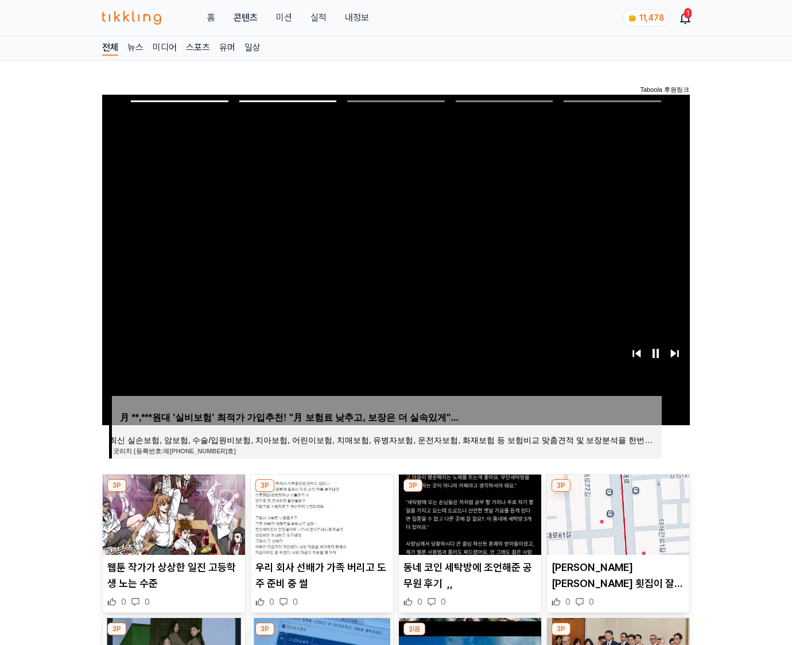
click at [609, 511] on img at bounding box center [618, 515] width 142 height 80
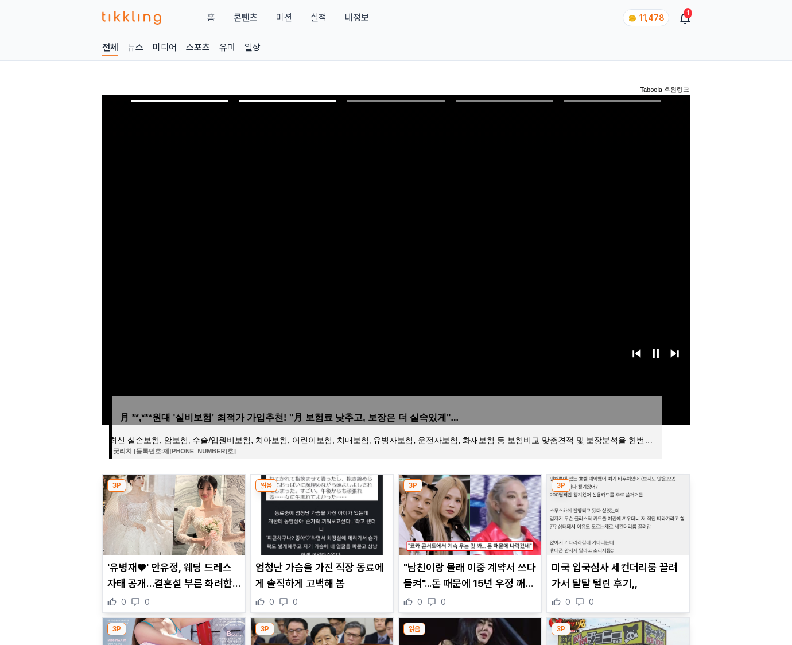
click at [609, 511] on img at bounding box center [618, 515] width 142 height 80
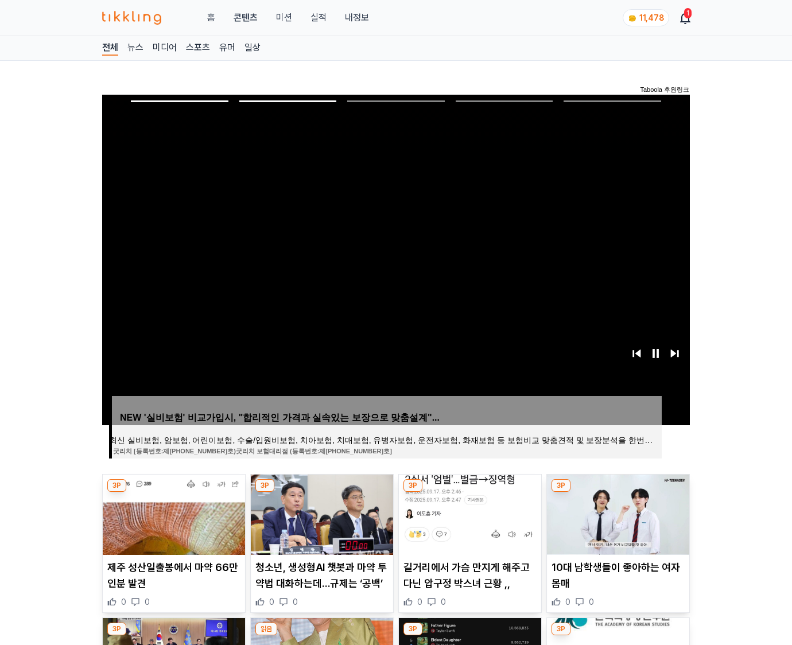
click at [609, 511] on img at bounding box center [618, 515] width 142 height 80
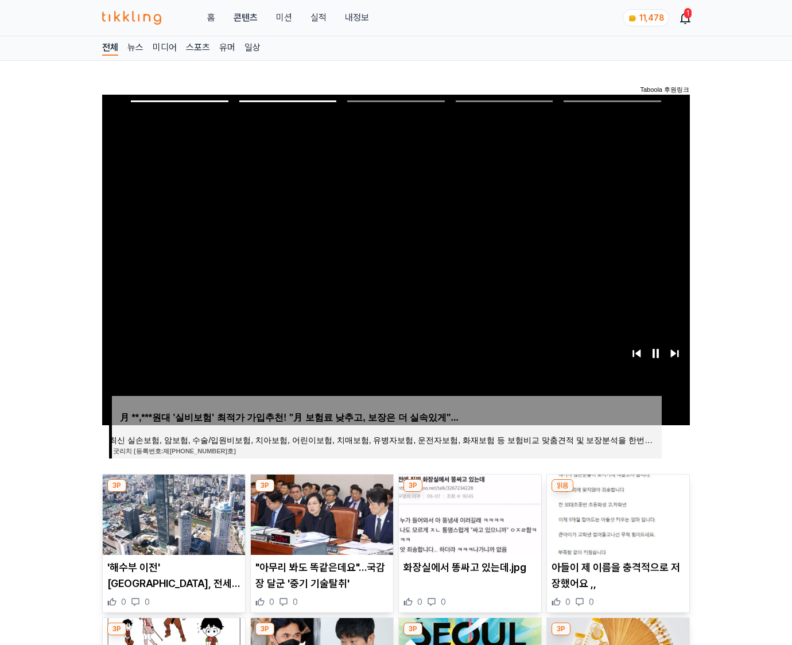
click at [609, 511] on img at bounding box center [618, 515] width 142 height 80
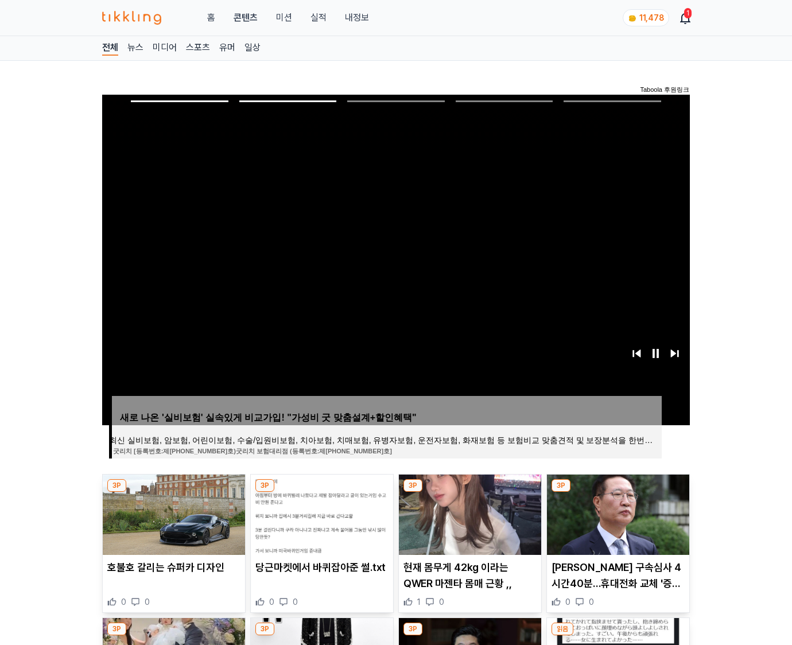
click at [609, 511] on img at bounding box center [618, 515] width 142 height 80
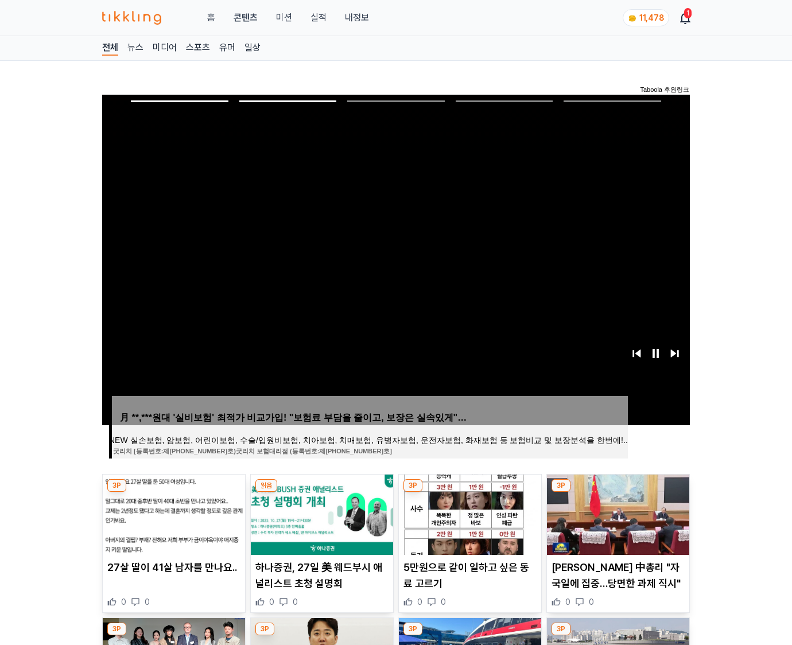
click at [609, 511] on img at bounding box center [618, 515] width 142 height 80
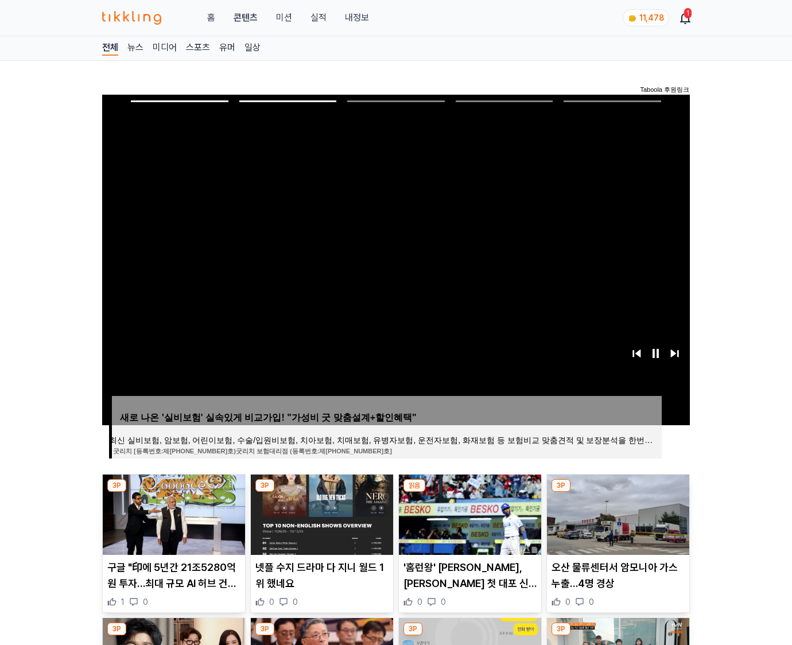
click at [609, 511] on img at bounding box center [618, 515] width 142 height 80
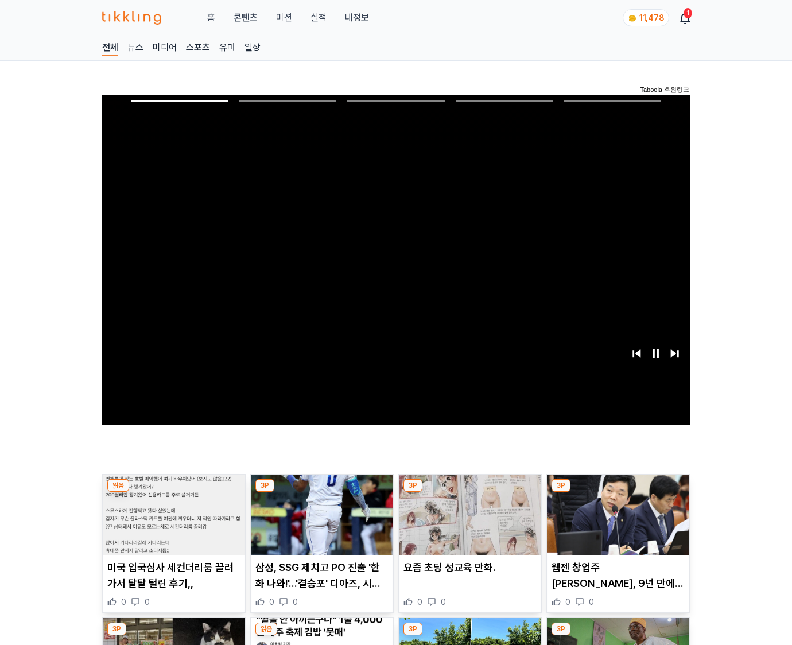
click at [609, 511] on img at bounding box center [618, 515] width 142 height 80
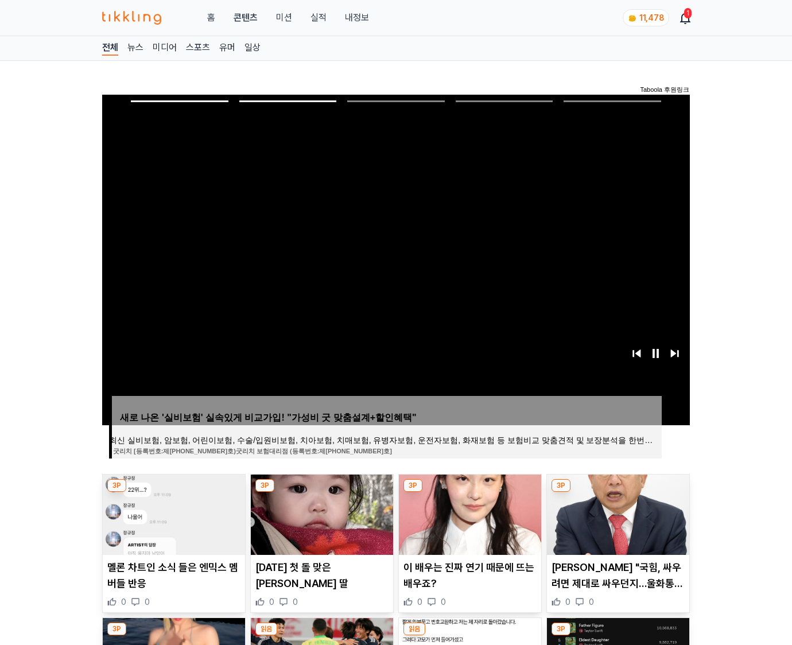
click at [609, 511] on img at bounding box center [618, 515] width 142 height 80
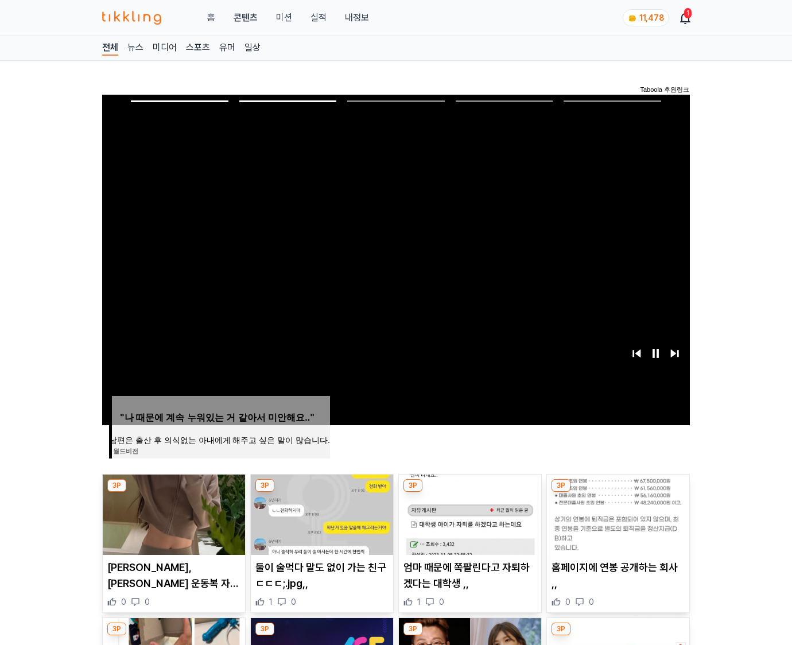
click at [609, 511] on img at bounding box center [618, 515] width 142 height 80
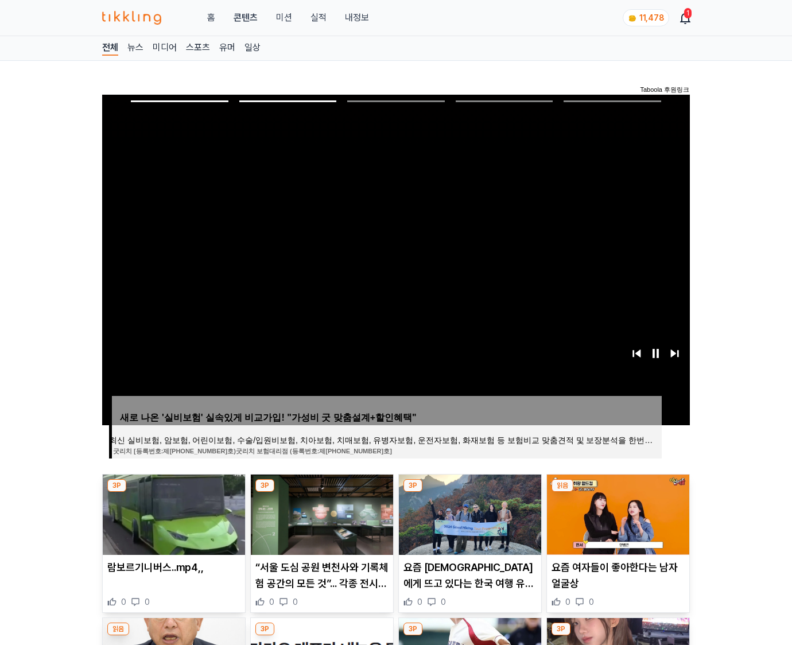
click at [609, 511] on img at bounding box center [618, 515] width 142 height 80
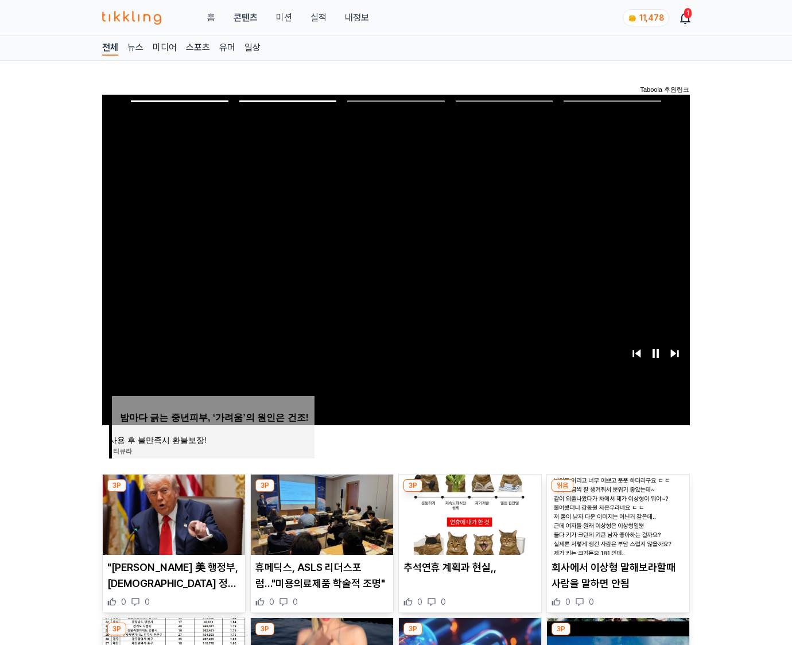
click at [609, 511] on img at bounding box center [618, 515] width 142 height 80
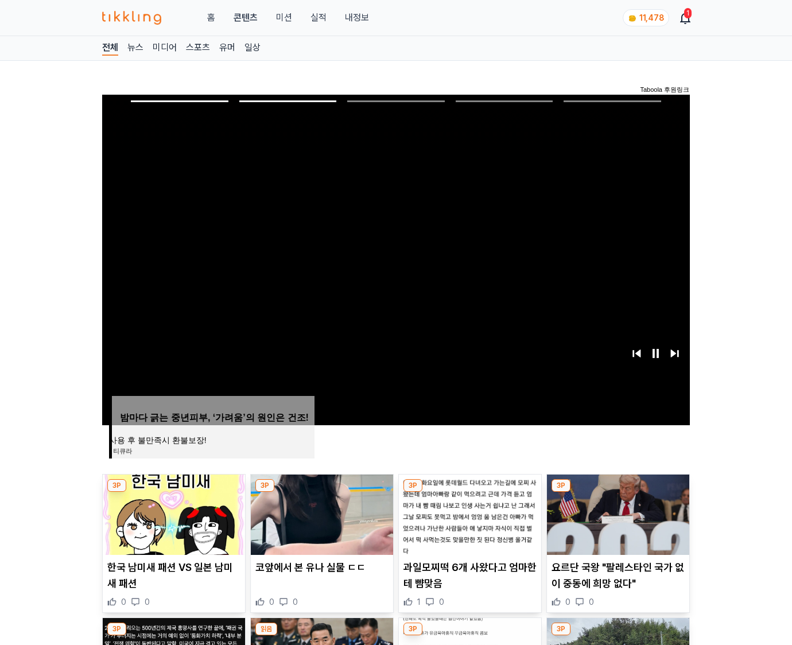
click at [609, 511] on img at bounding box center [618, 515] width 142 height 80
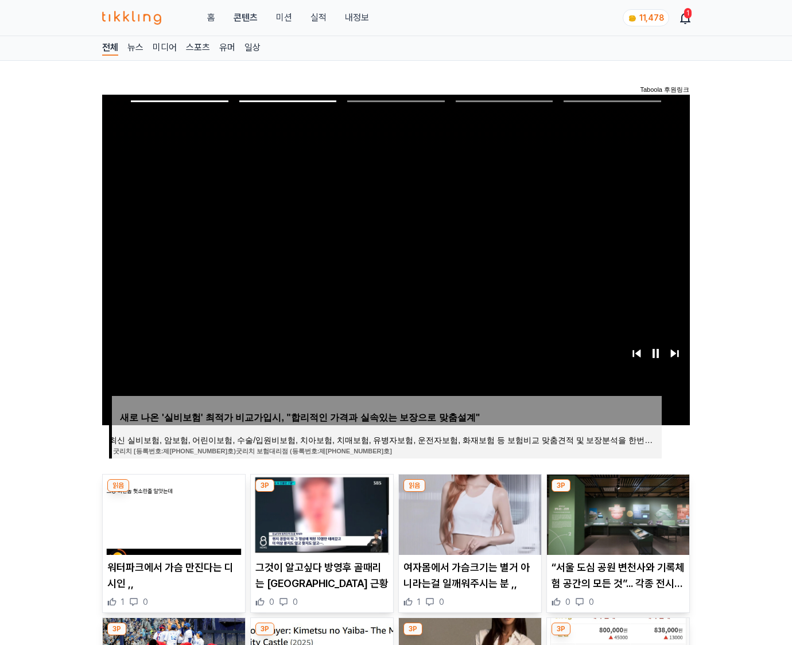
click at [609, 511] on img at bounding box center [618, 515] width 142 height 80
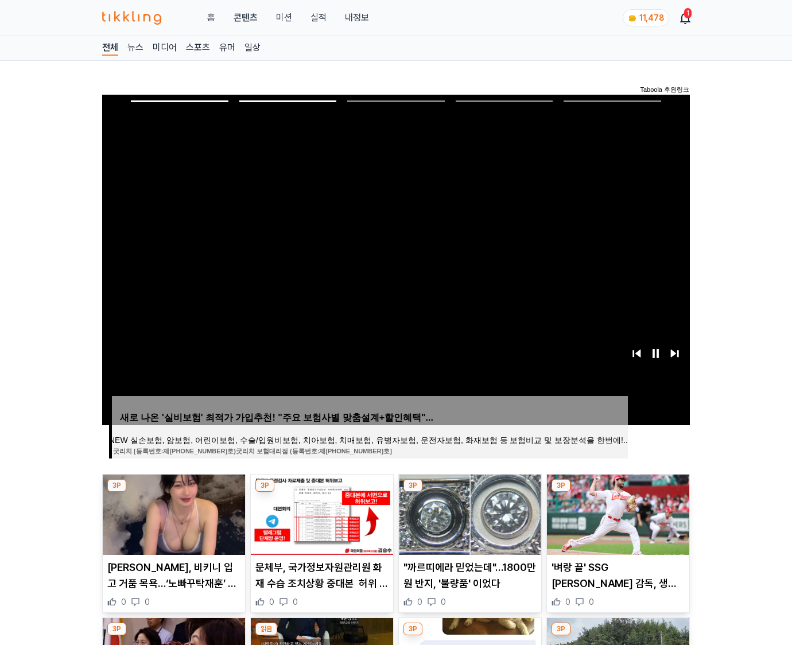
click at [609, 511] on img at bounding box center [618, 515] width 142 height 80
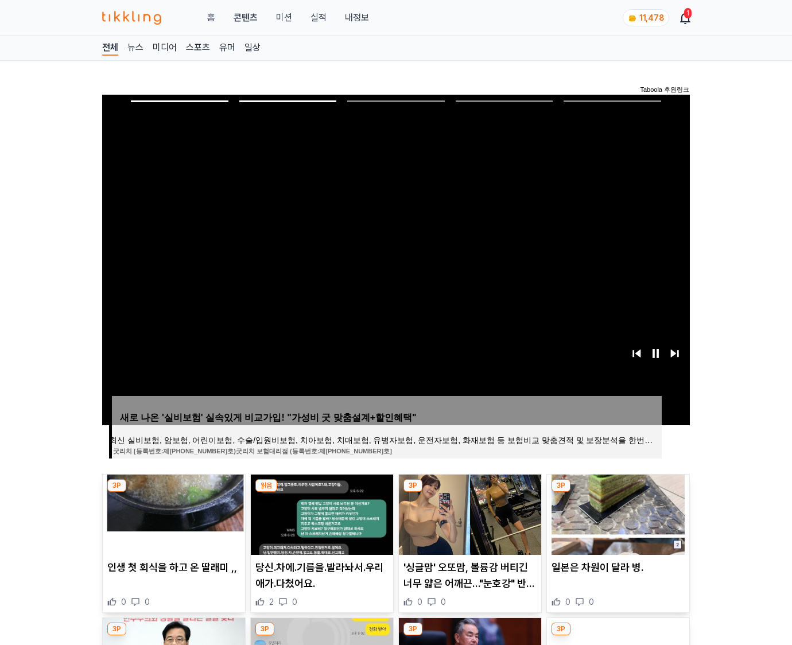
click at [609, 511] on img at bounding box center [618, 515] width 142 height 80
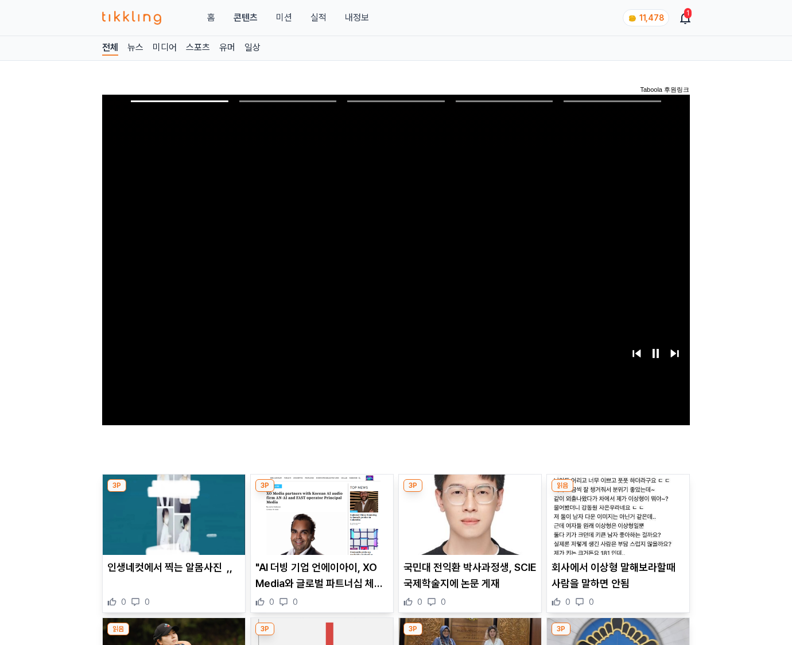
click at [609, 511] on img at bounding box center [618, 515] width 142 height 80
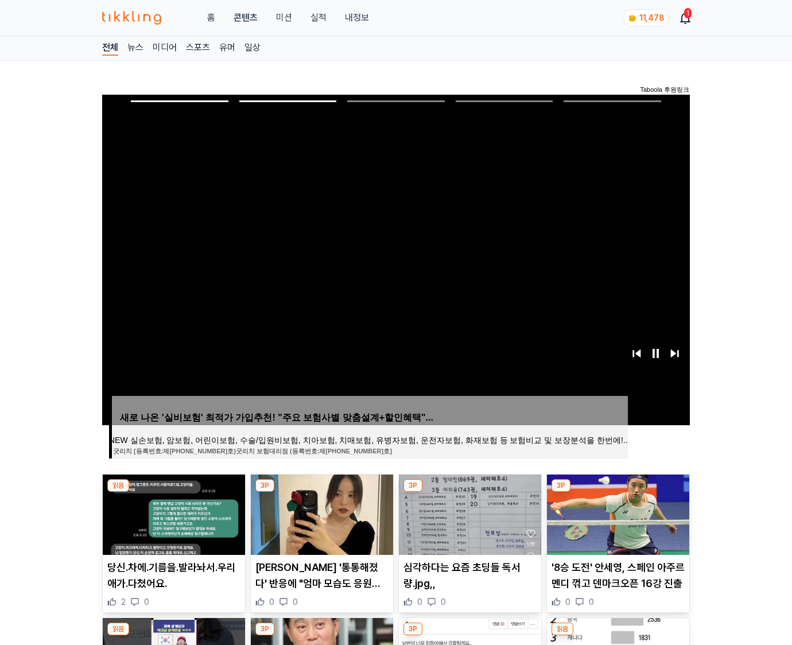
click at [609, 511] on img at bounding box center [618, 515] width 142 height 80
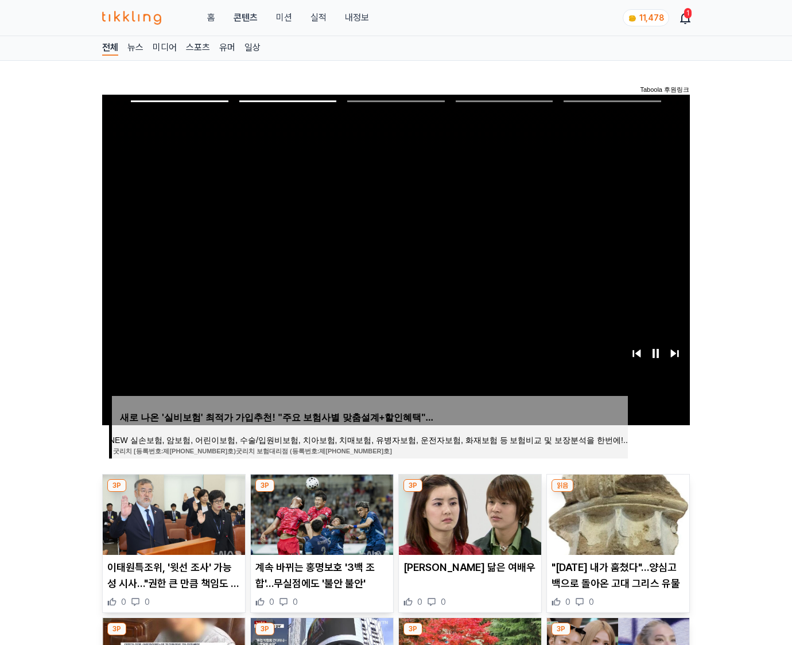
click at [609, 511] on img at bounding box center [618, 515] width 142 height 80
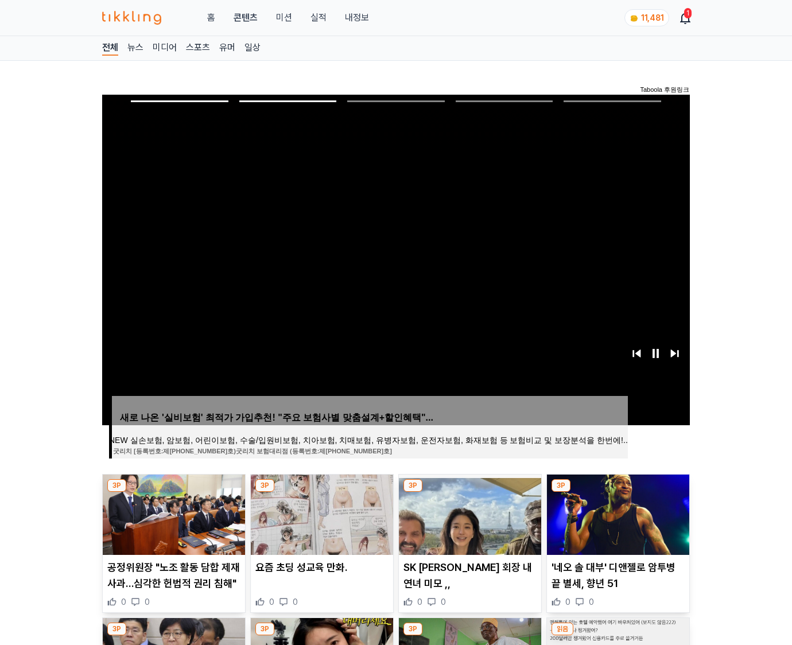
click at [609, 511] on img at bounding box center [618, 515] width 142 height 80
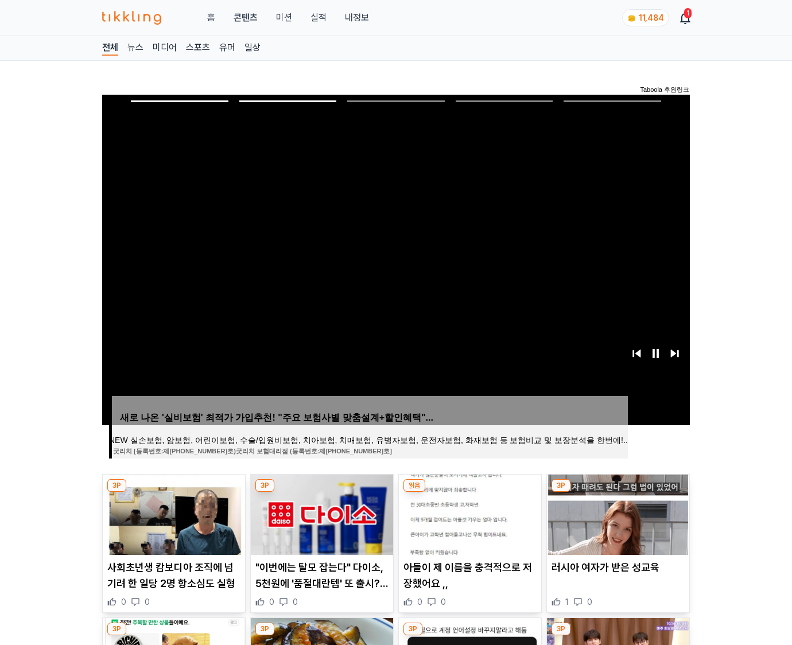
click at [609, 511] on img at bounding box center [618, 515] width 142 height 80
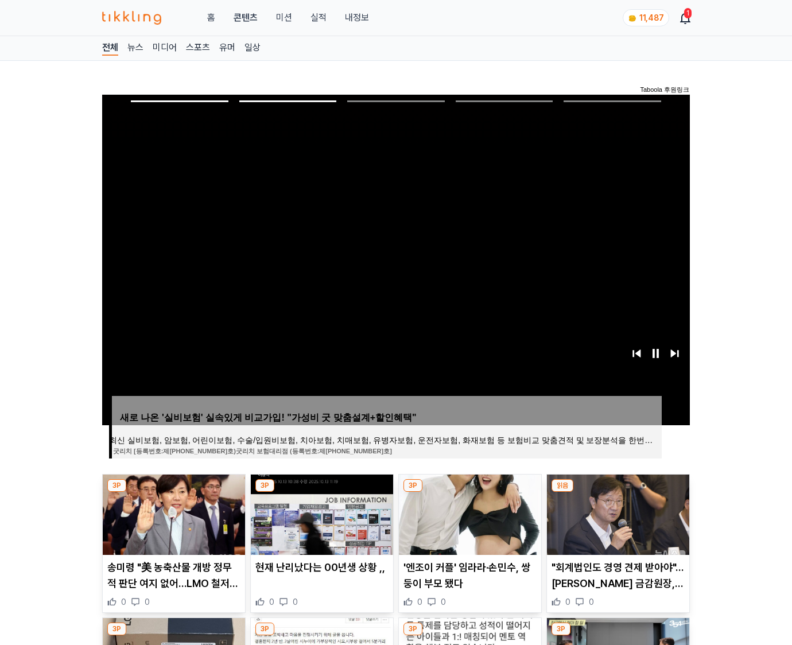
click at [609, 511] on img at bounding box center [618, 515] width 142 height 80
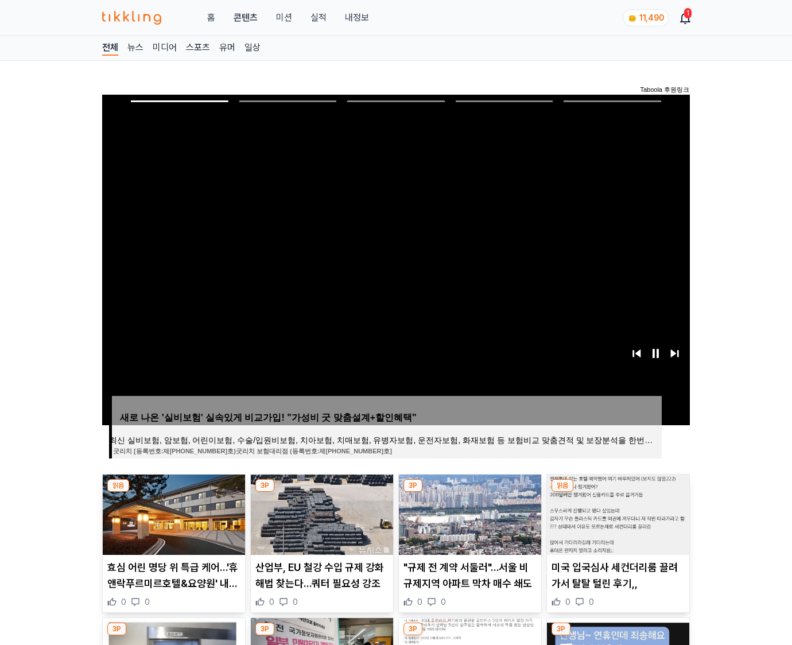
click at [609, 511] on img at bounding box center [618, 515] width 142 height 80
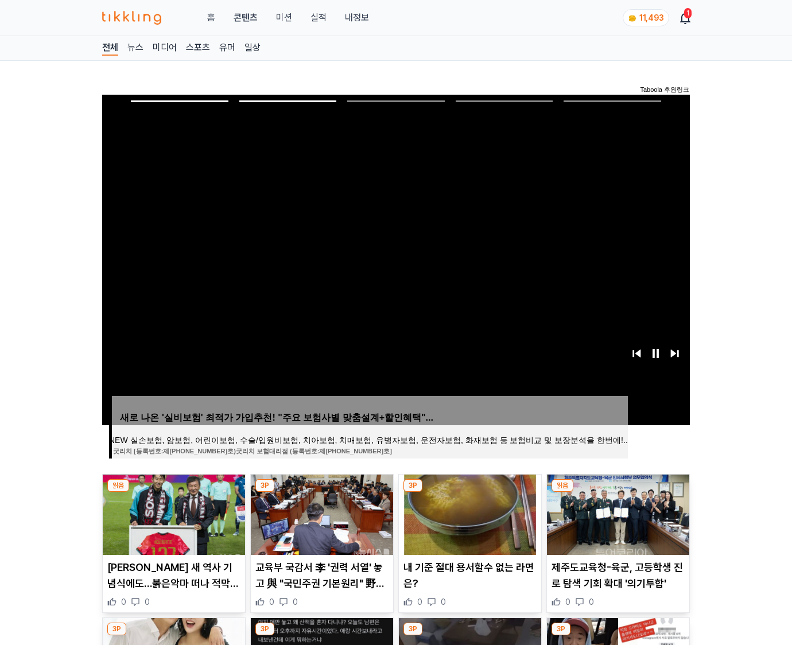
click at [609, 511] on img at bounding box center [618, 515] width 142 height 80
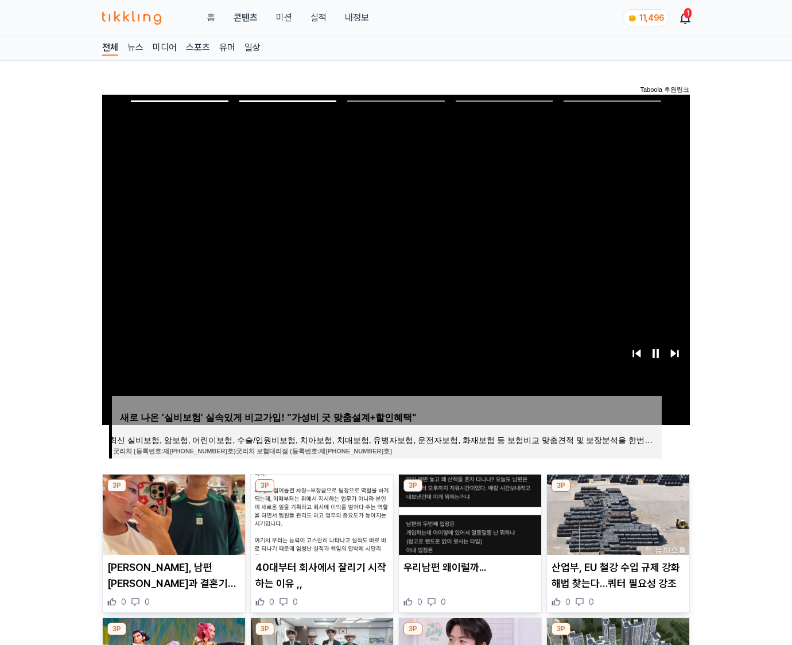
click at [609, 511] on img at bounding box center [618, 515] width 142 height 80
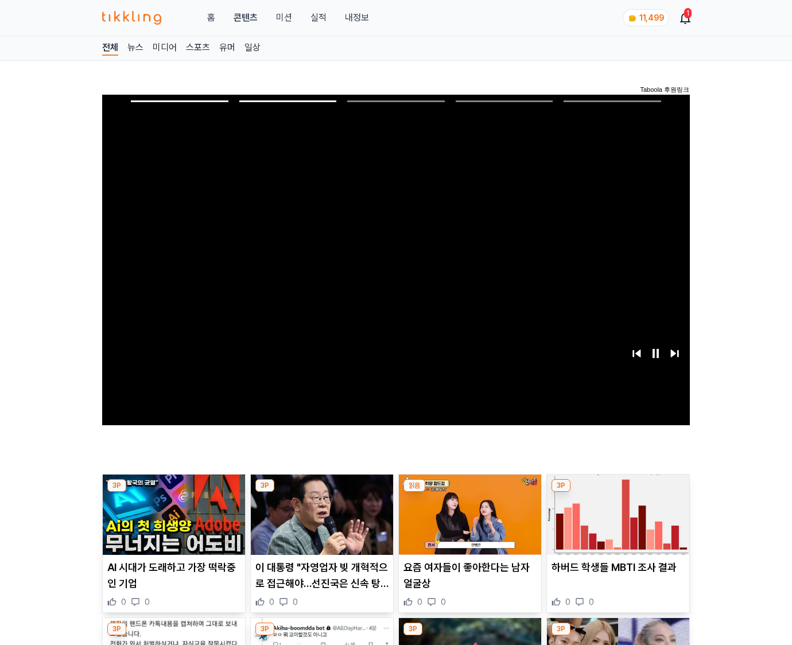
click at [609, 511] on img at bounding box center [618, 515] width 142 height 80
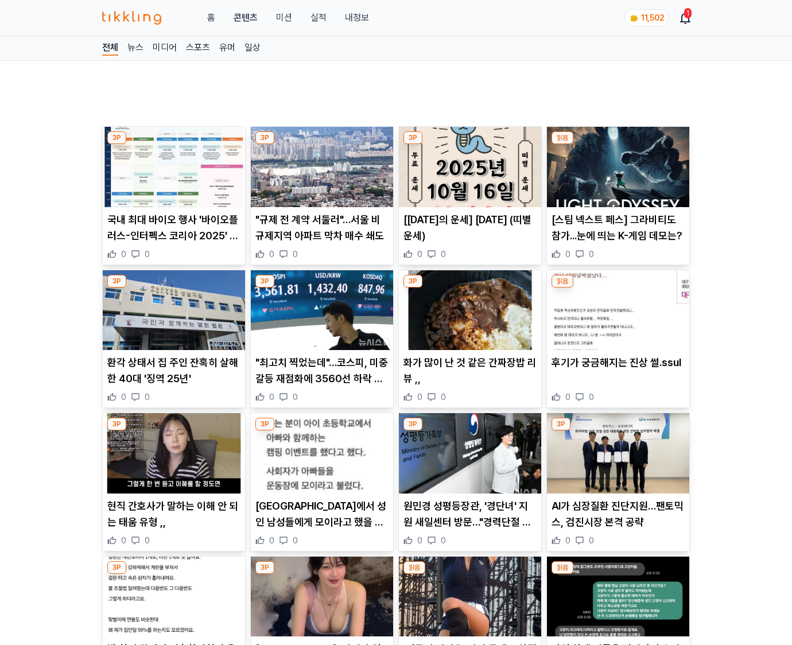
click at [609, 511] on p "AI가 심장질환 진단지원…팬토믹스, 검진시장 본격 공략" at bounding box center [618, 514] width 133 height 32
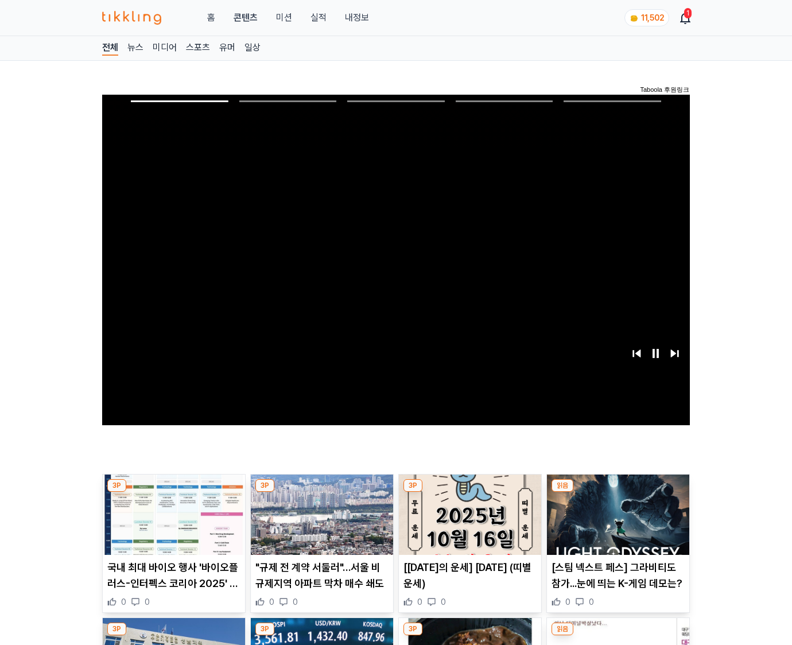
scroll to position [564, 0]
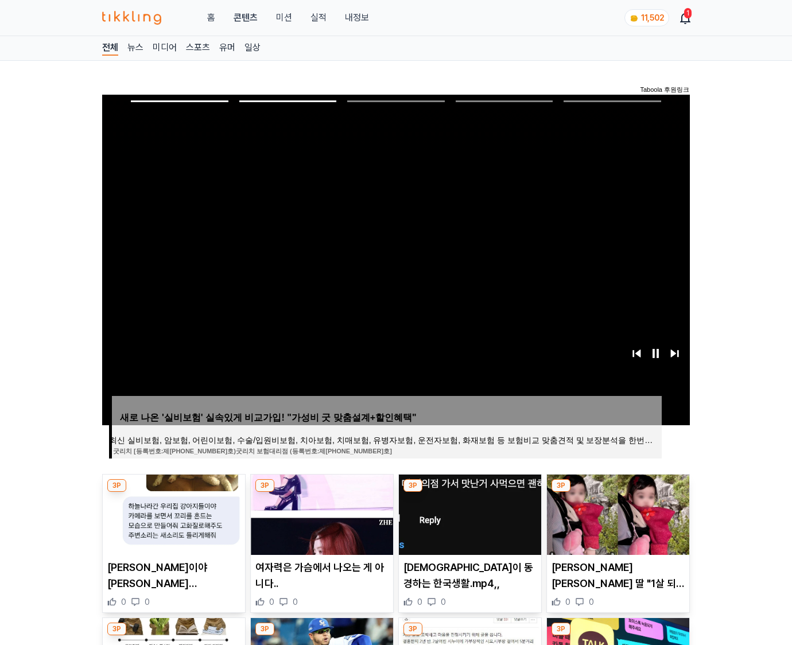
click at [609, 511] on img at bounding box center [618, 515] width 142 height 80
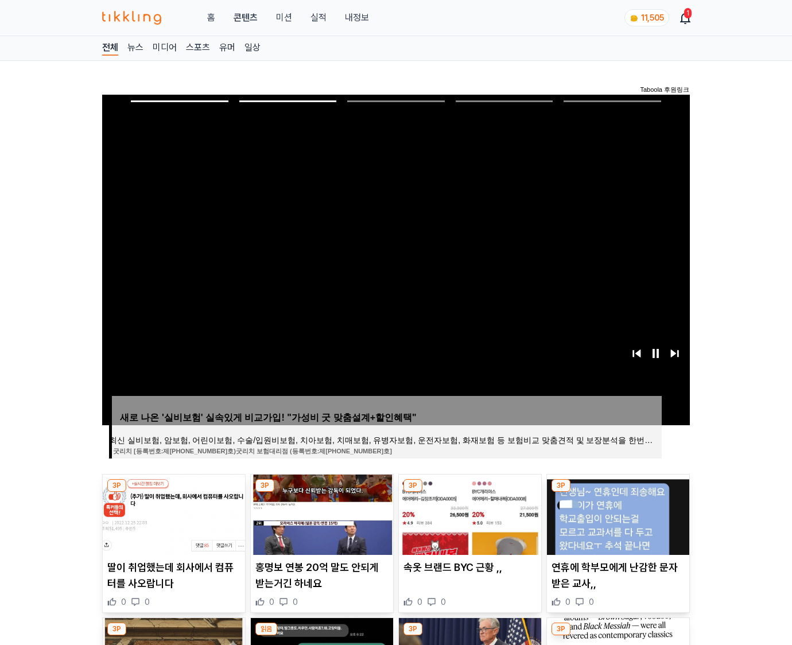
click at [609, 511] on img at bounding box center [618, 515] width 142 height 80
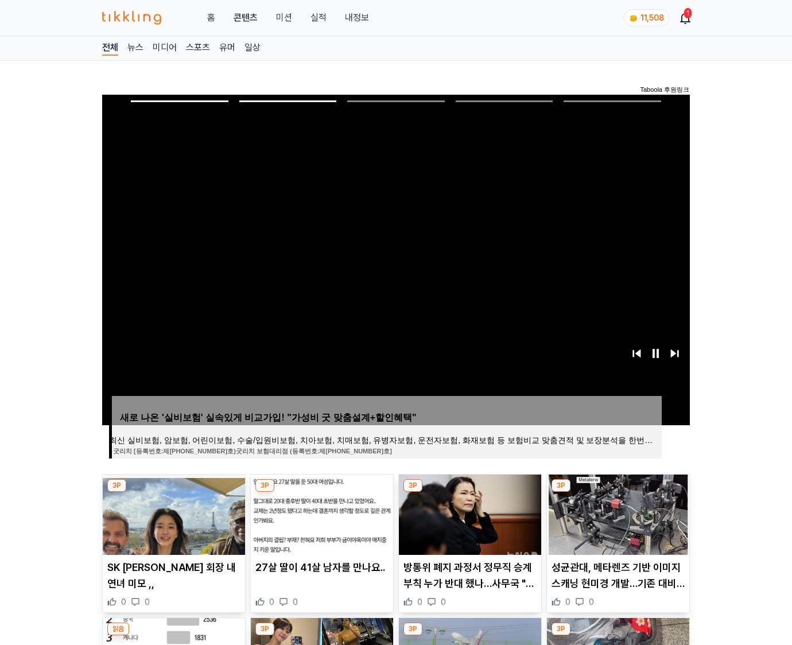
click at [609, 511] on img at bounding box center [618, 515] width 142 height 80
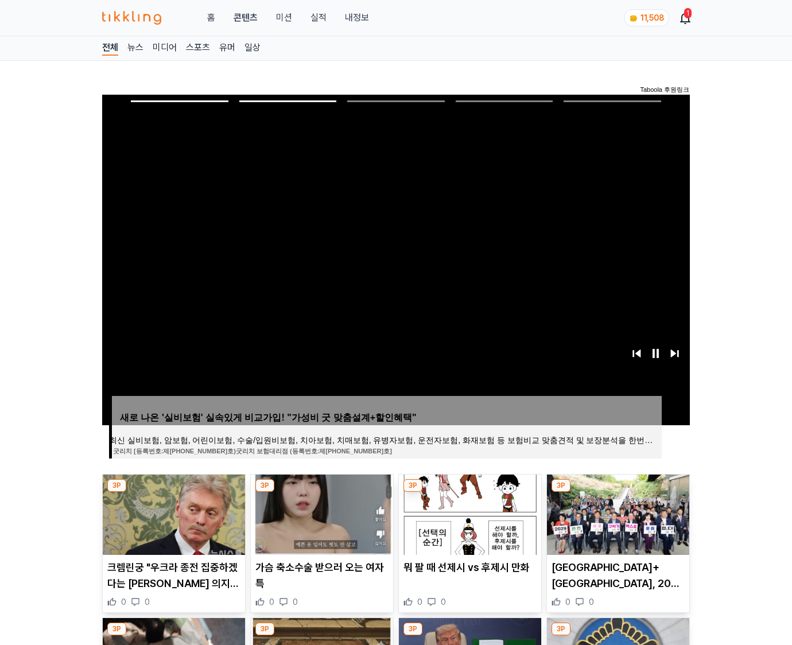
click at [609, 511] on img at bounding box center [618, 515] width 142 height 80
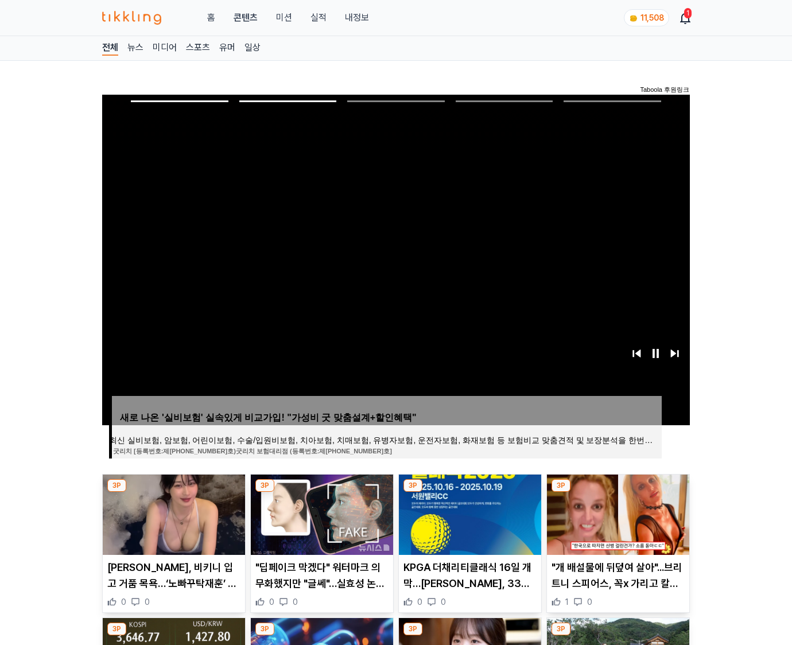
click at [609, 511] on img at bounding box center [618, 515] width 142 height 80
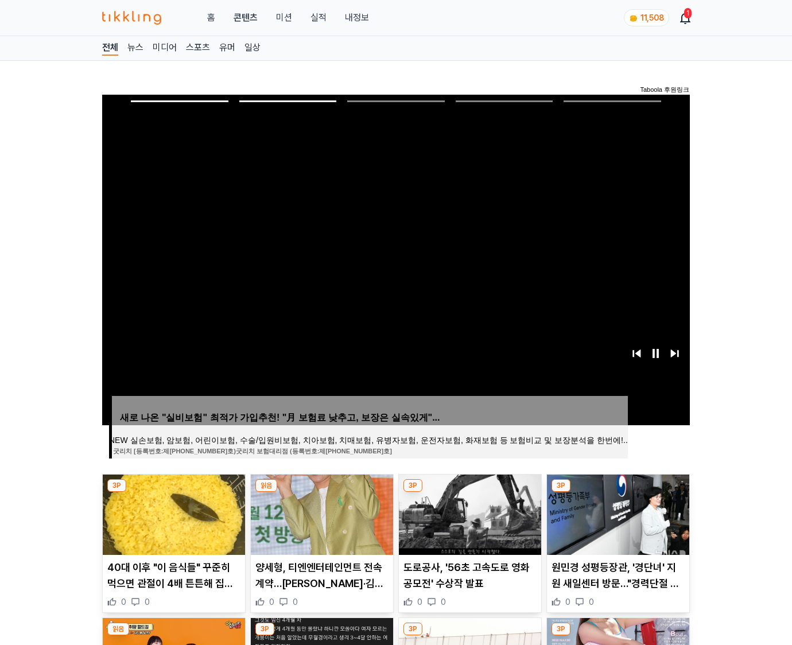
click at [609, 511] on img at bounding box center [618, 515] width 142 height 80
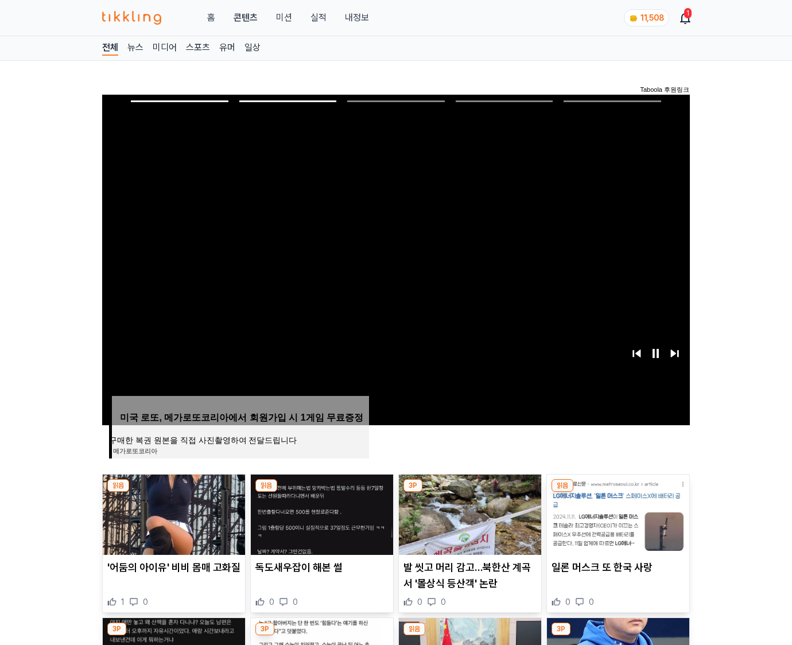
click at [609, 511] on img at bounding box center [618, 515] width 142 height 80
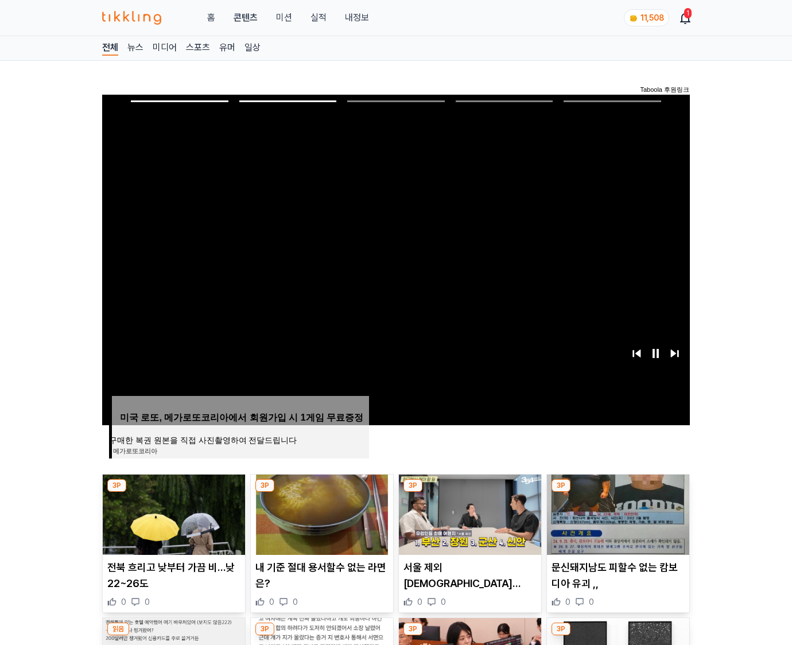
click at [609, 511] on img at bounding box center [618, 515] width 142 height 80
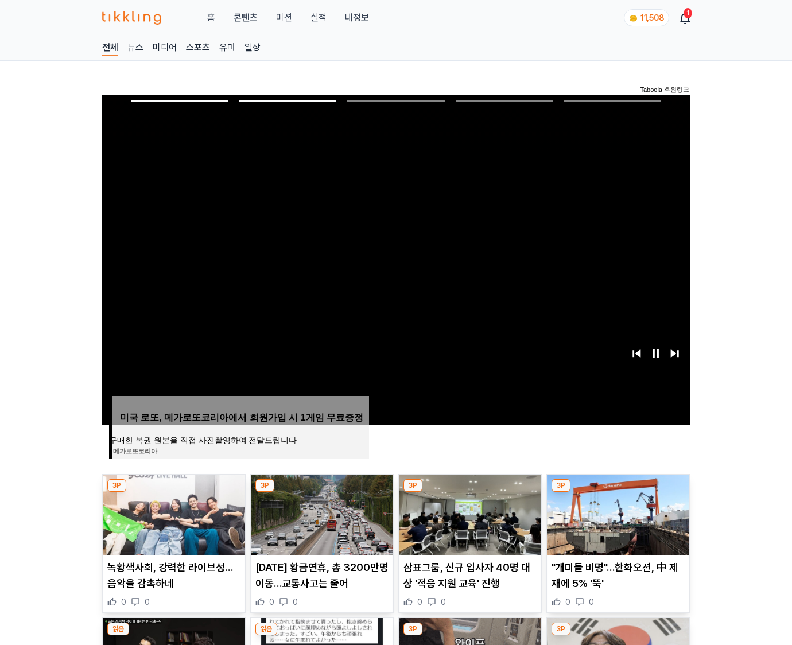
click at [609, 511] on img at bounding box center [618, 515] width 142 height 80
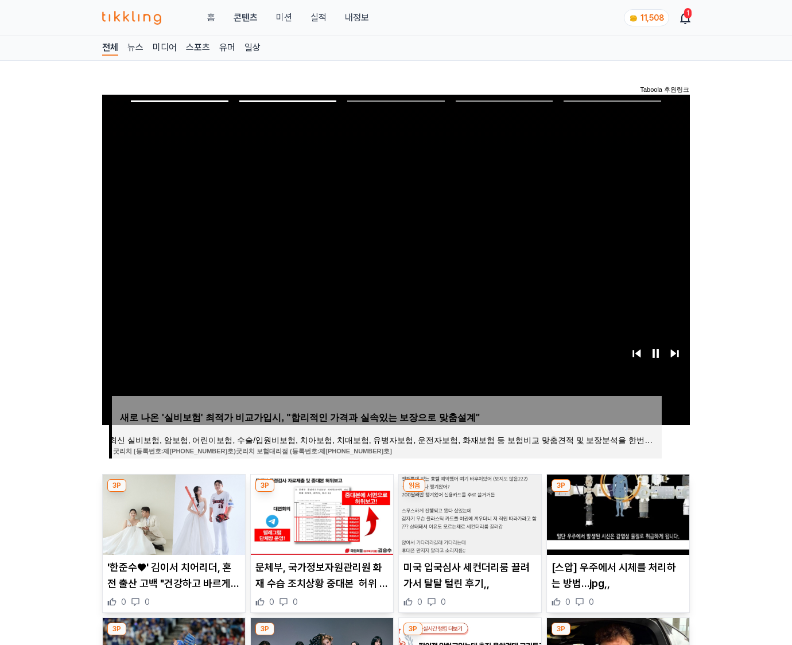
click at [609, 511] on img at bounding box center [618, 515] width 142 height 80
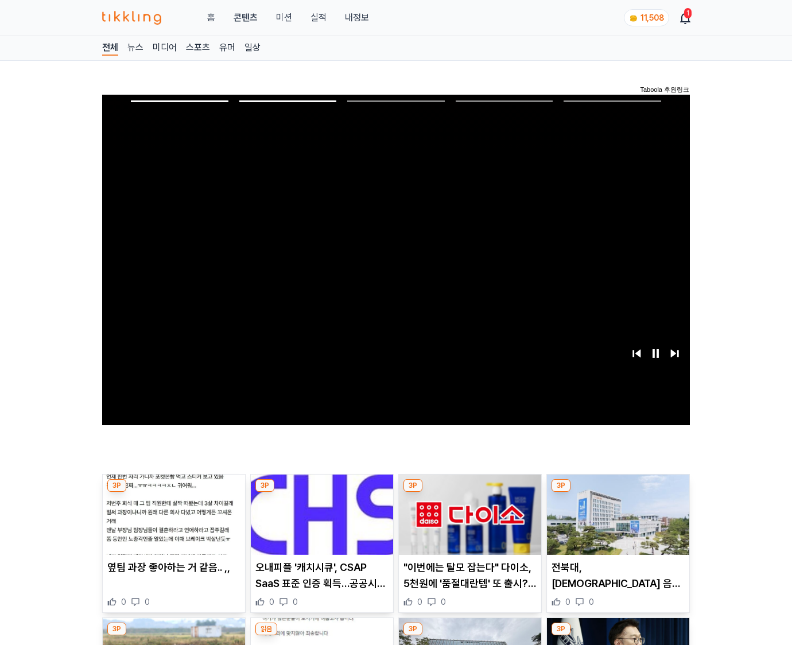
click at [609, 511] on img at bounding box center [618, 515] width 142 height 80
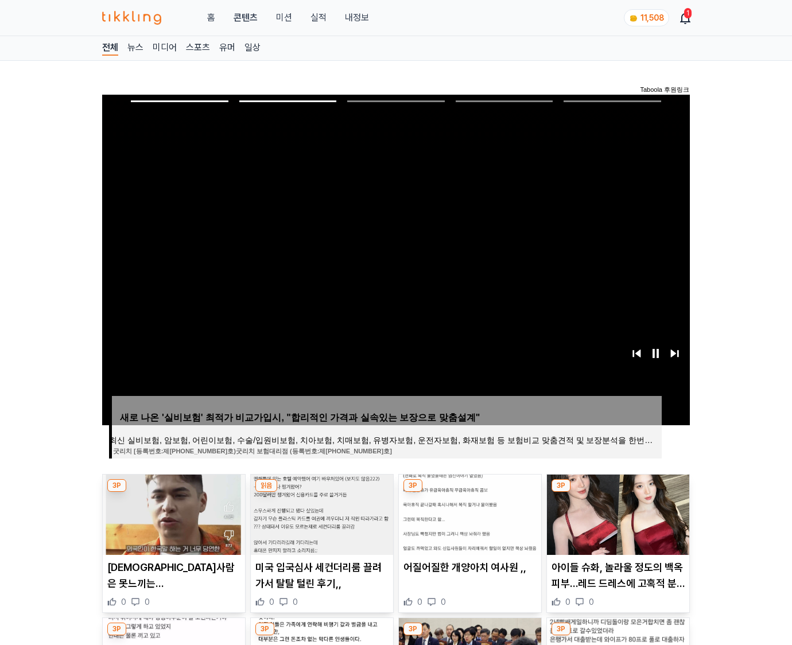
click at [609, 511] on img at bounding box center [618, 515] width 142 height 80
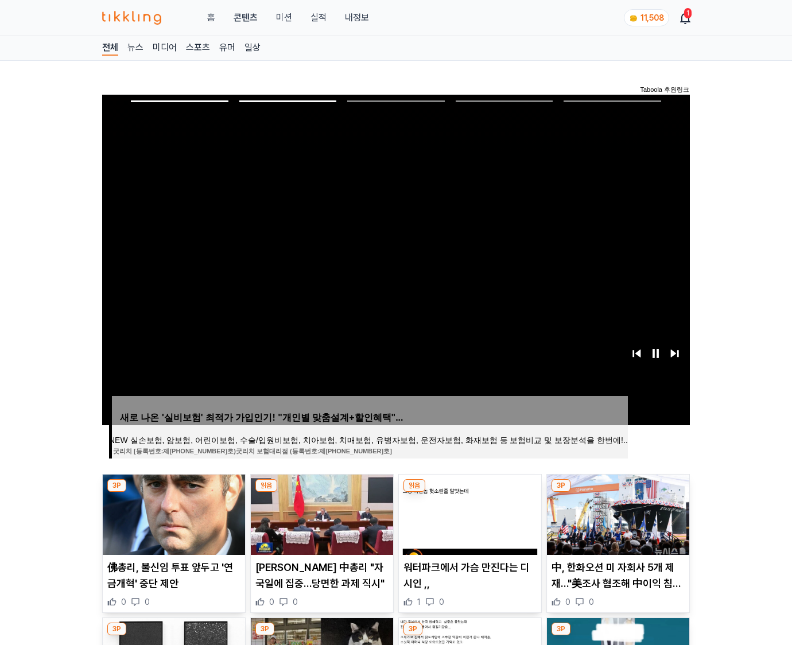
click at [609, 511] on img at bounding box center [618, 515] width 142 height 80
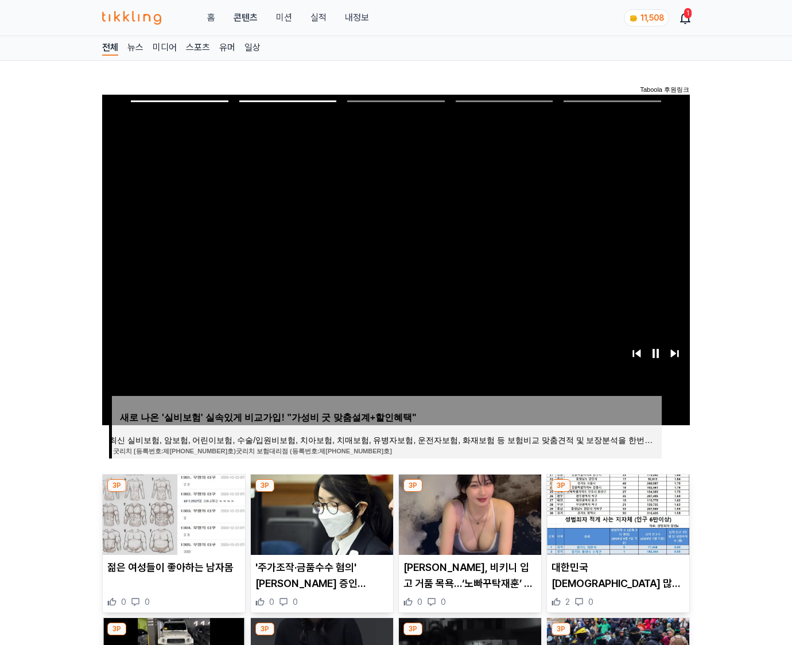
click at [609, 511] on img at bounding box center [618, 515] width 142 height 80
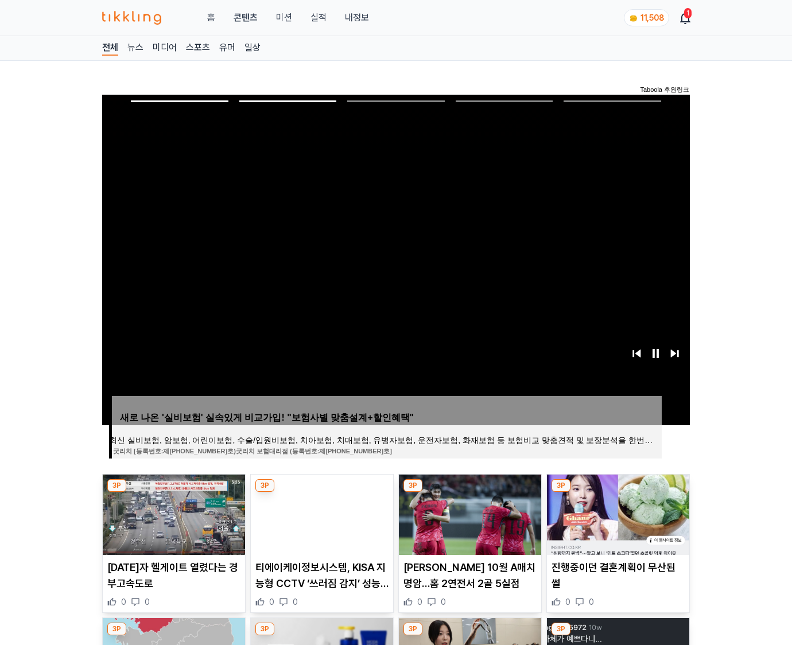
click at [609, 511] on img at bounding box center [618, 515] width 142 height 80
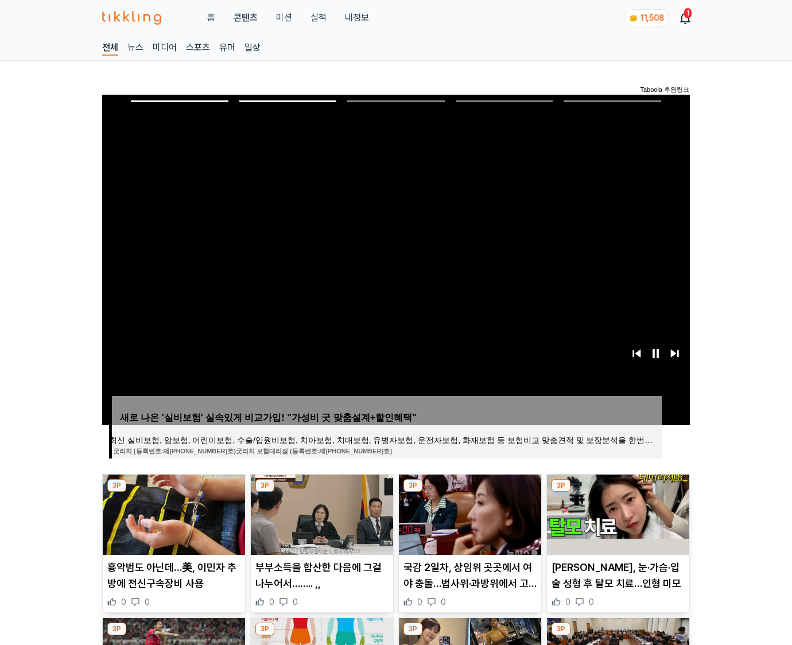
click at [609, 511] on img at bounding box center [618, 515] width 142 height 80
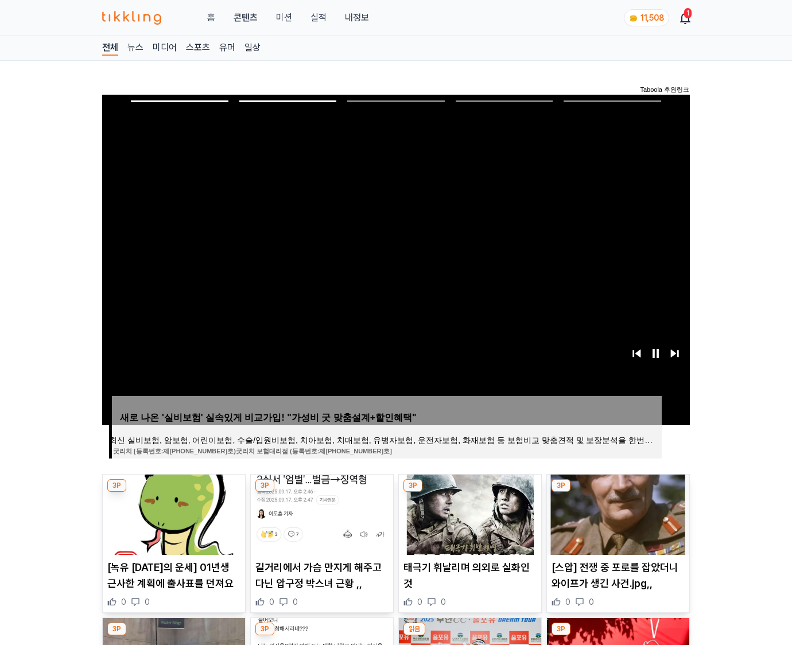
click at [609, 511] on img at bounding box center [618, 515] width 142 height 80
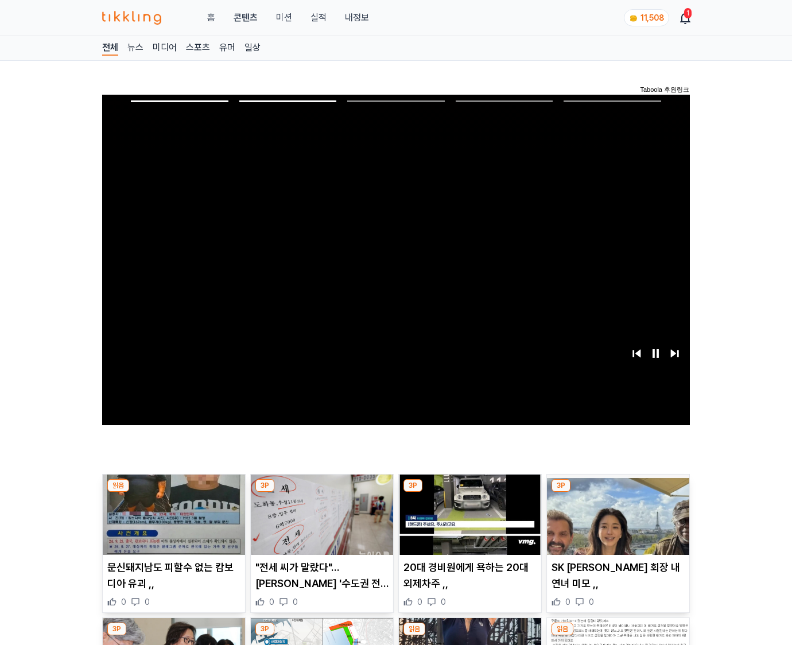
click at [609, 511] on img at bounding box center [618, 515] width 142 height 80
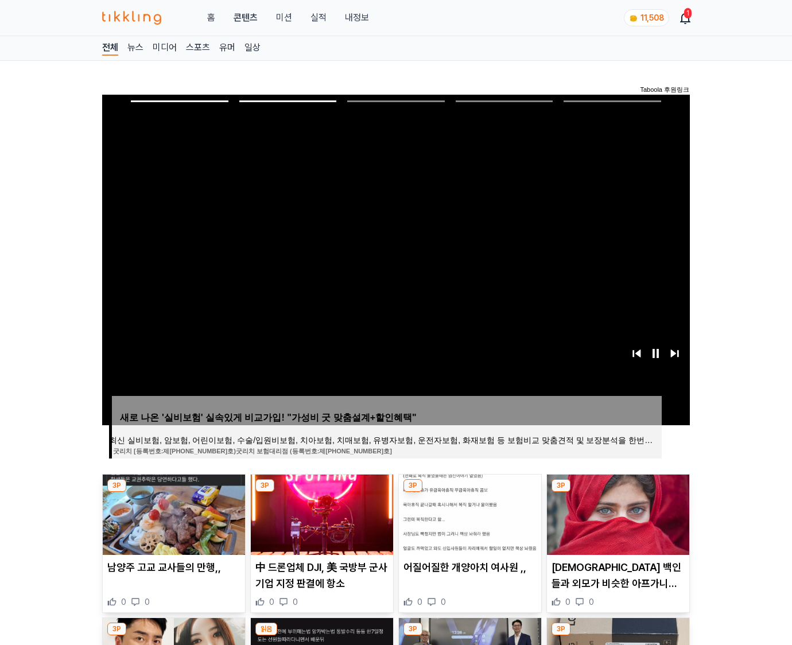
click at [609, 511] on img at bounding box center [618, 515] width 142 height 80
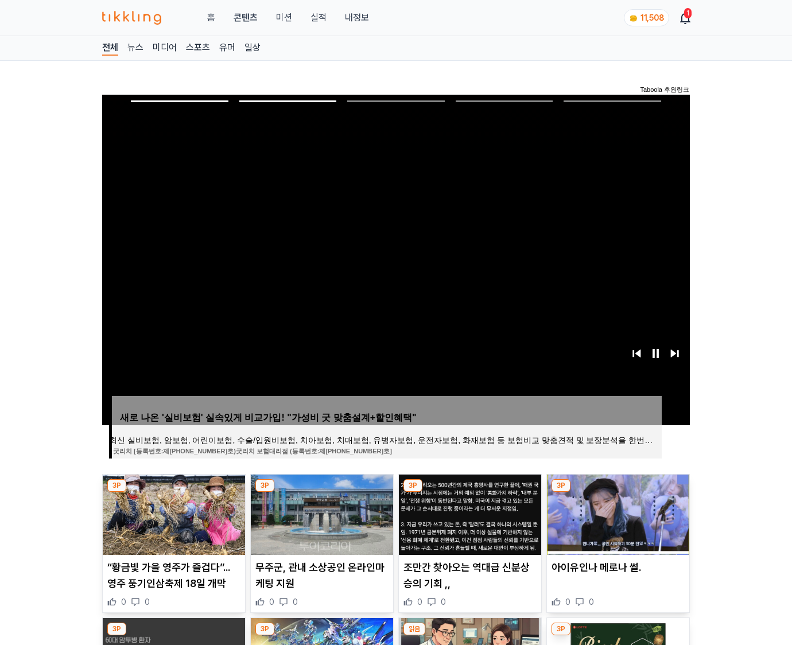
click at [609, 511] on img at bounding box center [618, 515] width 142 height 80
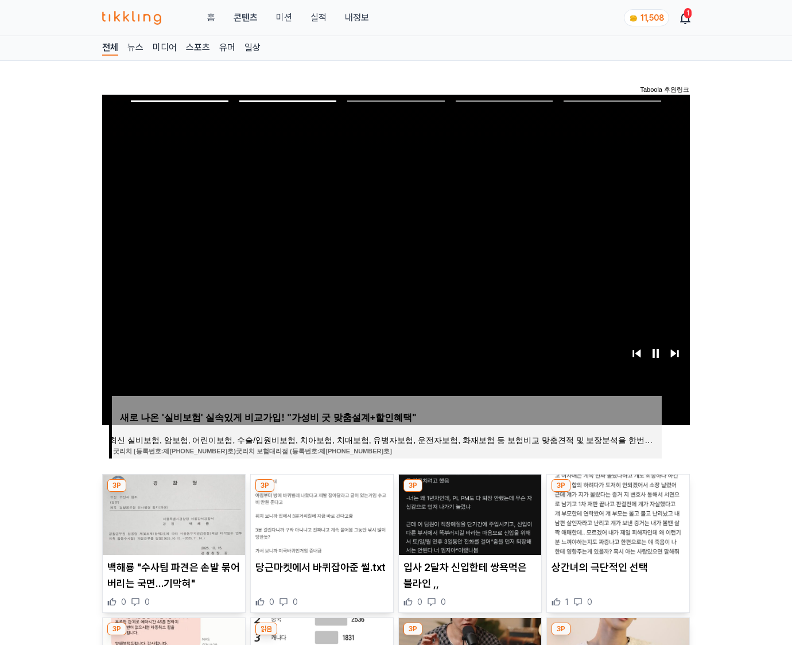
click at [609, 511] on img at bounding box center [618, 515] width 142 height 80
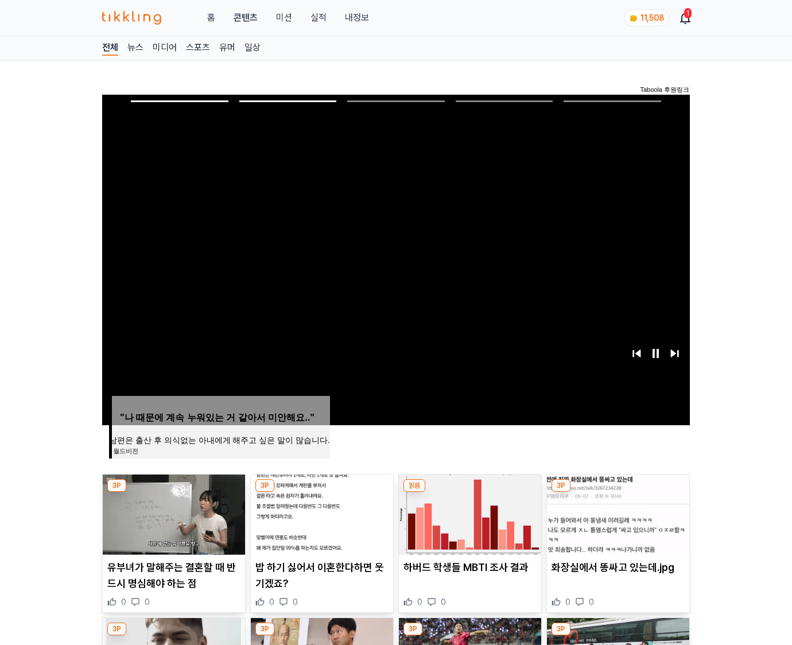
click at [609, 511] on img at bounding box center [618, 515] width 142 height 80
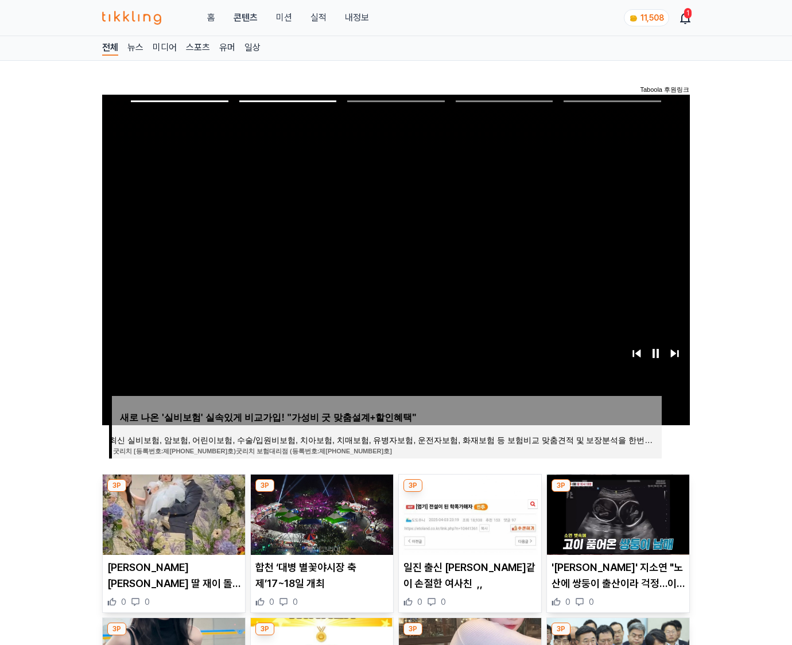
click at [609, 511] on img at bounding box center [618, 515] width 142 height 80
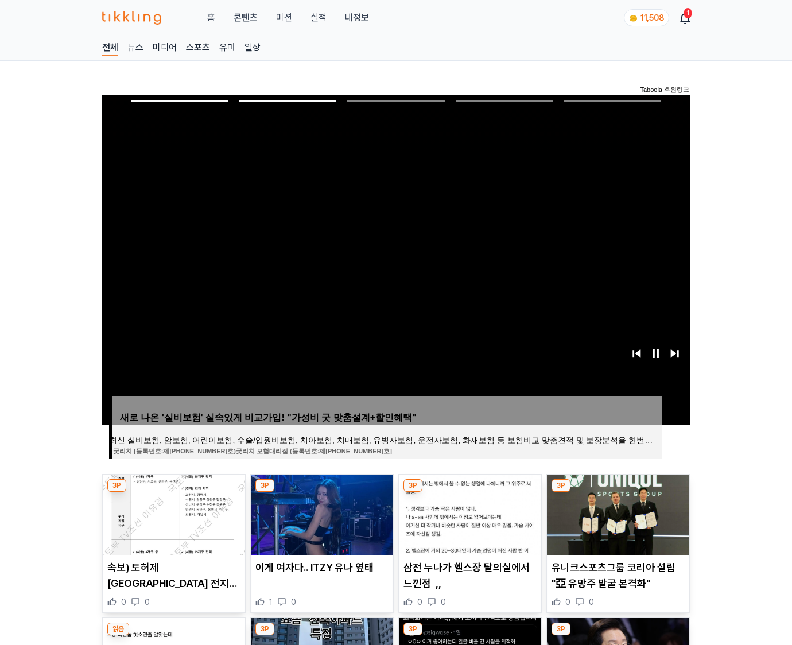
click at [609, 511] on img at bounding box center [618, 515] width 142 height 80
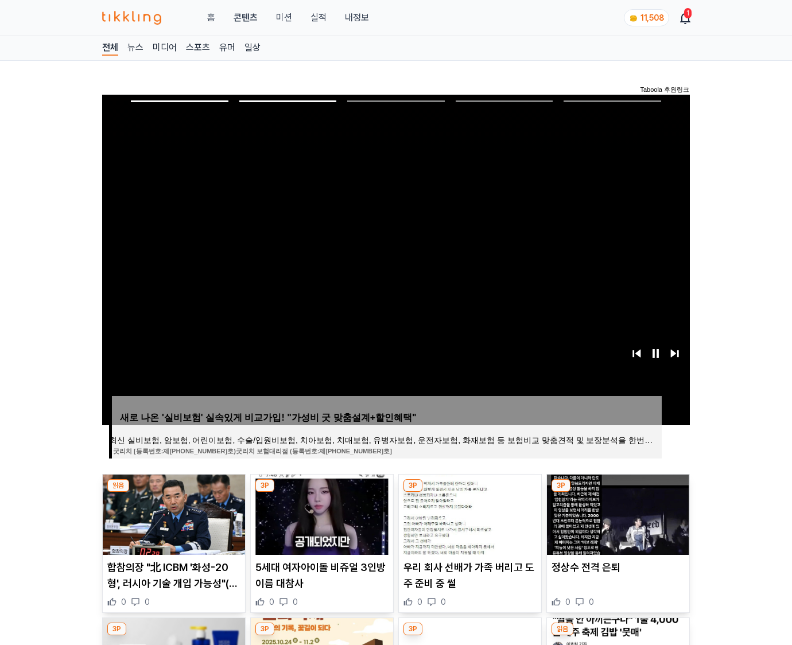
click at [609, 511] on img at bounding box center [618, 515] width 142 height 80
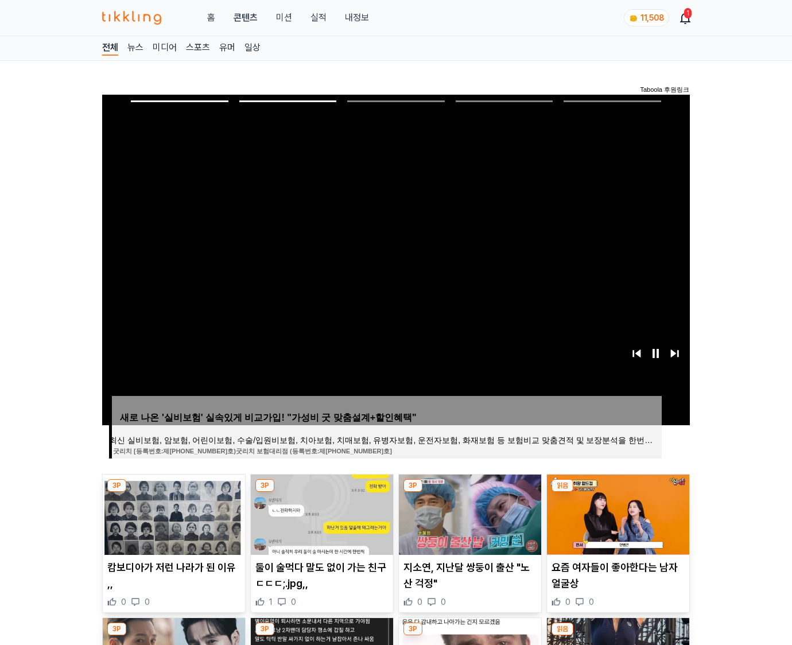
click at [609, 511] on img at bounding box center [618, 515] width 142 height 80
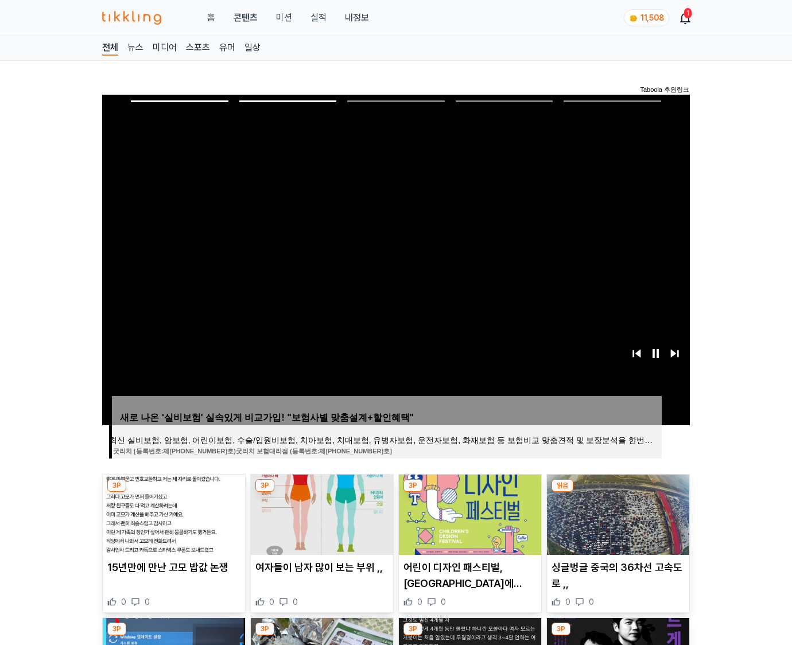
click at [609, 511] on img at bounding box center [618, 515] width 142 height 80
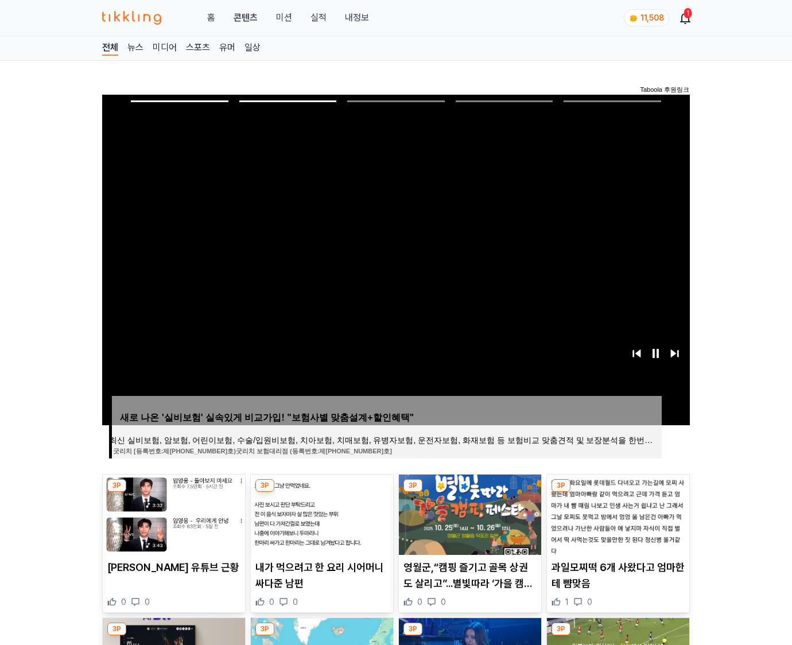
click at [609, 511] on img at bounding box center [618, 515] width 142 height 80
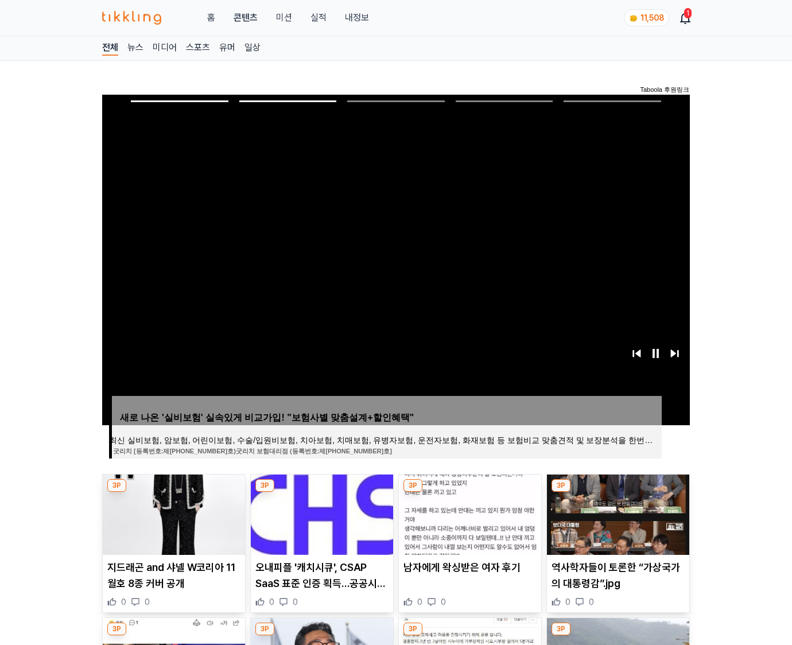
click at [609, 511] on img at bounding box center [618, 515] width 142 height 80
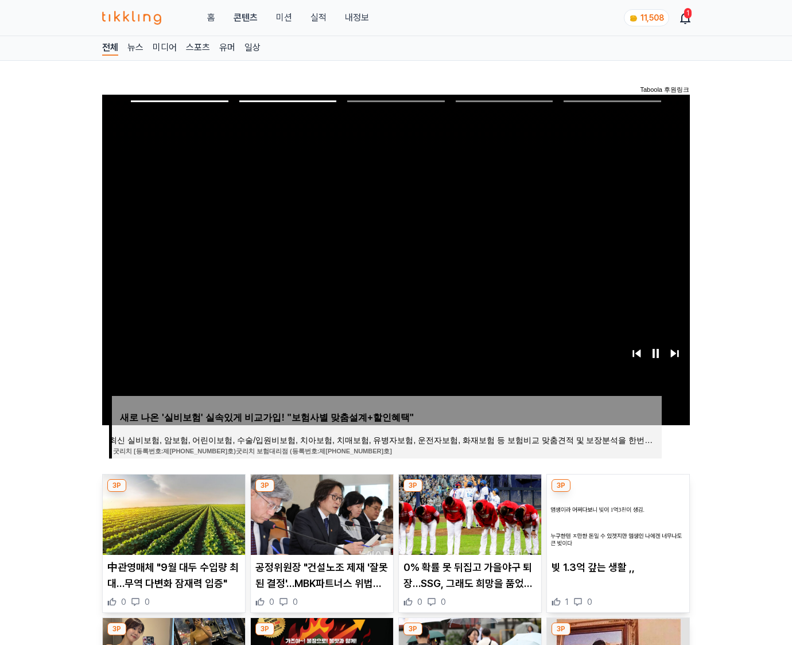
click at [609, 511] on img at bounding box center [618, 515] width 142 height 80
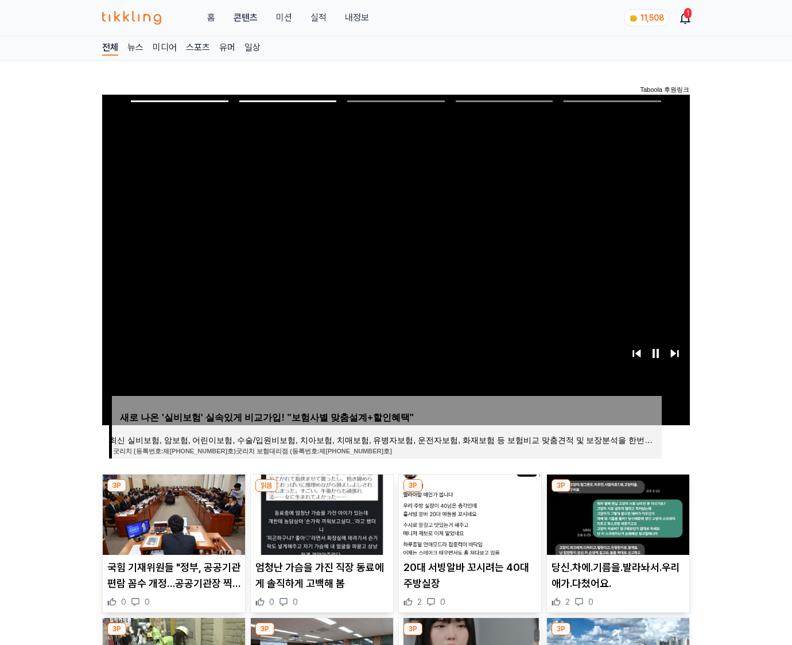
click at [609, 511] on img at bounding box center [618, 515] width 142 height 80
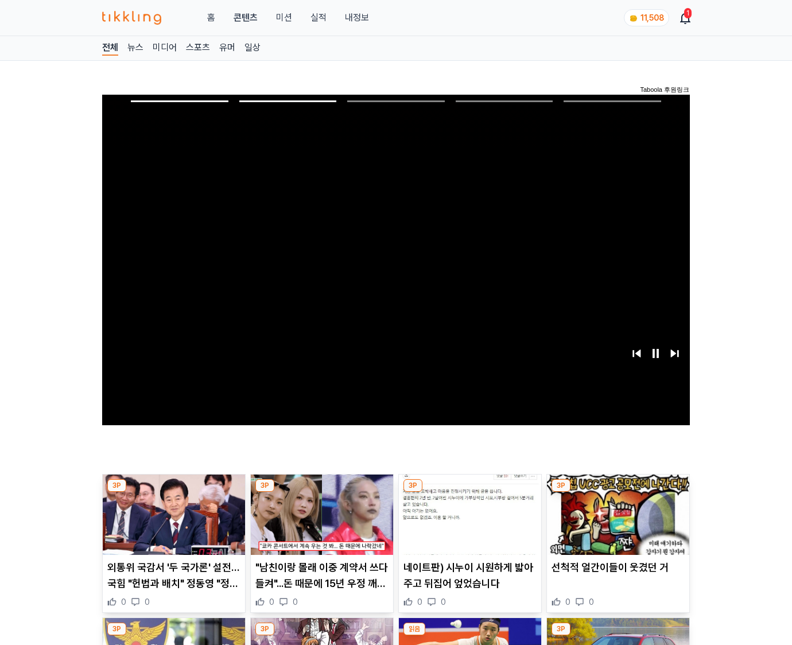
click at [609, 511] on img at bounding box center [618, 515] width 142 height 80
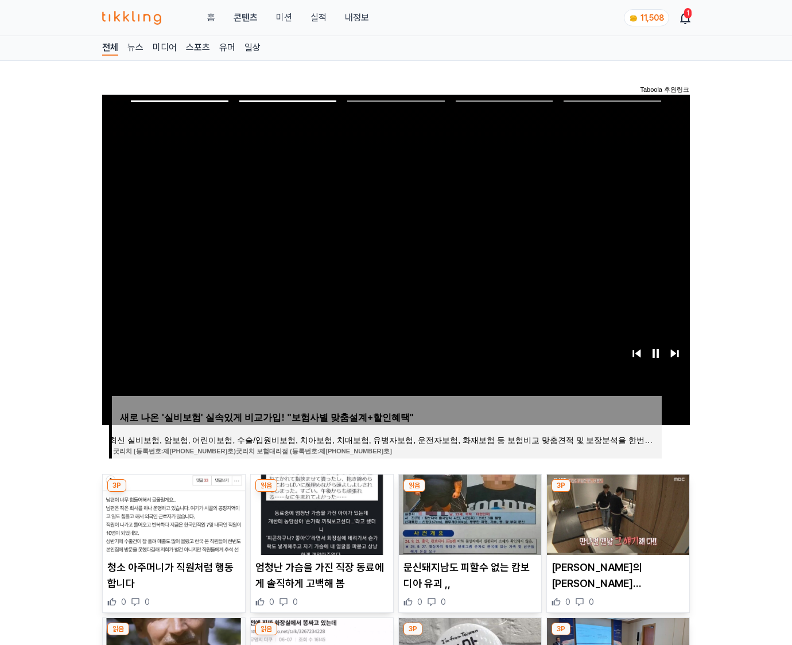
click at [609, 511] on img at bounding box center [618, 515] width 142 height 80
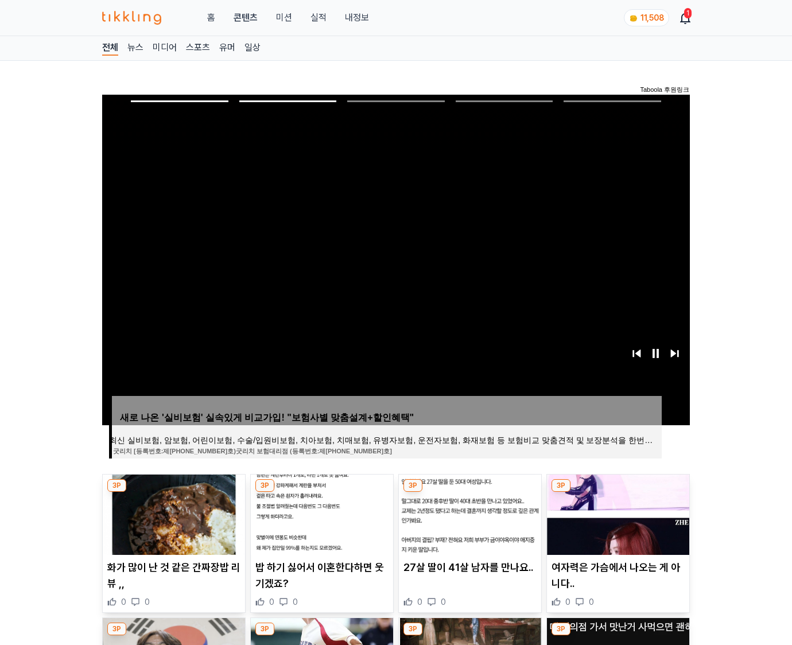
click at [609, 511] on img at bounding box center [618, 515] width 142 height 80
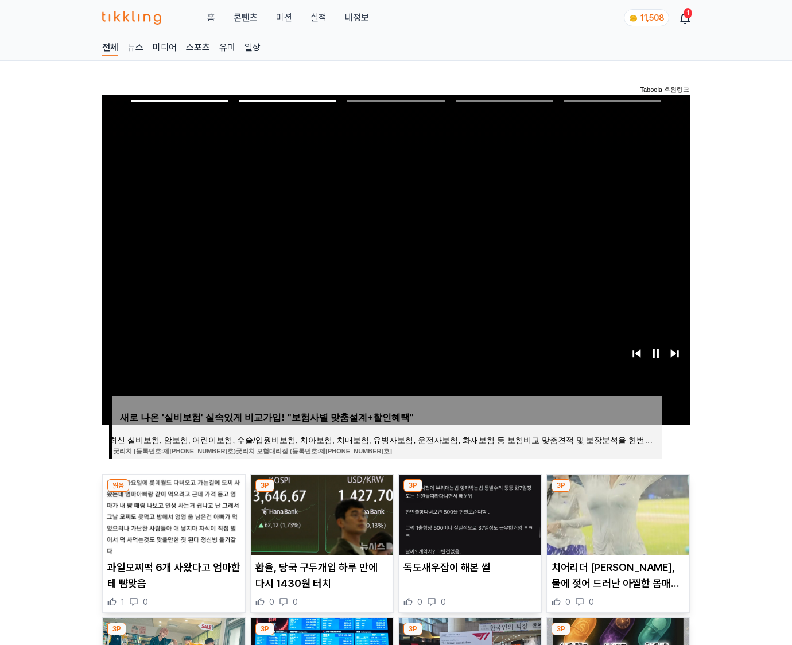
click at [609, 511] on img at bounding box center [618, 515] width 142 height 80
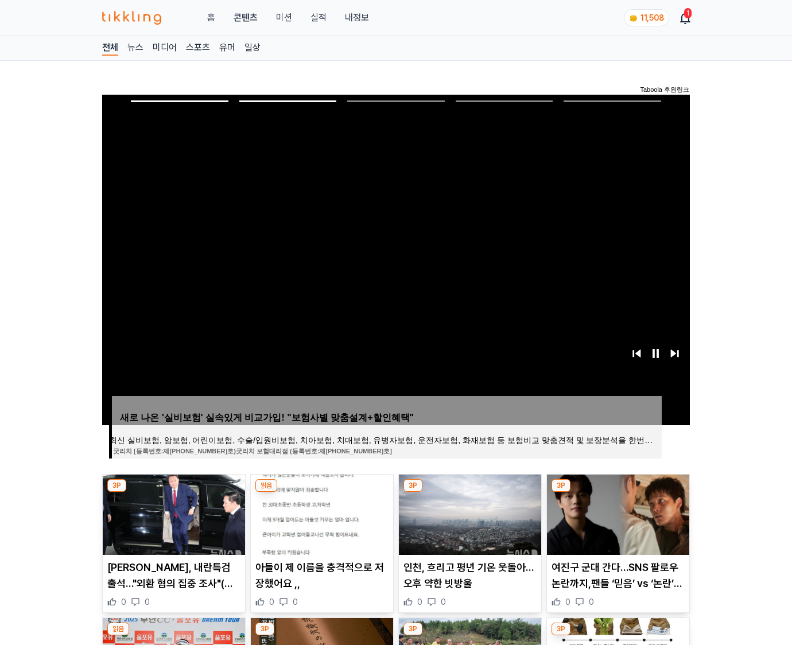
click at [609, 511] on img at bounding box center [618, 515] width 142 height 80
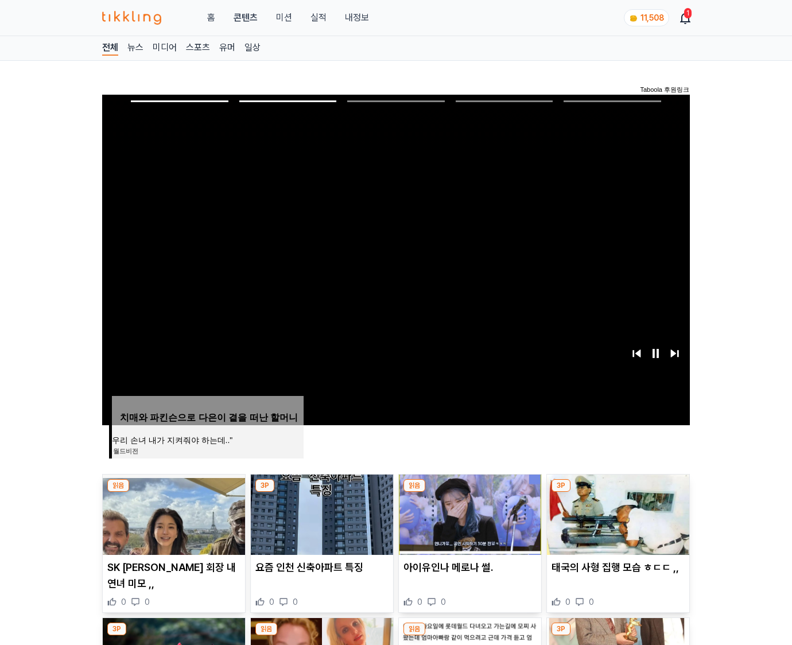
click at [609, 511] on img at bounding box center [618, 515] width 142 height 80
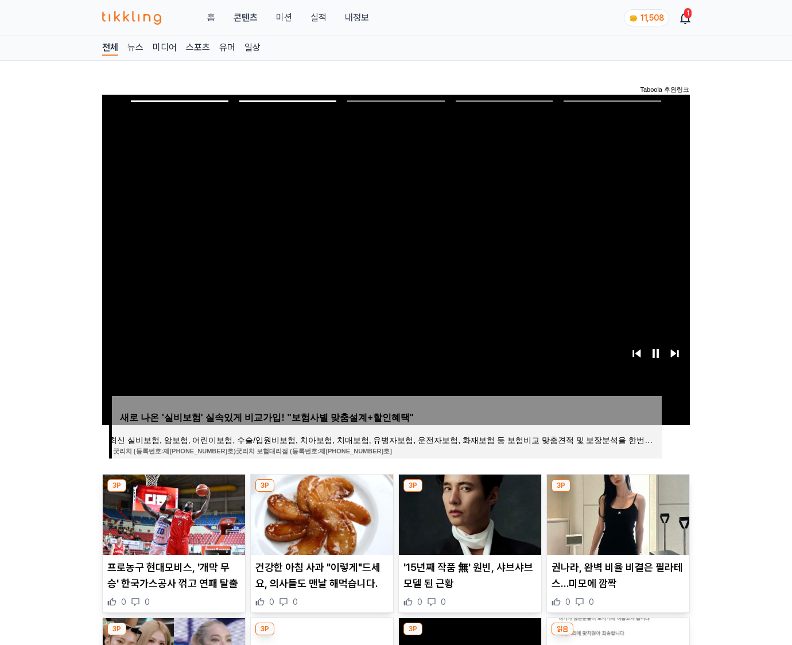
click at [609, 511] on img at bounding box center [618, 515] width 142 height 80
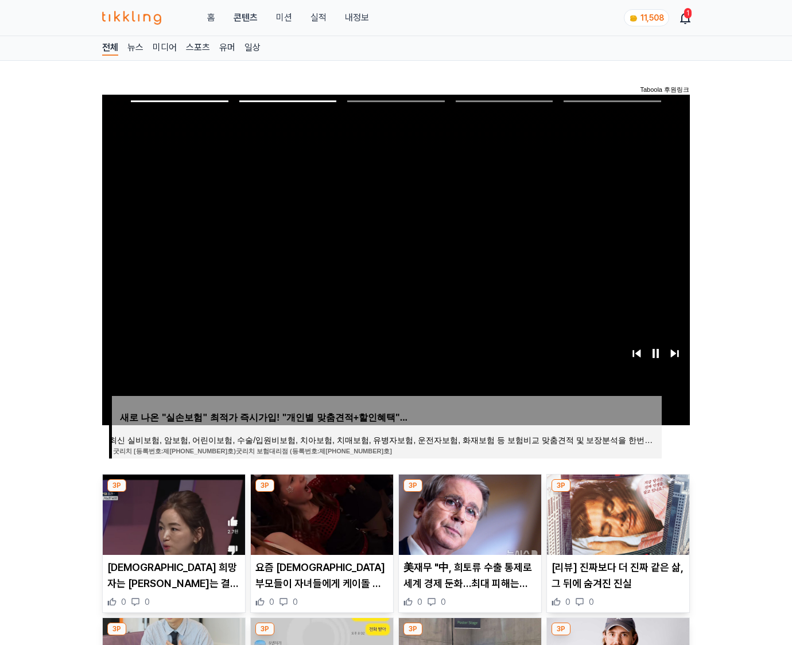
click at [609, 511] on img at bounding box center [618, 515] width 142 height 80
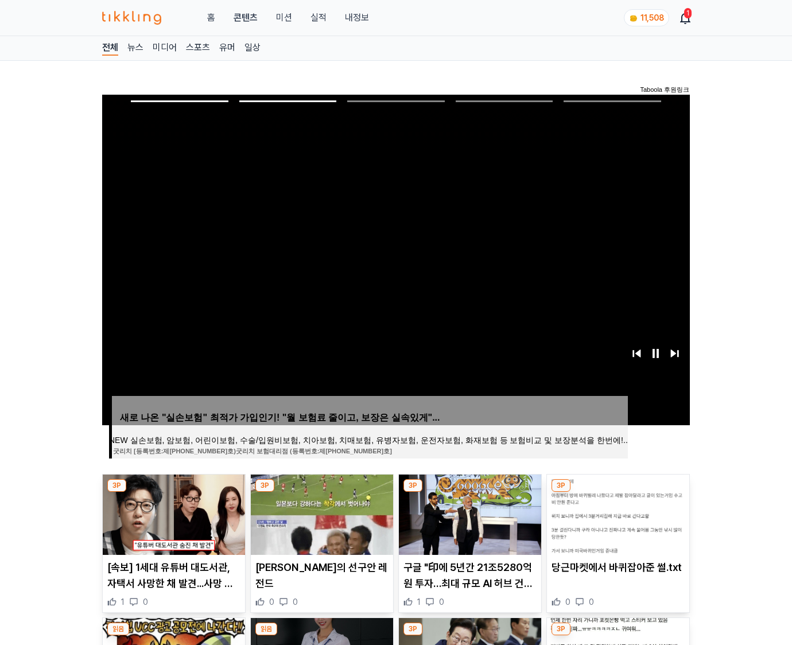
click at [609, 511] on img at bounding box center [618, 515] width 142 height 80
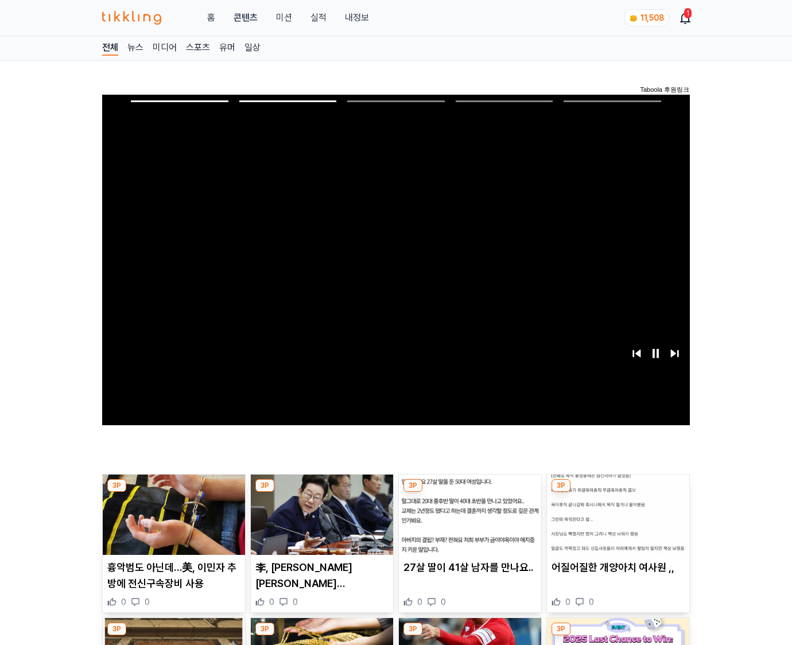
click at [609, 511] on img at bounding box center [618, 515] width 142 height 80
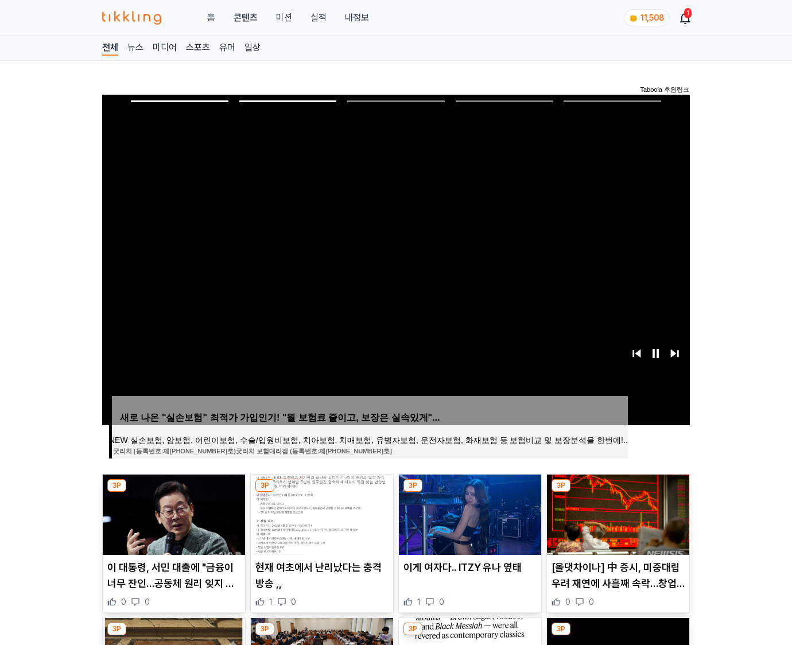
click at [609, 511] on img at bounding box center [618, 515] width 142 height 80
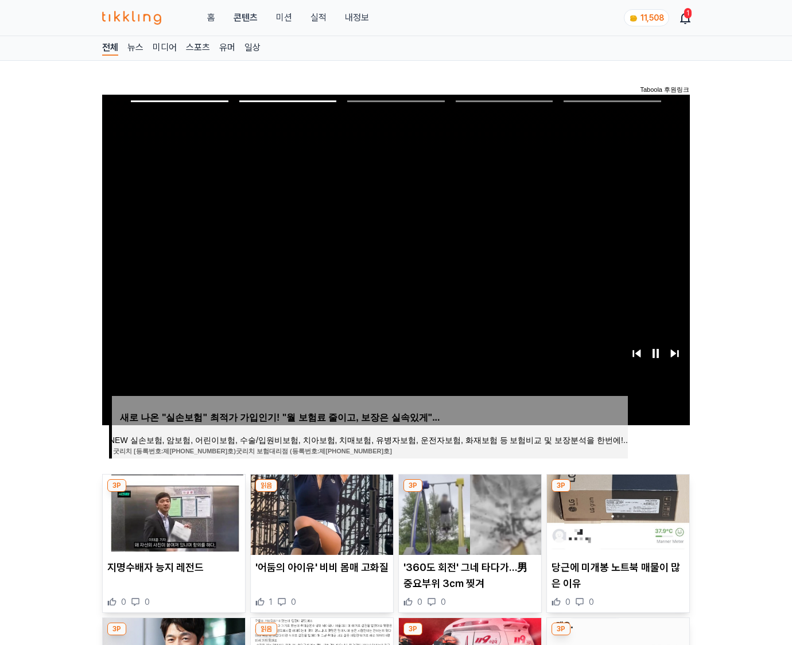
click at [609, 511] on img at bounding box center [618, 515] width 142 height 80
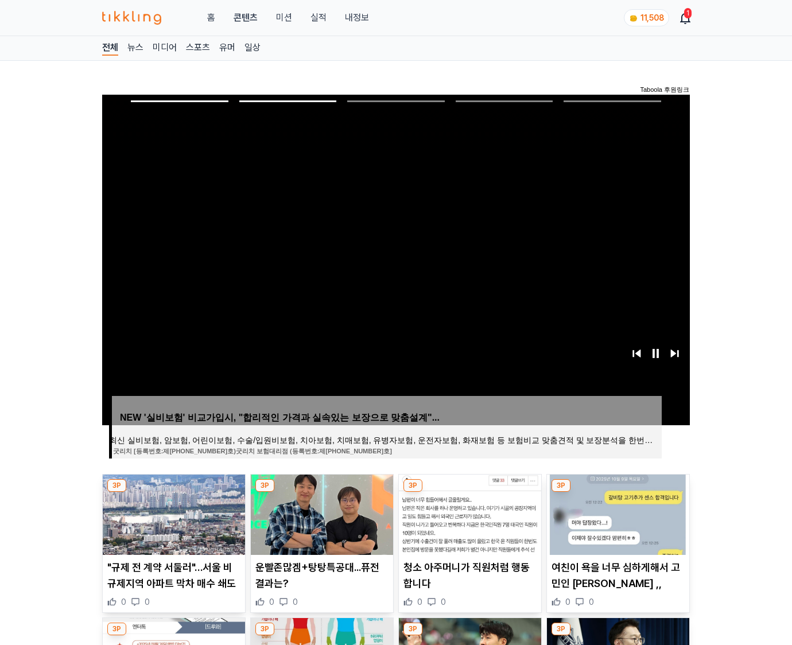
click at [609, 511] on img at bounding box center [618, 515] width 142 height 80
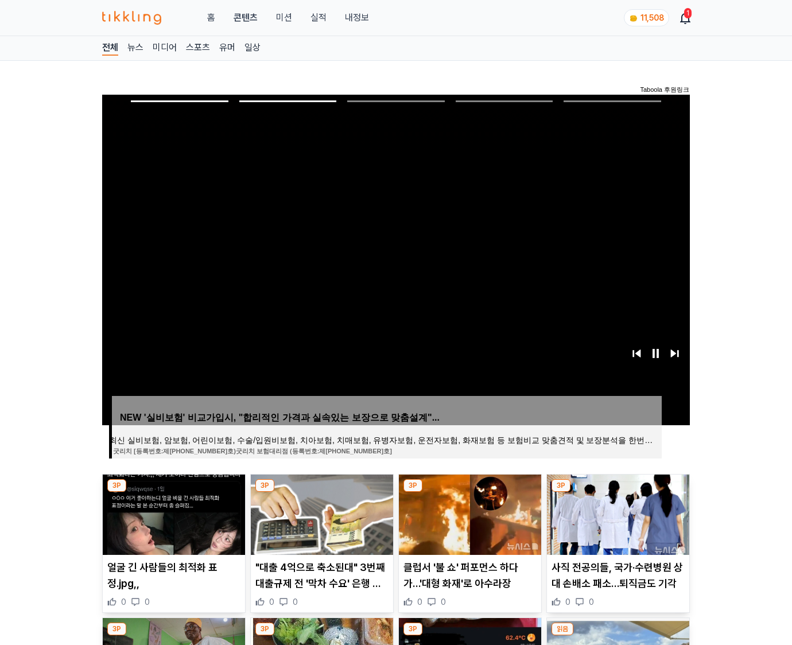
click at [609, 511] on img at bounding box center [618, 515] width 142 height 80
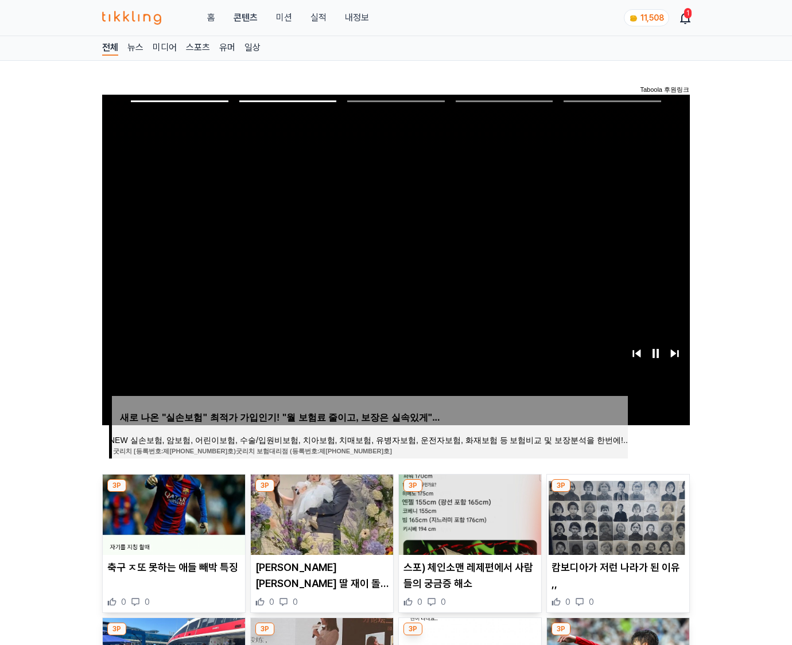
click at [609, 511] on img at bounding box center [618, 515] width 142 height 80
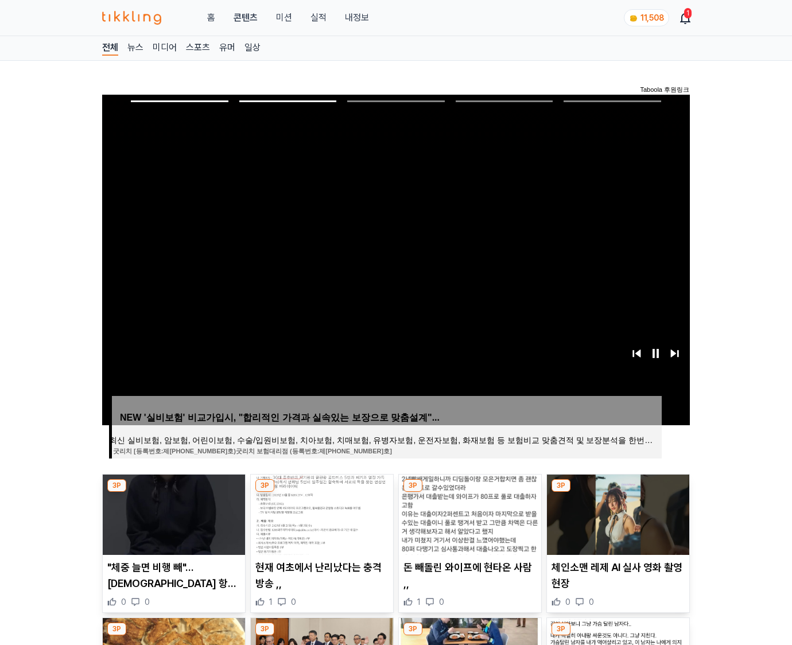
click at [609, 511] on img at bounding box center [618, 515] width 142 height 80
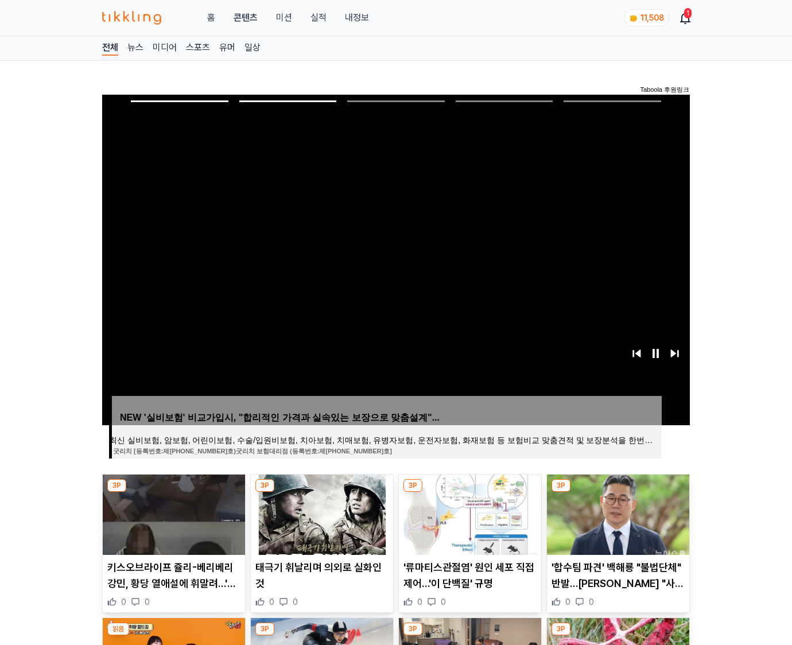
click at [609, 511] on img at bounding box center [618, 515] width 142 height 80
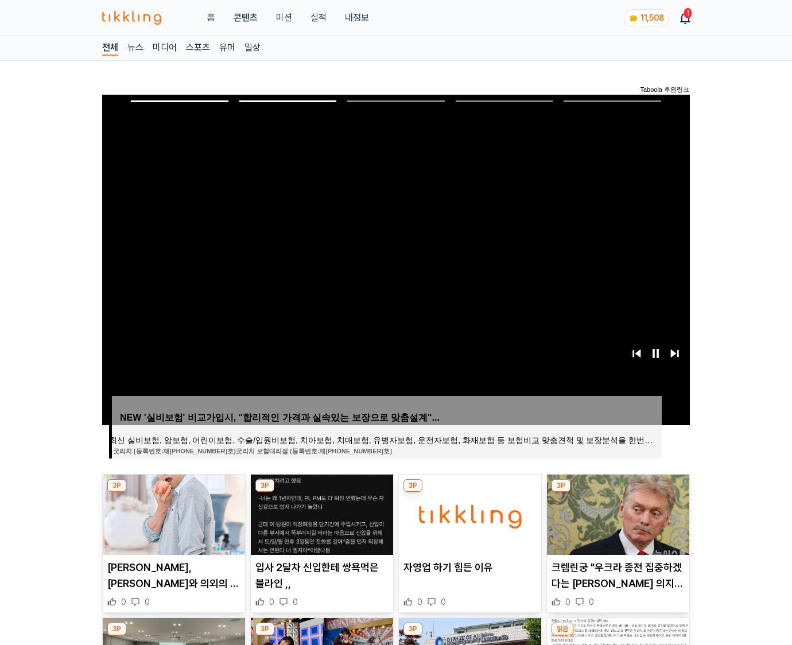
click at [609, 511] on img at bounding box center [618, 515] width 142 height 80
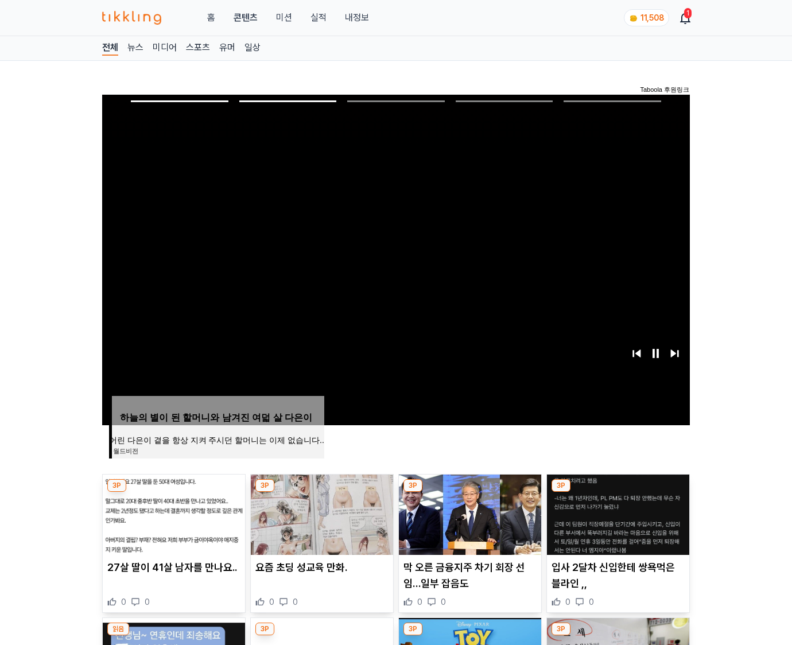
click at [609, 511] on img at bounding box center [618, 515] width 142 height 80
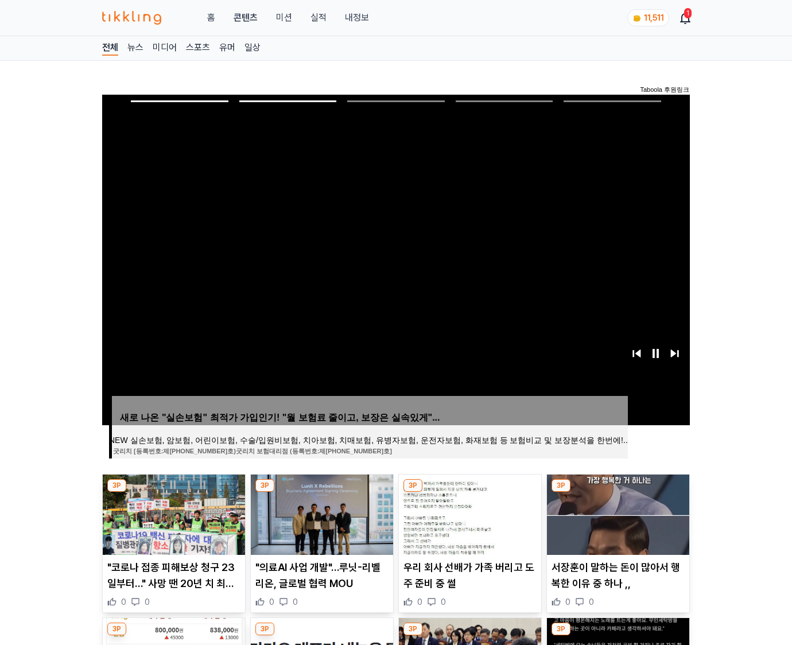
click at [609, 511] on img at bounding box center [618, 515] width 142 height 80
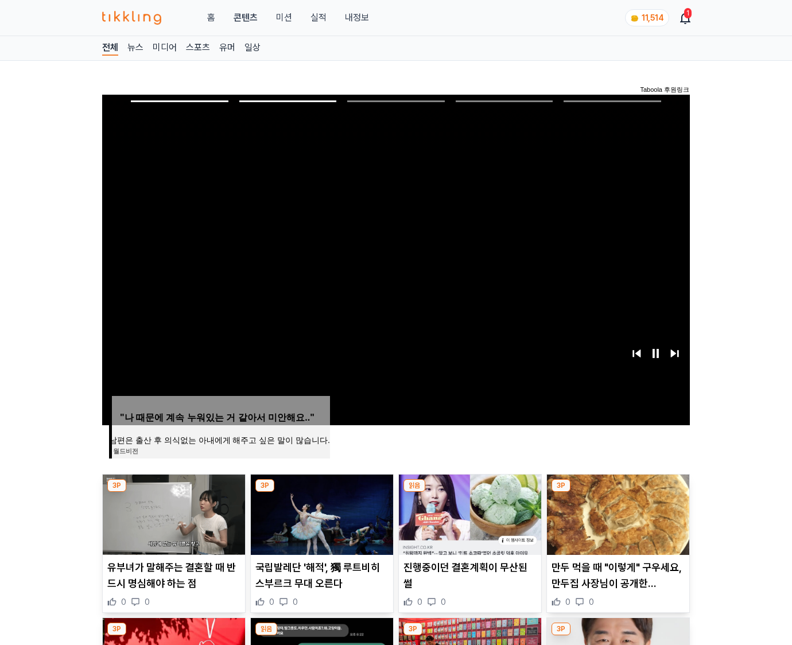
click at [609, 511] on img at bounding box center [618, 515] width 142 height 80
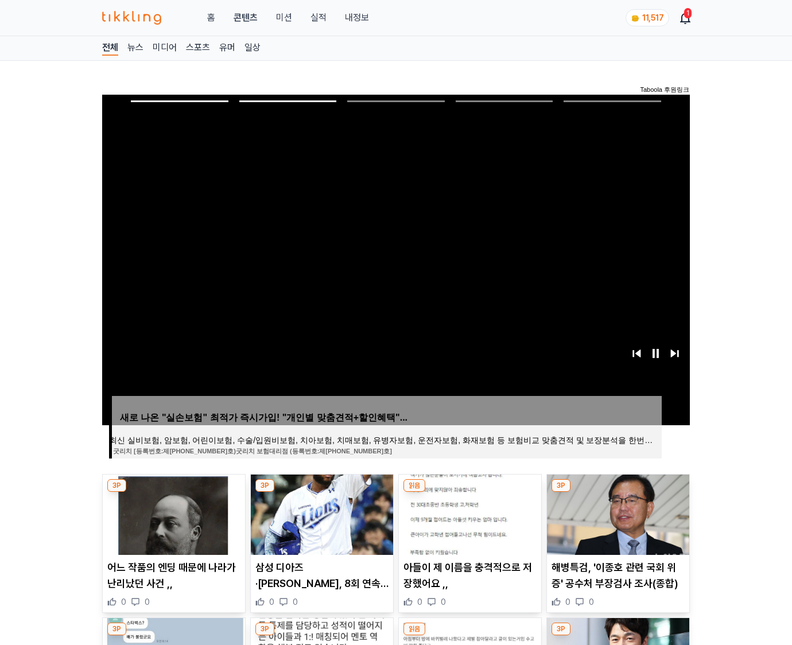
click at [609, 511] on img at bounding box center [618, 515] width 142 height 80
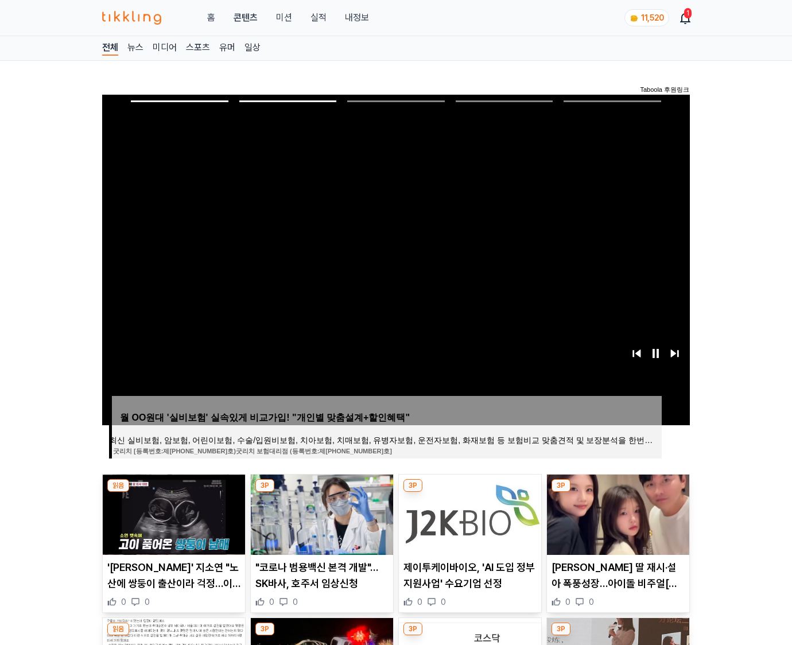
click at [609, 511] on img at bounding box center [618, 515] width 142 height 80
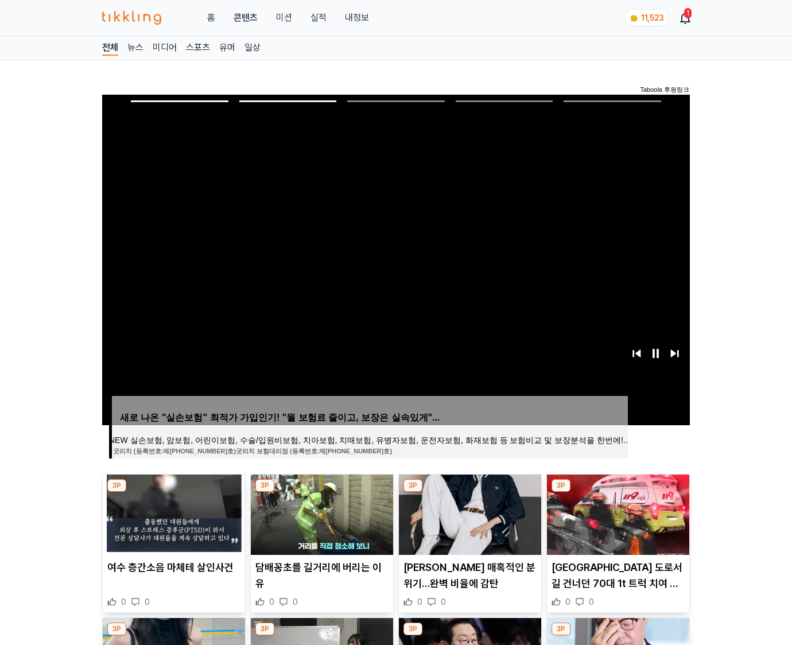
click at [609, 511] on img at bounding box center [618, 515] width 142 height 80
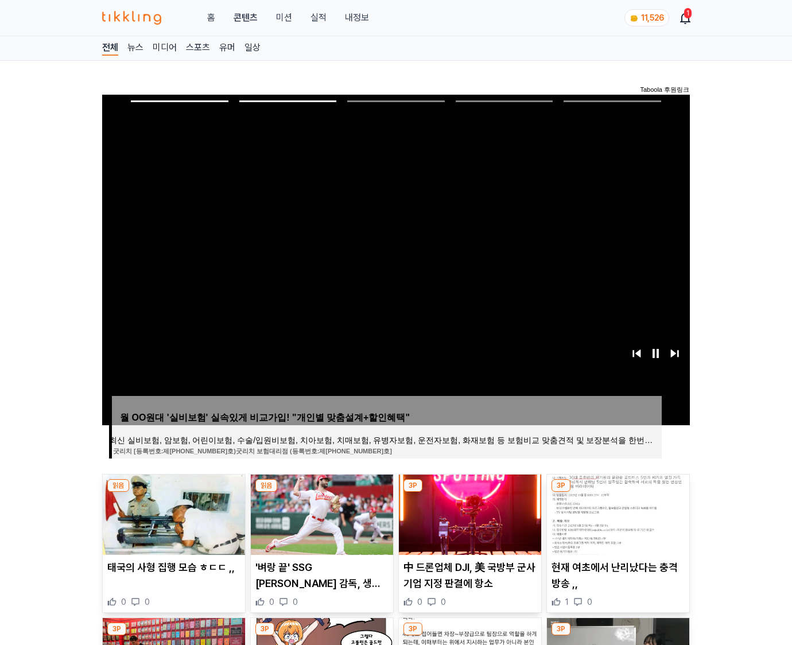
click at [609, 511] on img at bounding box center [618, 515] width 142 height 80
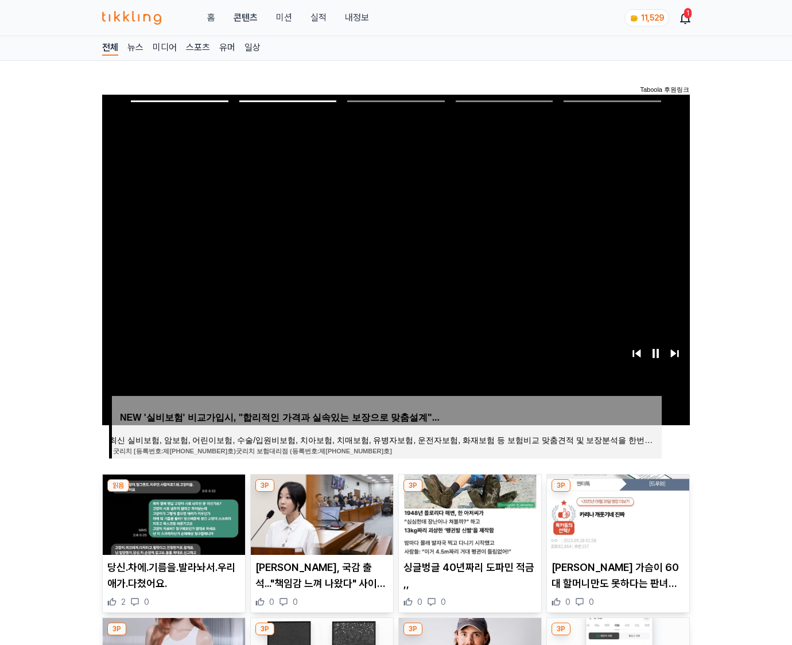
click at [609, 511] on img at bounding box center [618, 515] width 142 height 80
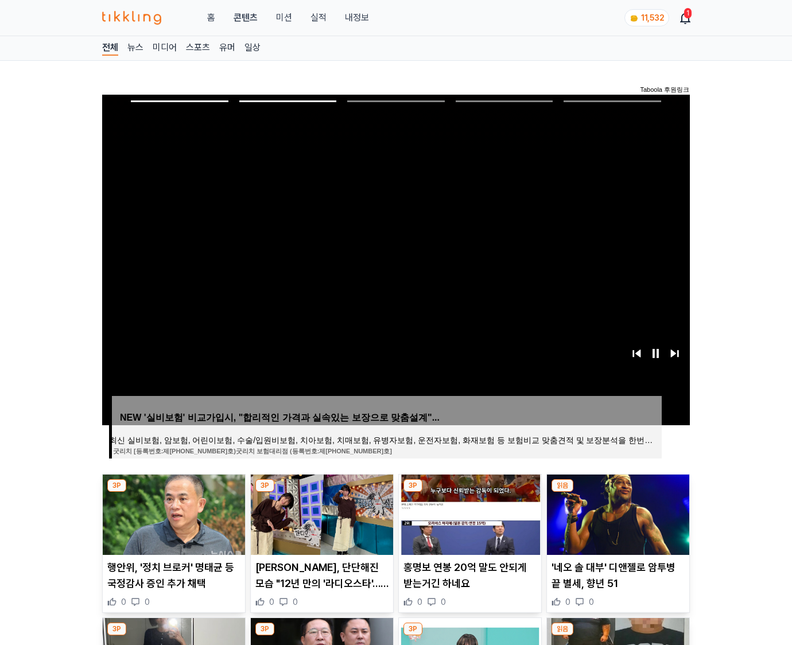
click at [609, 511] on img at bounding box center [618, 515] width 142 height 80
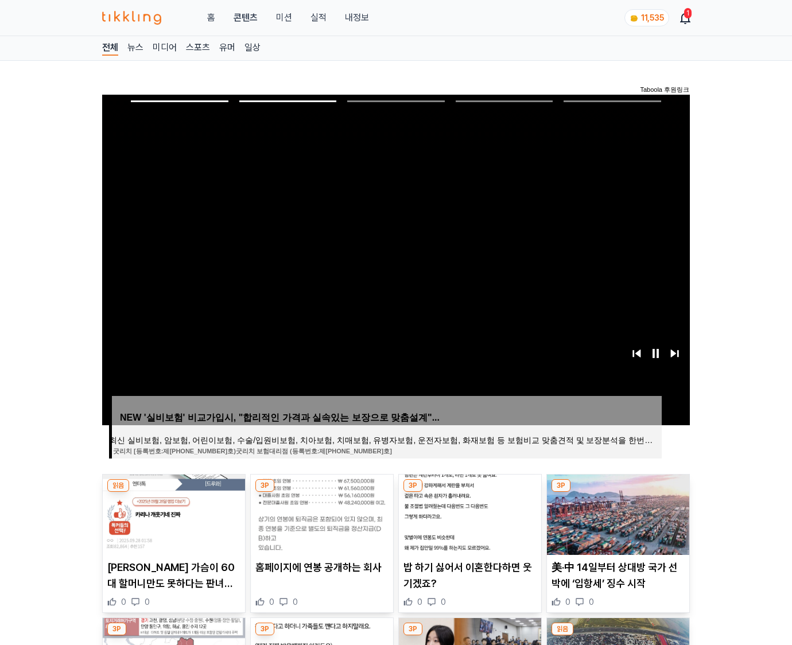
click at [609, 511] on img at bounding box center [618, 515] width 142 height 80
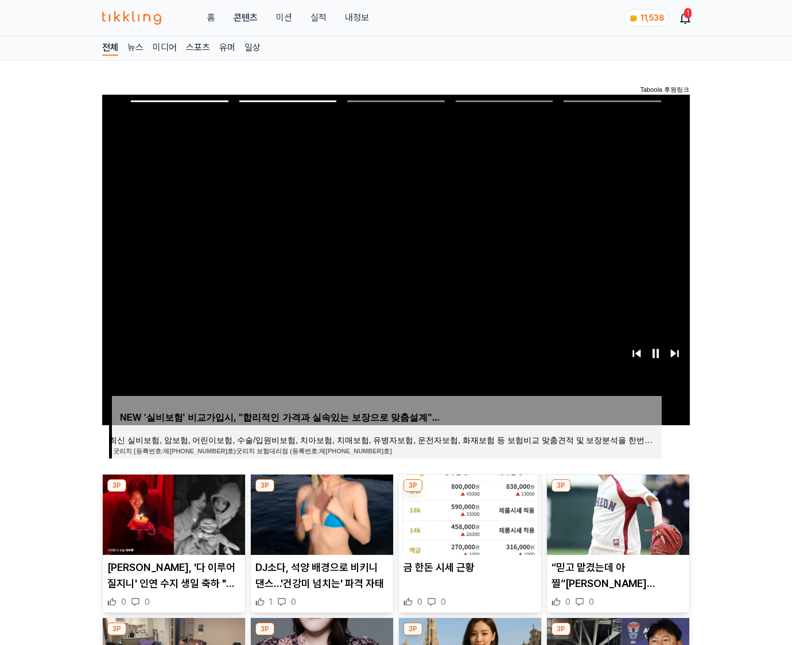
click at [609, 511] on img at bounding box center [618, 515] width 142 height 80
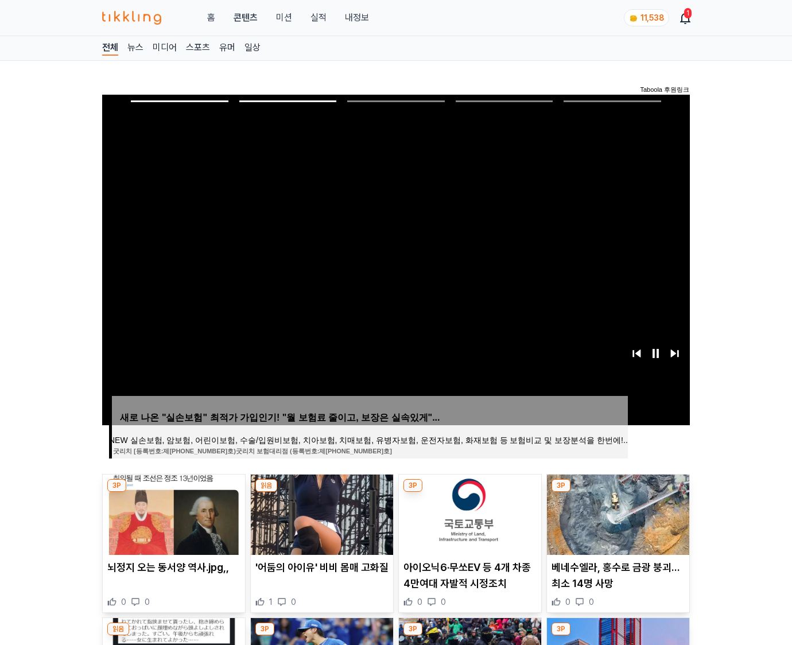
click at [609, 511] on img at bounding box center [618, 515] width 142 height 80
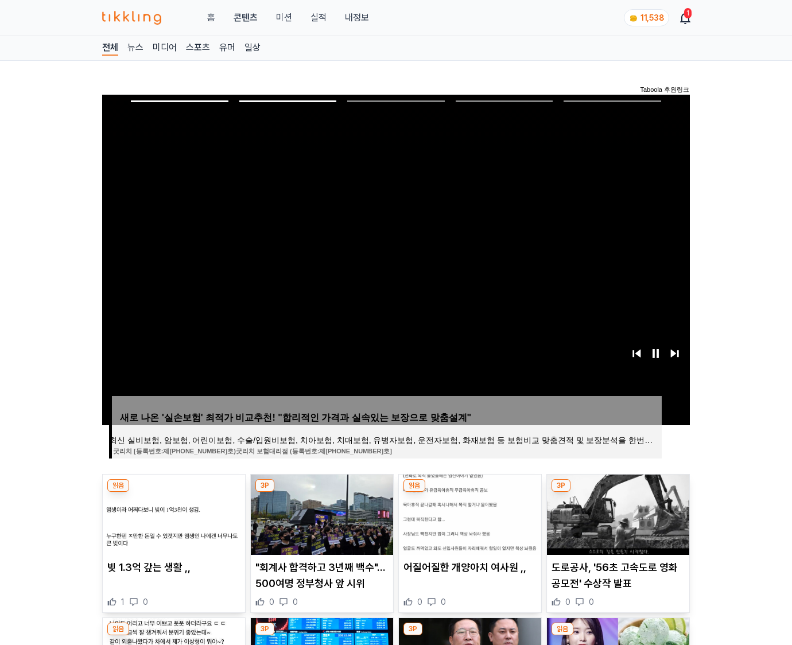
click at [609, 511] on img at bounding box center [618, 515] width 142 height 80
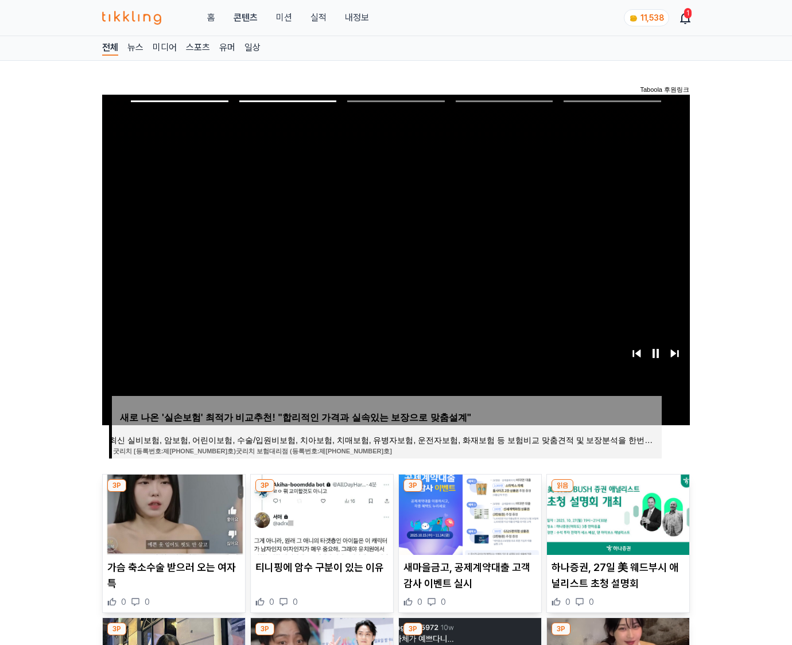
click at [609, 511] on img at bounding box center [618, 515] width 142 height 80
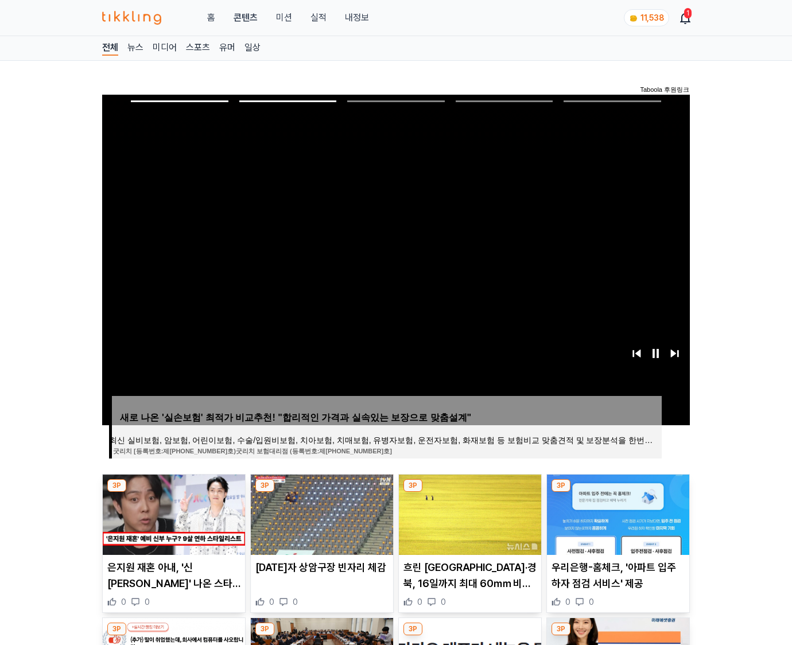
click at [609, 511] on img at bounding box center [618, 515] width 142 height 80
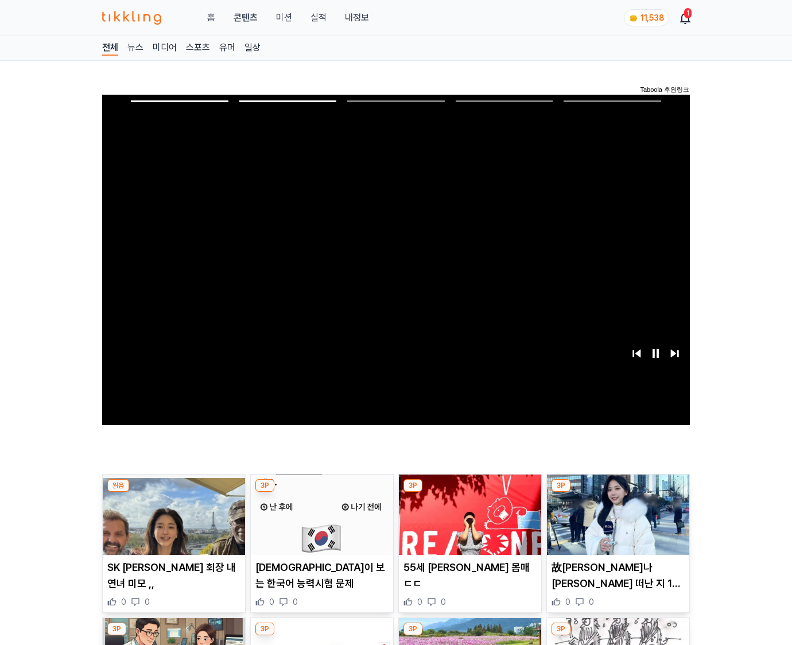
click at [609, 511] on img at bounding box center [618, 515] width 142 height 80
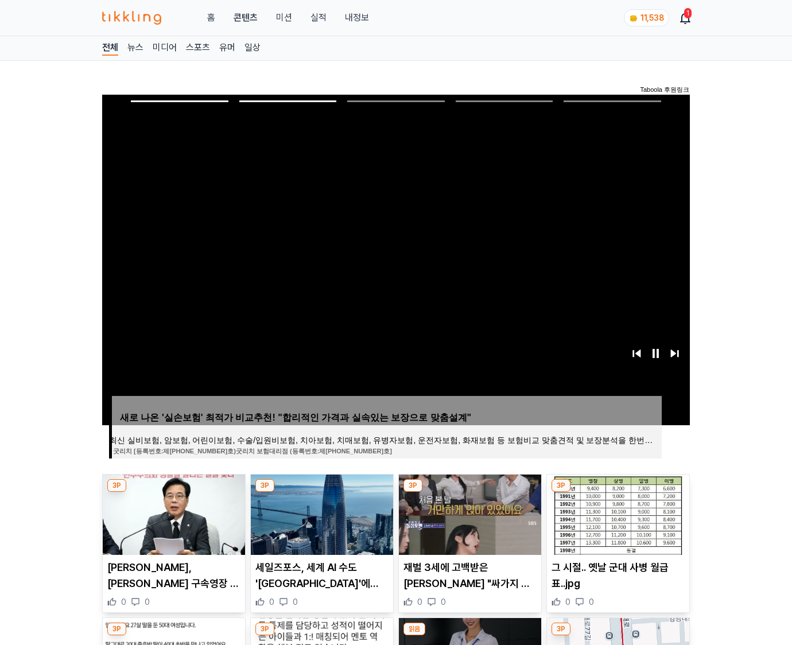
click at [609, 511] on img at bounding box center [618, 515] width 142 height 80
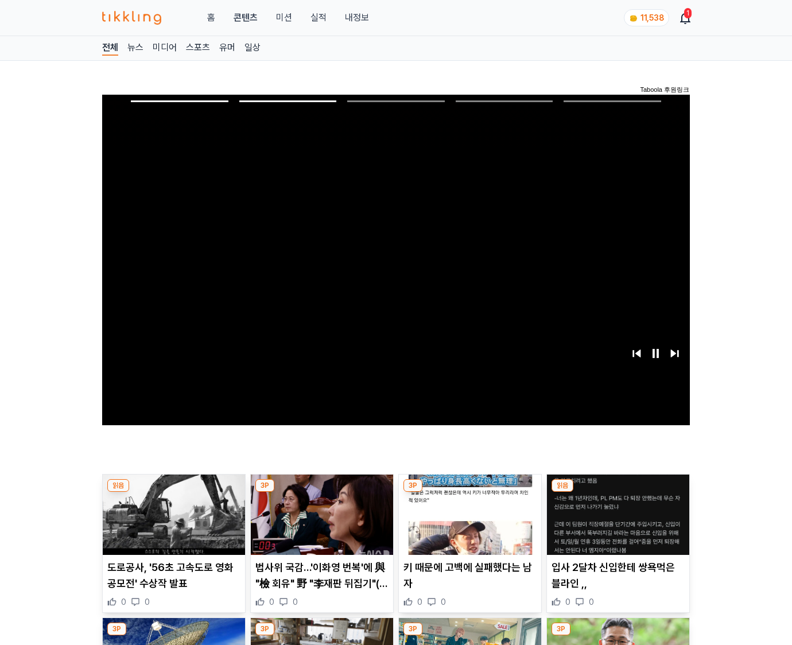
click at [609, 511] on img at bounding box center [618, 515] width 142 height 80
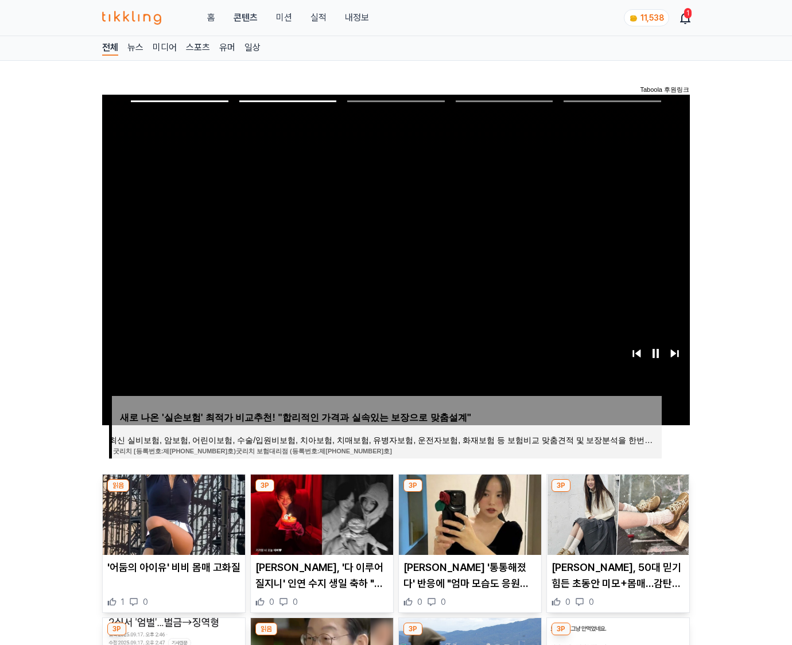
click at [609, 511] on img at bounding box center [618, 515] width 142 height 80
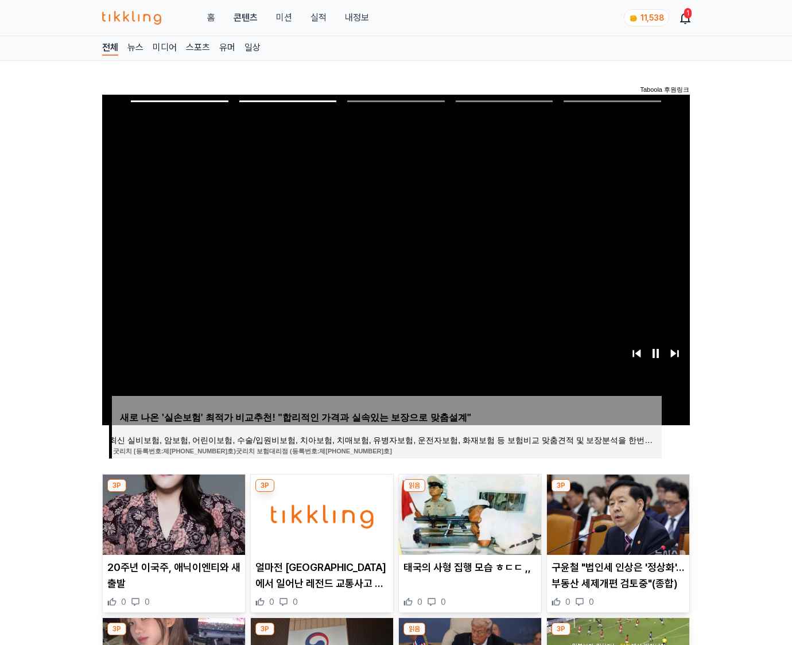
click at [609, 511] on img at bounding box center [618, 515] width 142 height 80
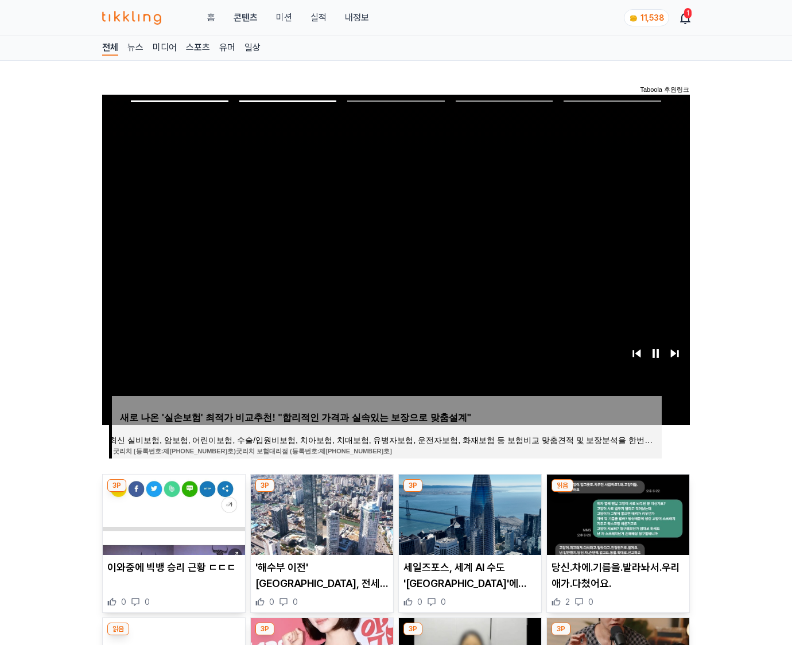
click at [609, 511] on img at bounding box center [618, 515] width 142 height 80
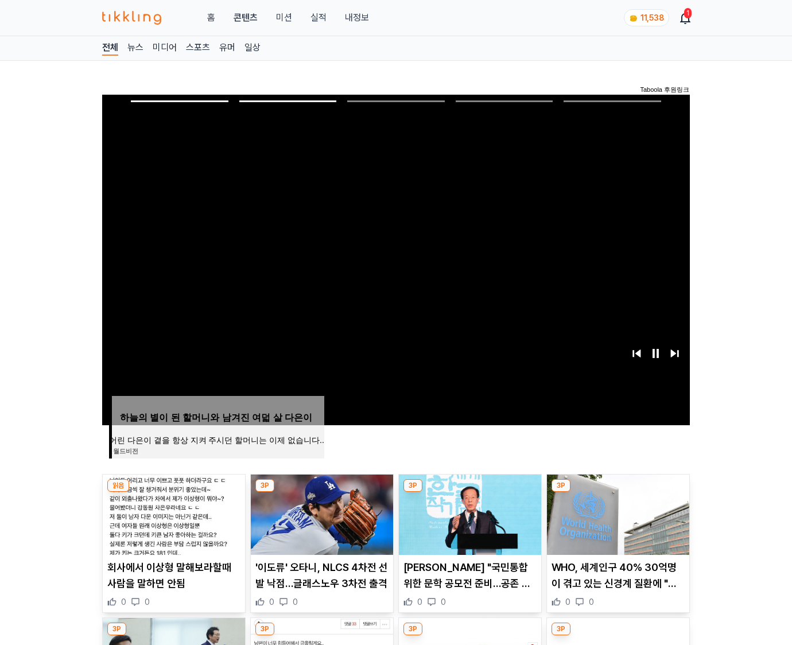
click at [609, 511] on img at bounding box center [618, 515] width 142 height 80
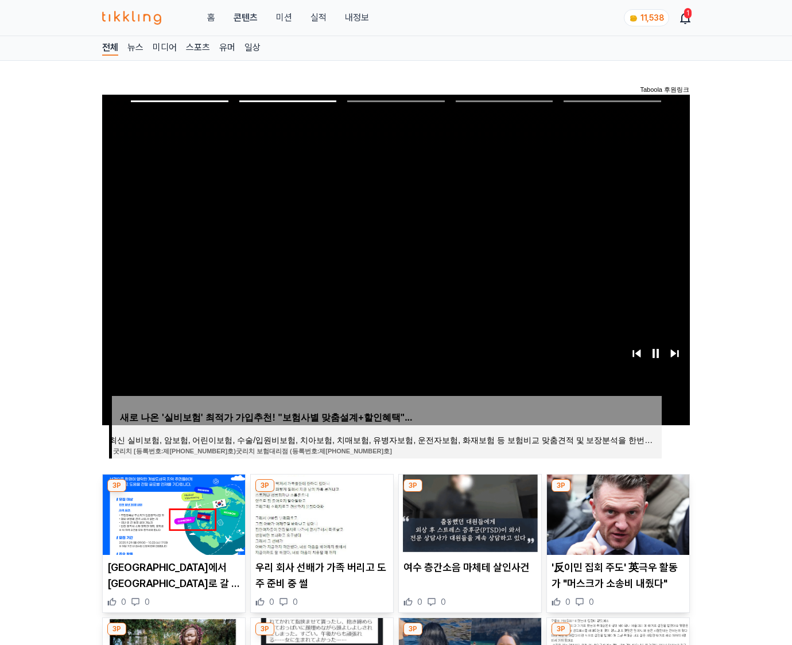
click at [609, 511] on img at bounding box center [618, 515] width 142 height 80
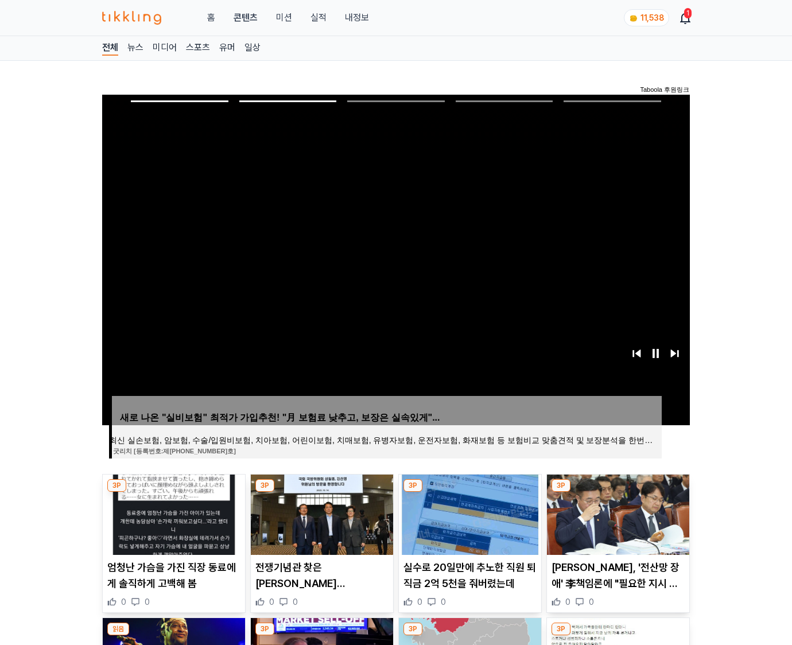
click at [609, 511] on img at bounding box center [618, 515] width 142 height 80
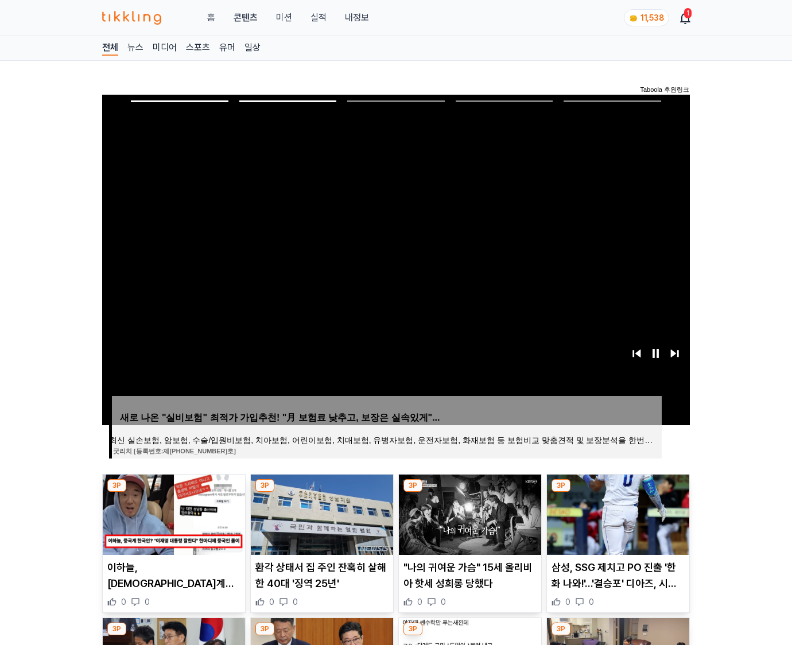
click at [609, 511] on img at bounding box center [618, 515] width 142 height 80
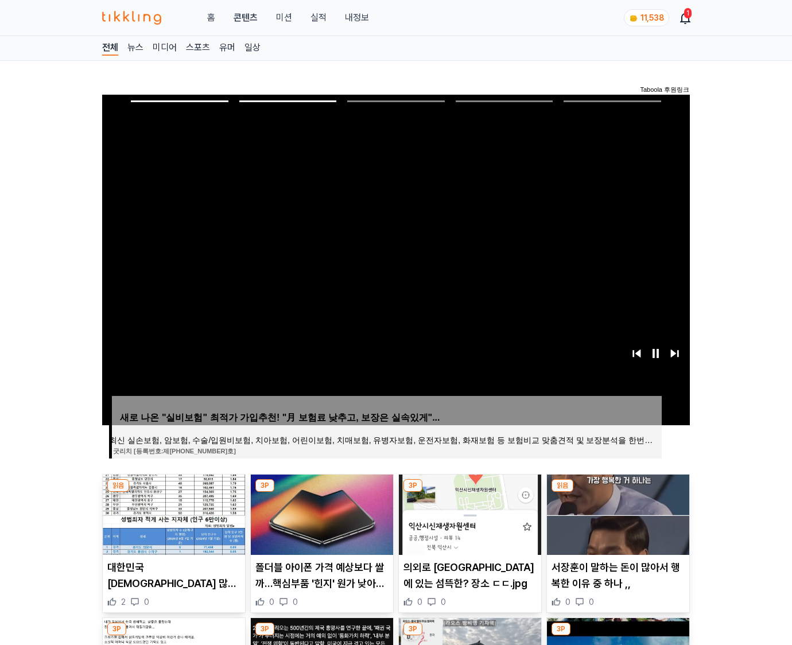
click at [609, 511] on img at bounding box center [618, 515] width 142 height 80
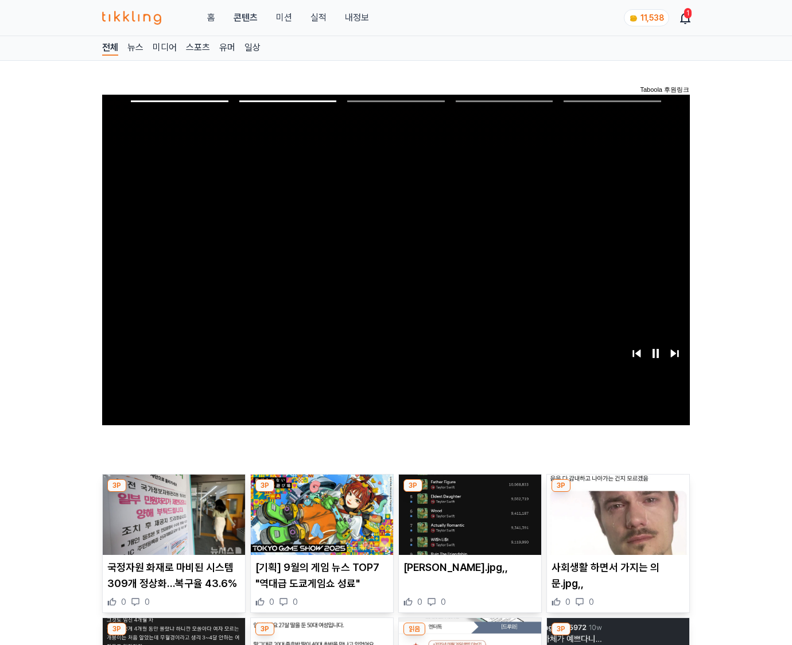
click at [609, 511] on img at bounding box center [618, 515] width 142 height 80
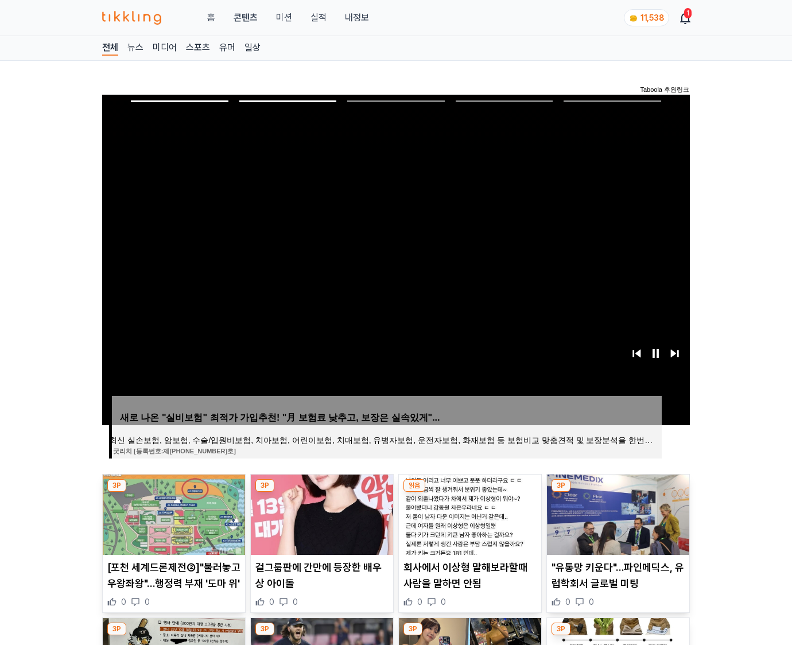
click at [609, 511] on img at bounding box center [618, 515] width 142 height 80
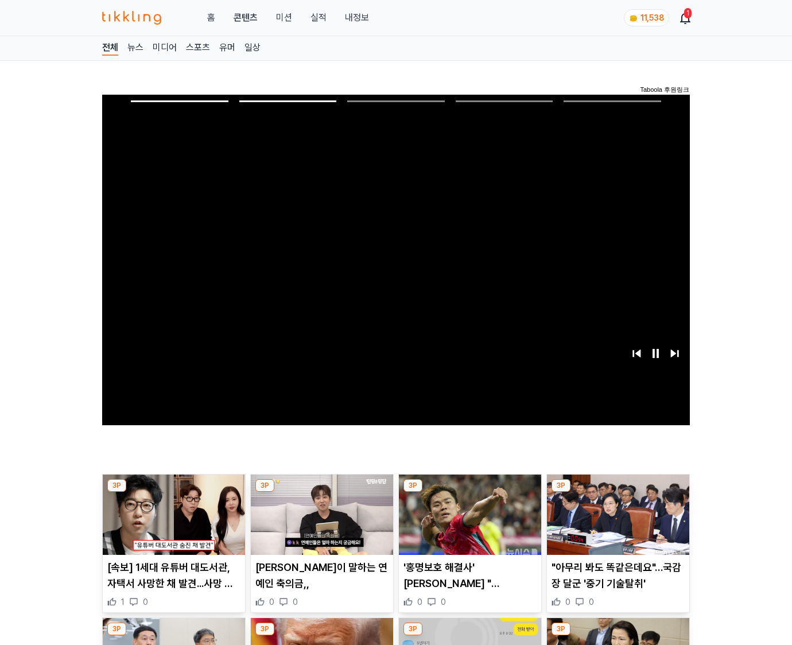
click at [609, 511] on img at bounding box center [618, 515] width 142 height 80
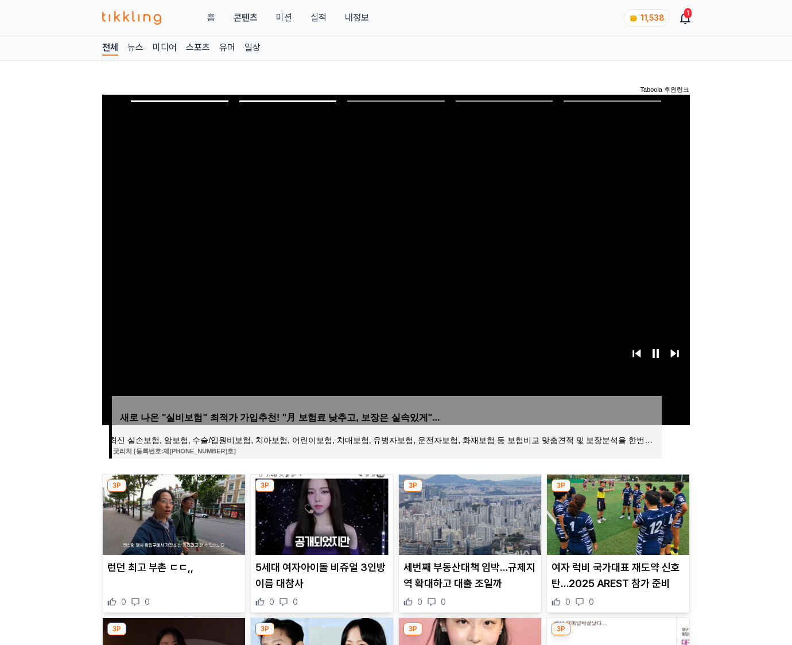
click at [609, 511] on img at bounding box center [618, 515] width 142 height 80
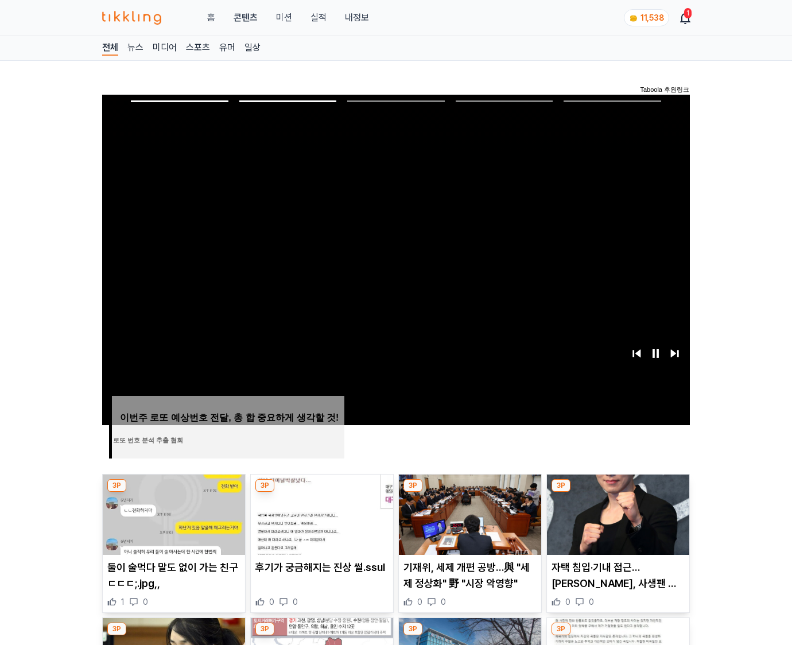
click at [609, 511] on img at bounding box center [618, 515] width 142 height 80
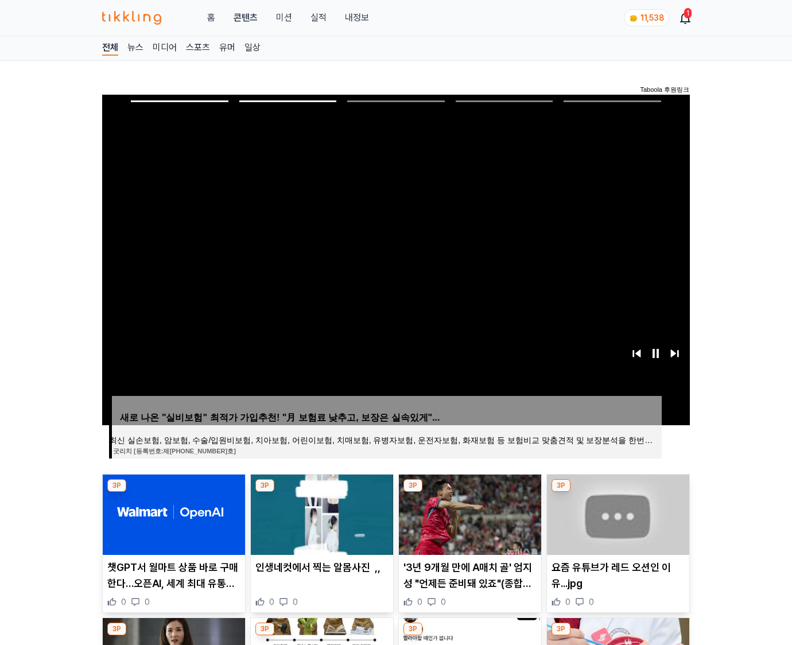
click at [609, 511] on img at bounding box center [618, 515] width 142 height 80
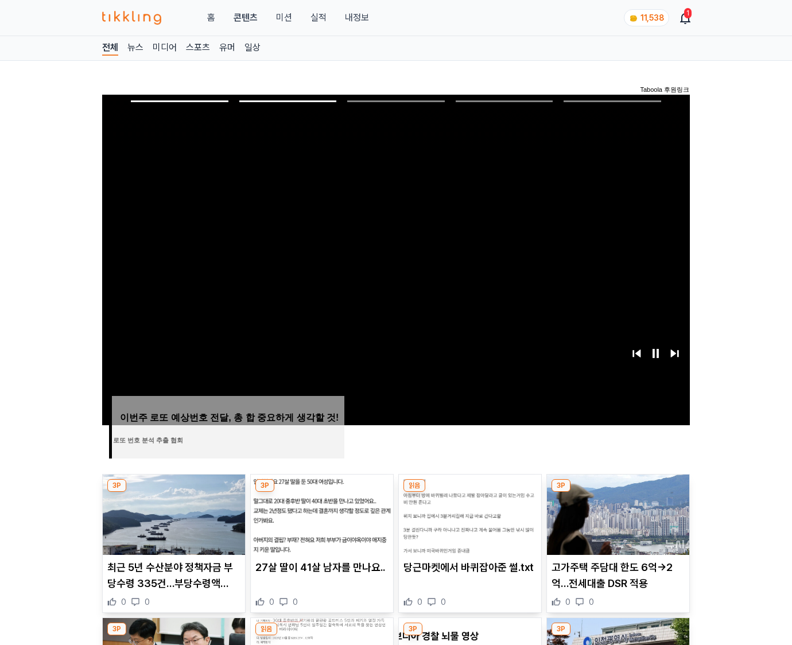
click at [609, 511] on img at bounding box center [618, 515] width 142 height 80
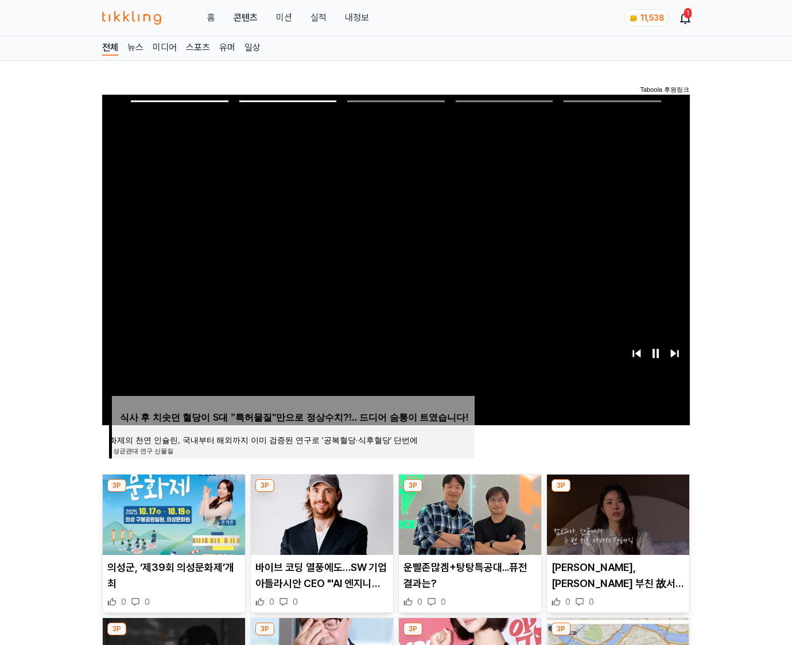
click at [609, 511] on img at bounding box center [618, 515] width 142 height 80
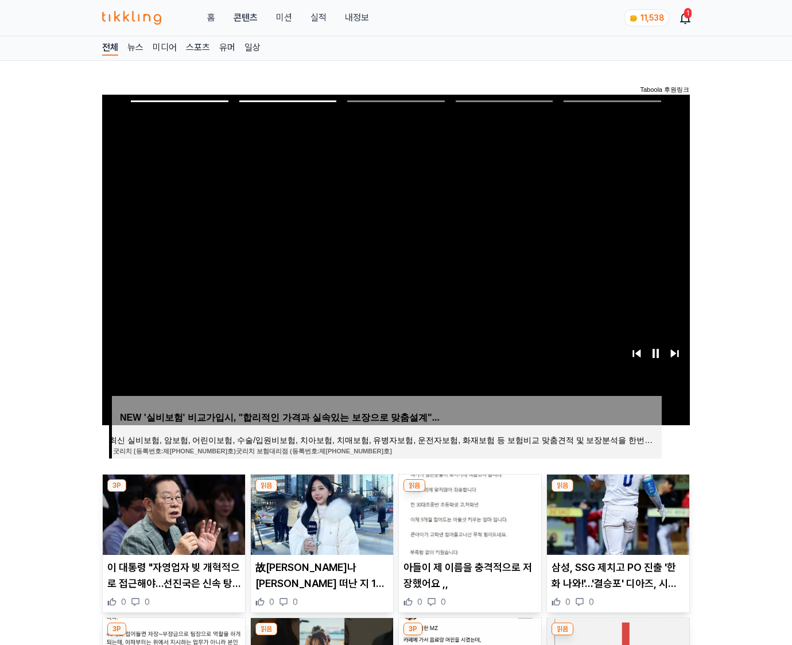
click at [609, 511] on img at bounding box center [618, 515] width 142 height 80
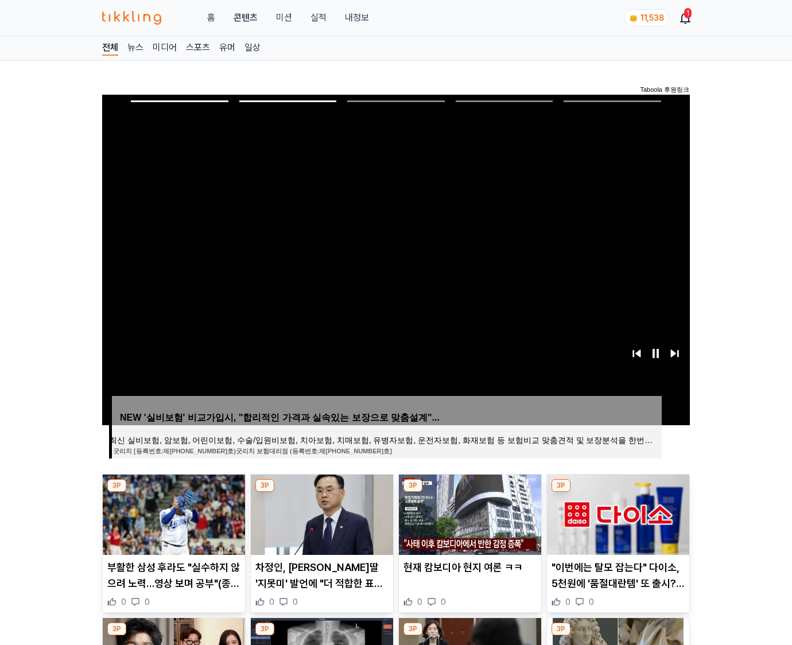
click at [609, 511] on img at bounding box center [618, 515] width 142 height 80
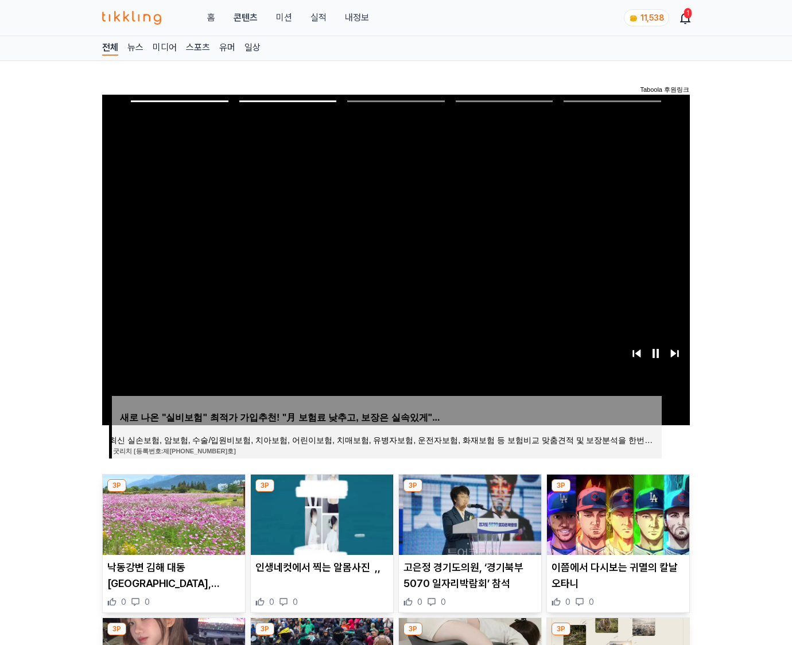
click at [609, 511] on img at bounding box center [618, 515] width 142 height 80
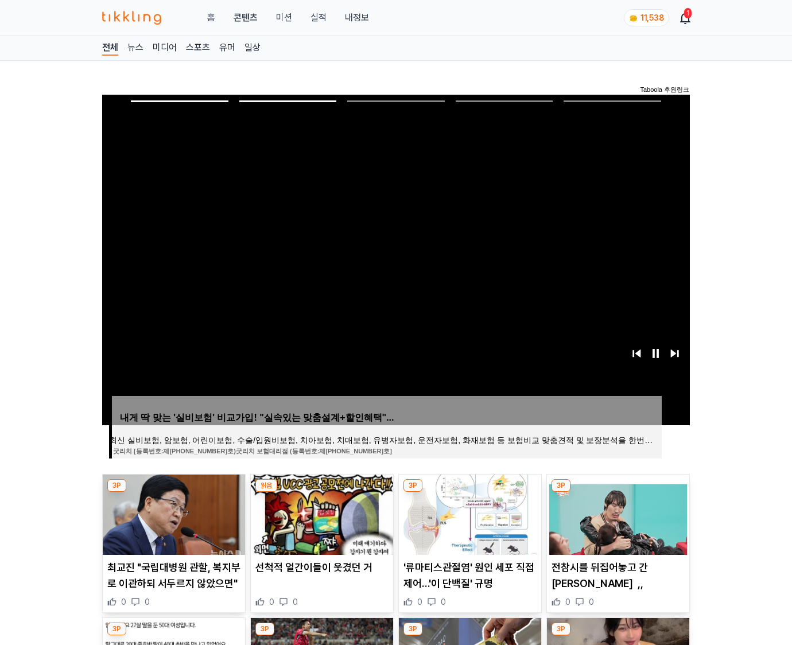
click at [609, 511] on img at bounding box center [618, 515] width 142 height 80
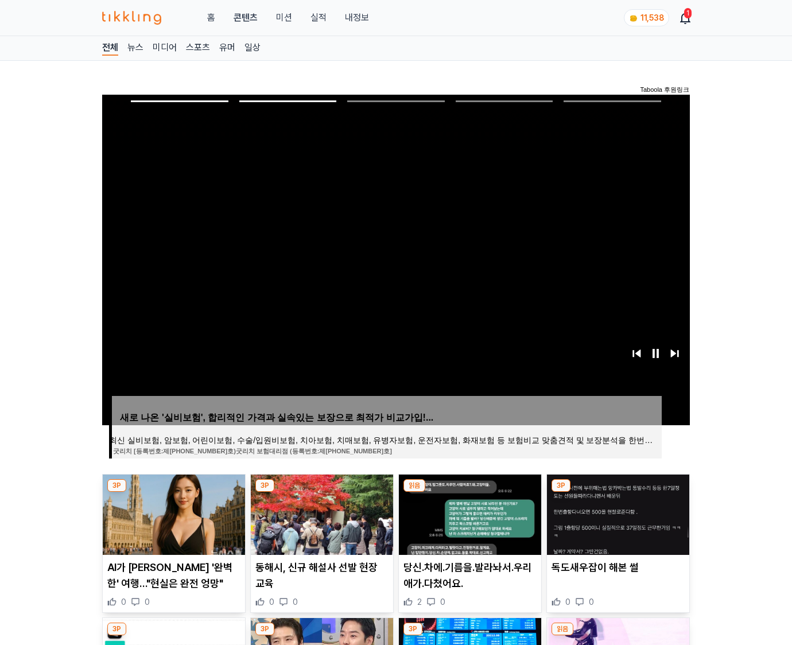
click at [609, 511] on img at bounding box center [618, 515] width 142 height 80
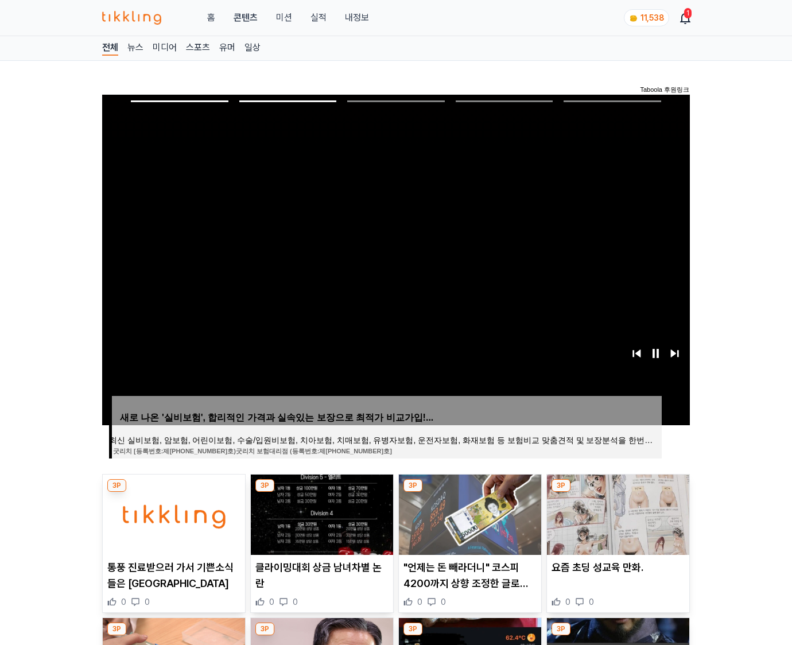
click at [609, 511] on img at bounding box center [618, 515] width 142 height 80
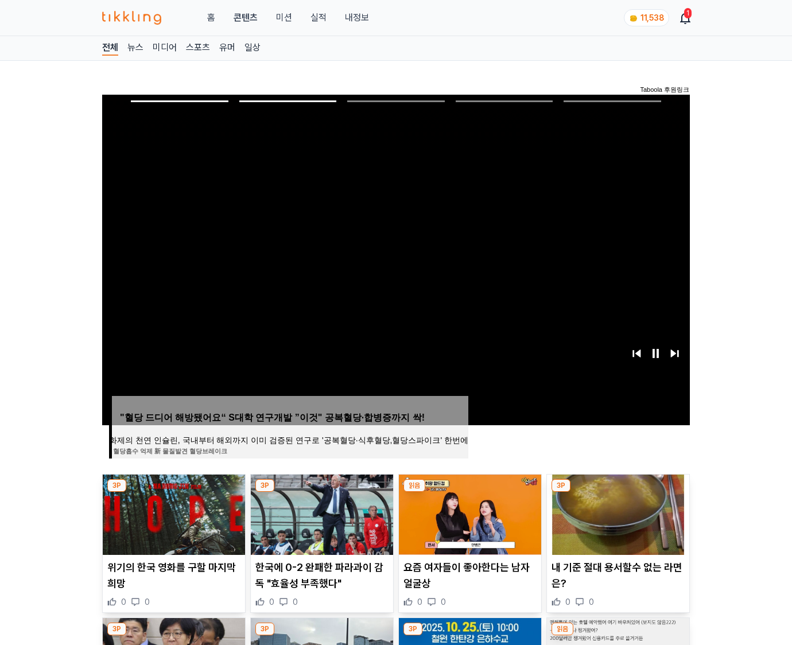
click at [609, 511] on img at bounding box center [618, 515] width 142 height 80
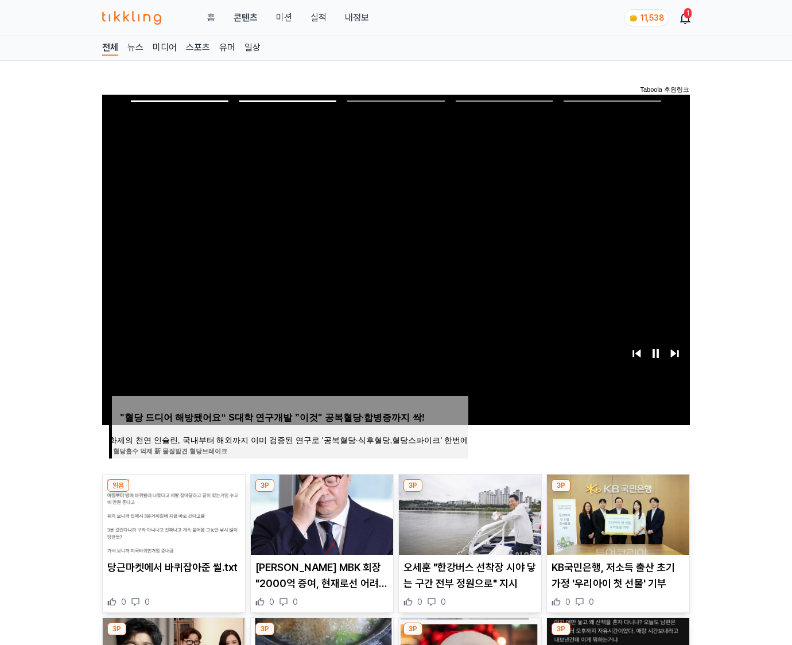
click at [609, 511] on img at bounding box center [618, 515] width 142 height 80
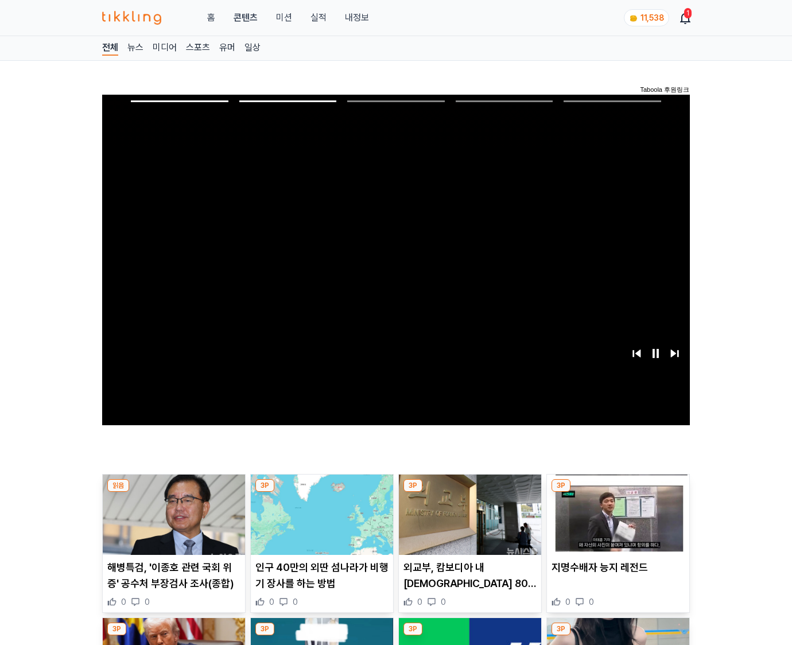
click at [609, 511] on img at bounding box center [618, 515] width 142 height 80
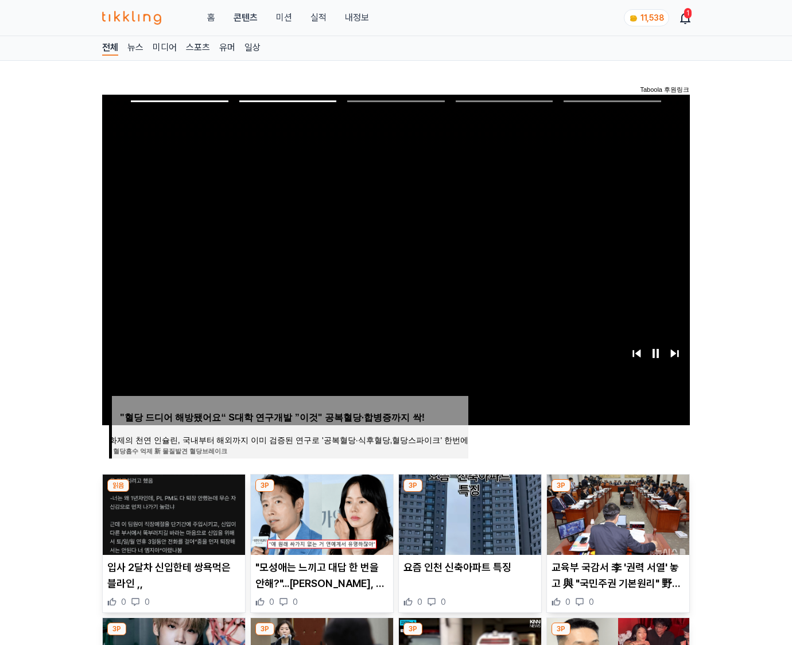
click at [609, 511] on img at bounding box center [618, 515] width 142 height 80
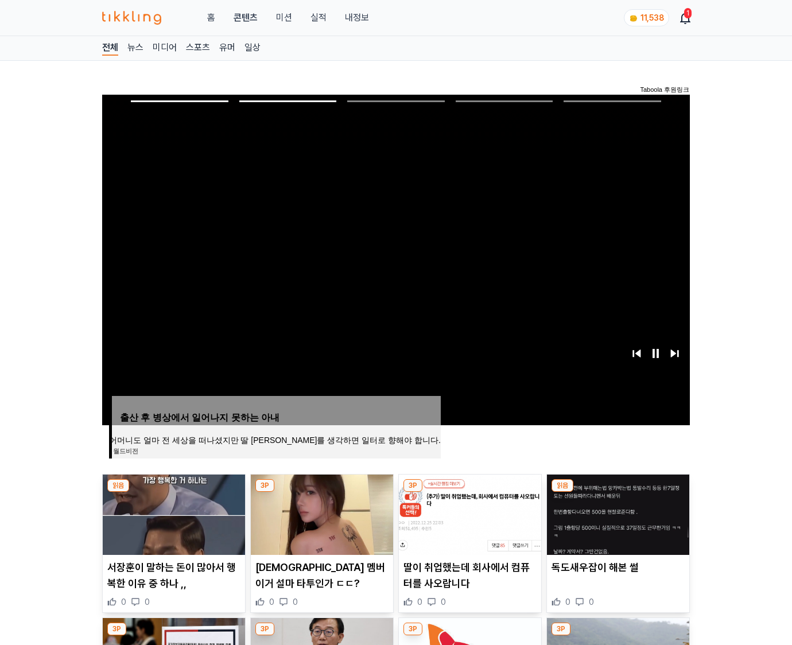
click at [609, 511] on img at bounding box center [618, 515] width 142 height 80
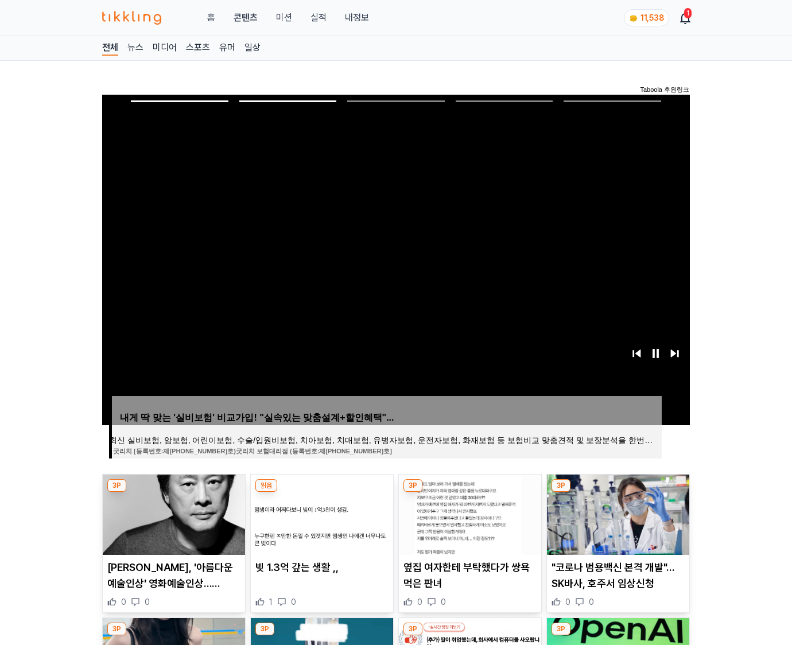
click at [609, 511] on img at bounding box center [618, 515] width 142 height 80
